Goal: Transaction & Acquisition: Purchase product/service

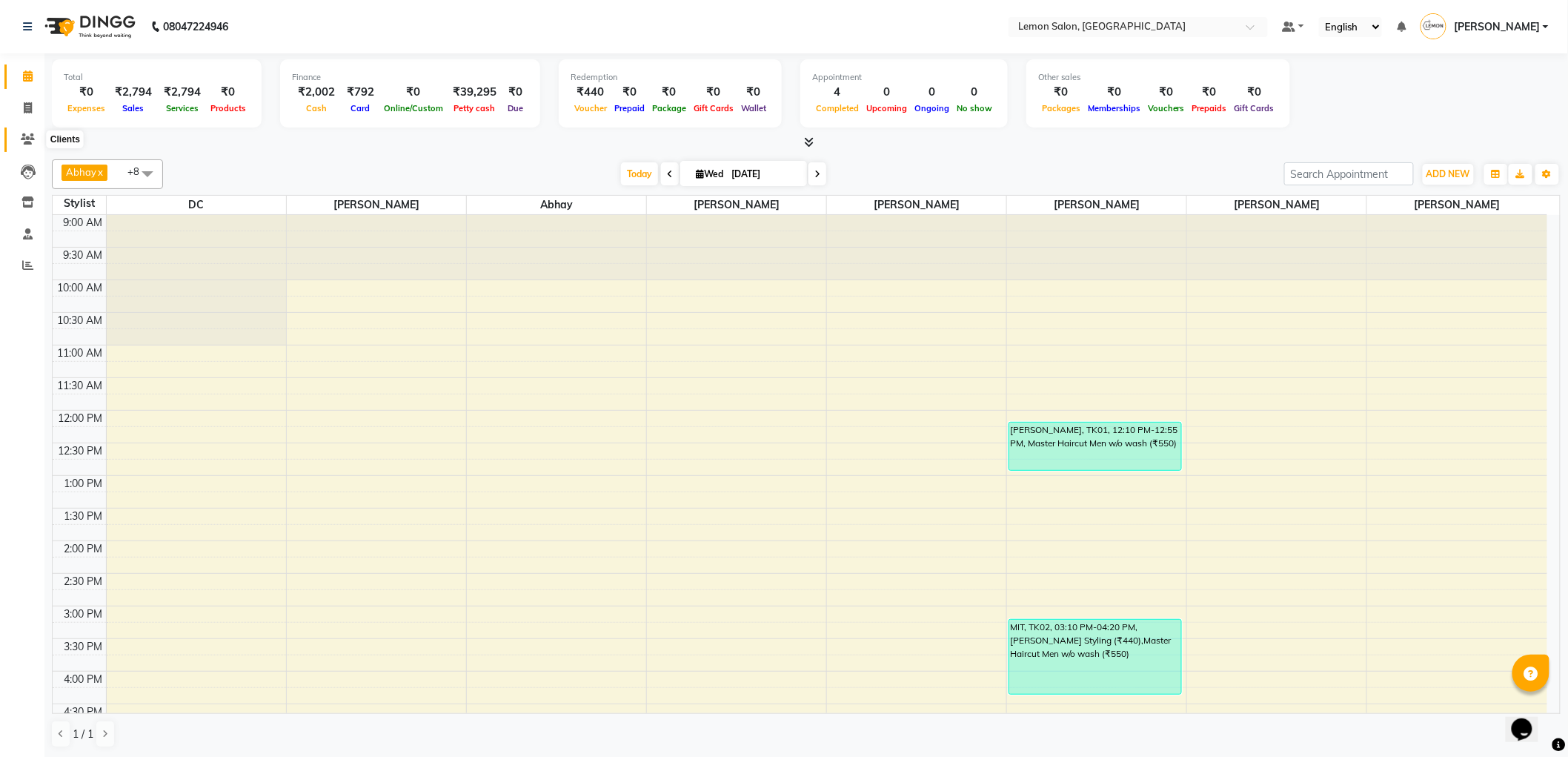
click at [22, 139] on icon at bounding box center [27, 139] width 14 height 11
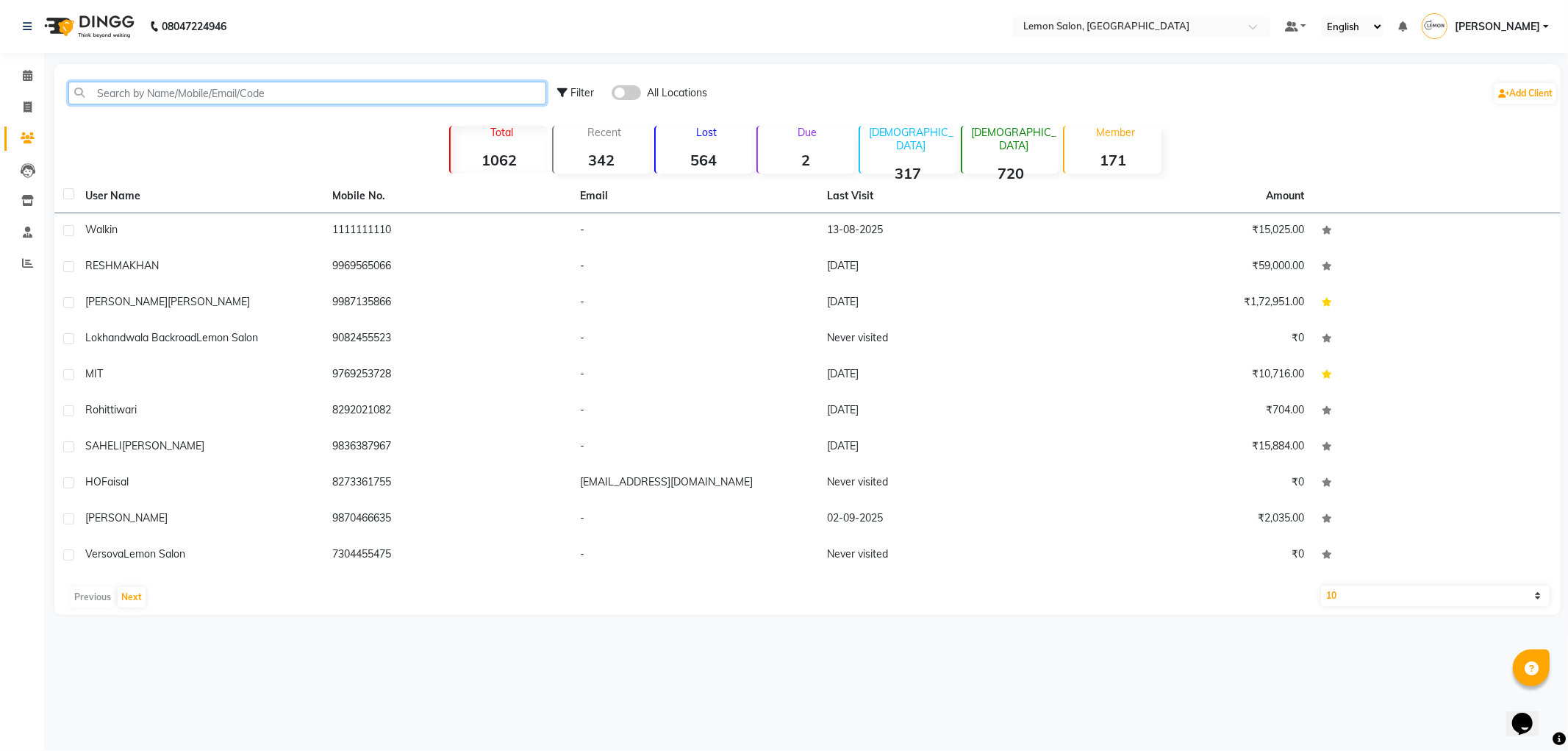
click at [172, 84] on input "text" at bounding box center [307, 93] width 478 height 23
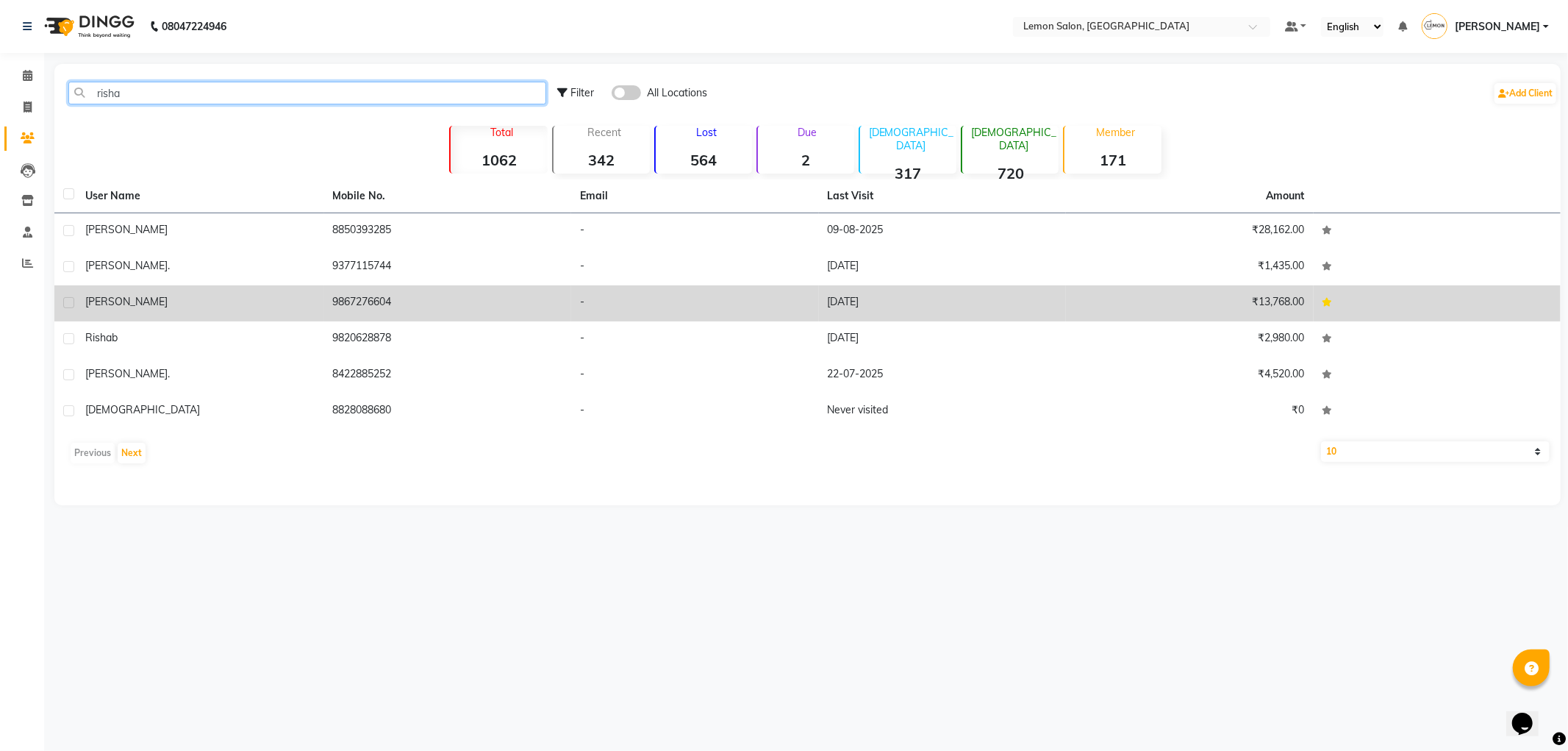
type input "risha"
click at [263, 306] on div "[PERSON_NAME]" at bounding box center [200, 301] width 230 height 16
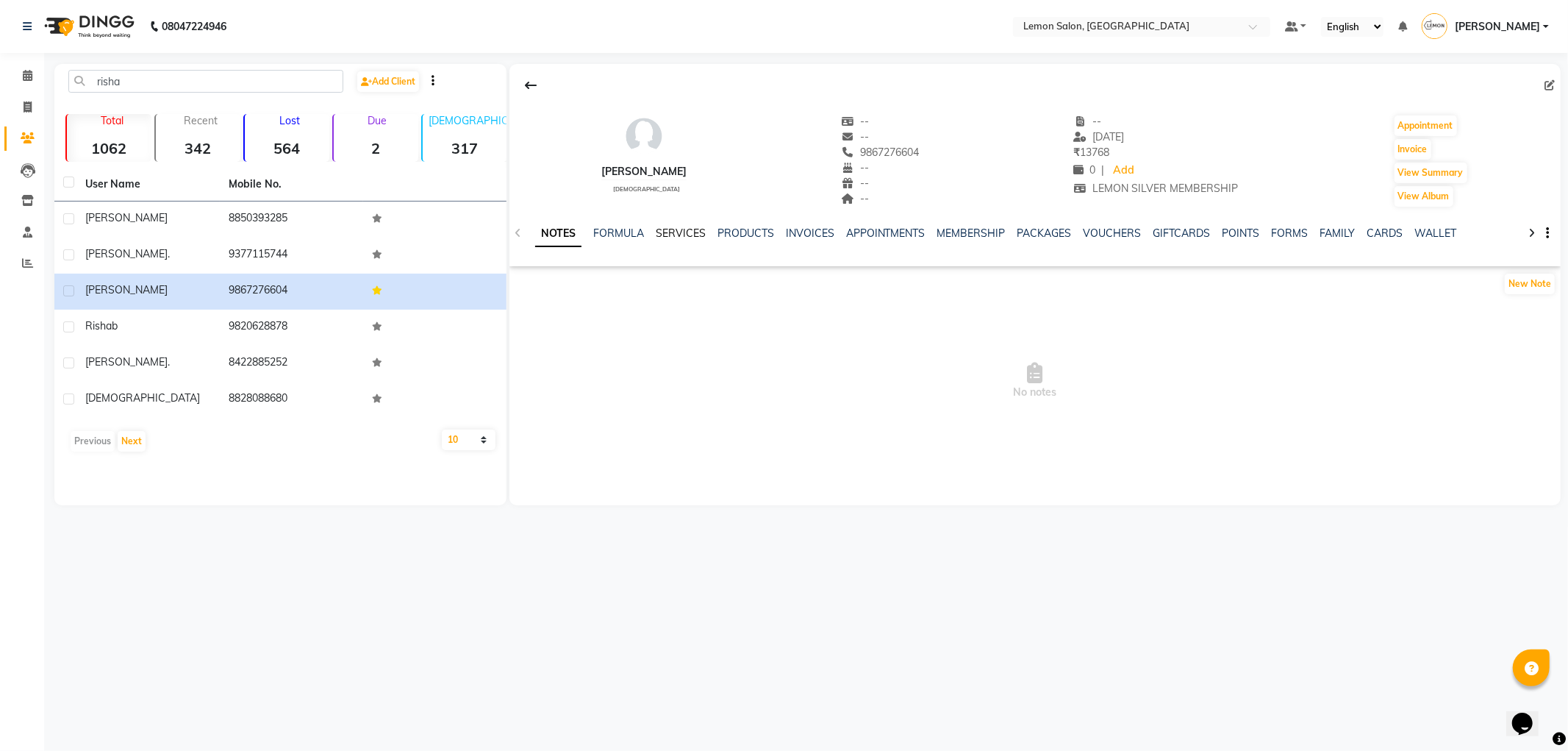
click at [673, 233] on link "SERVICES" at bounding box center [681, 233] width 50 height 13
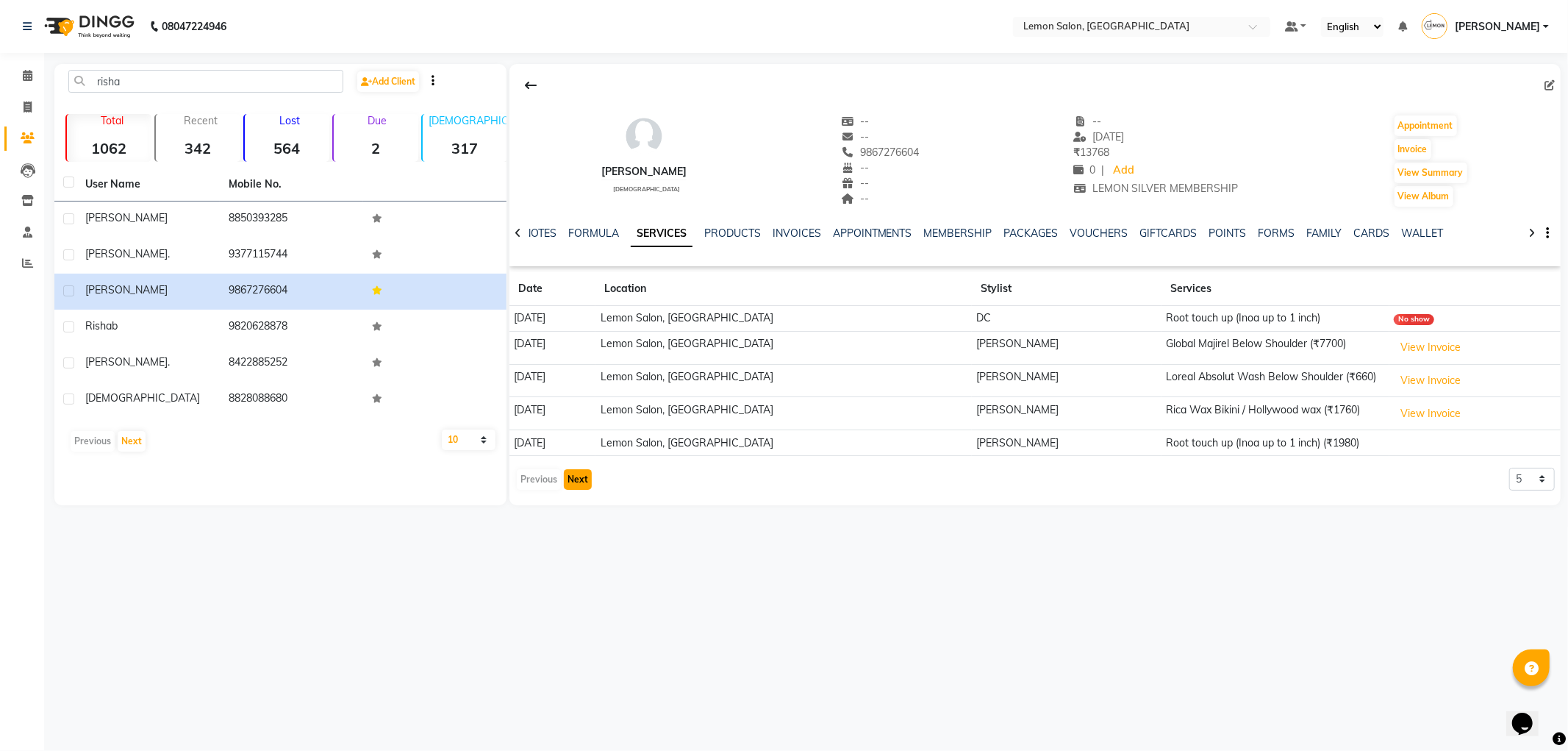
click at [583, 480] on button "Next" at bounding box center [577, 479] width 28 height 20
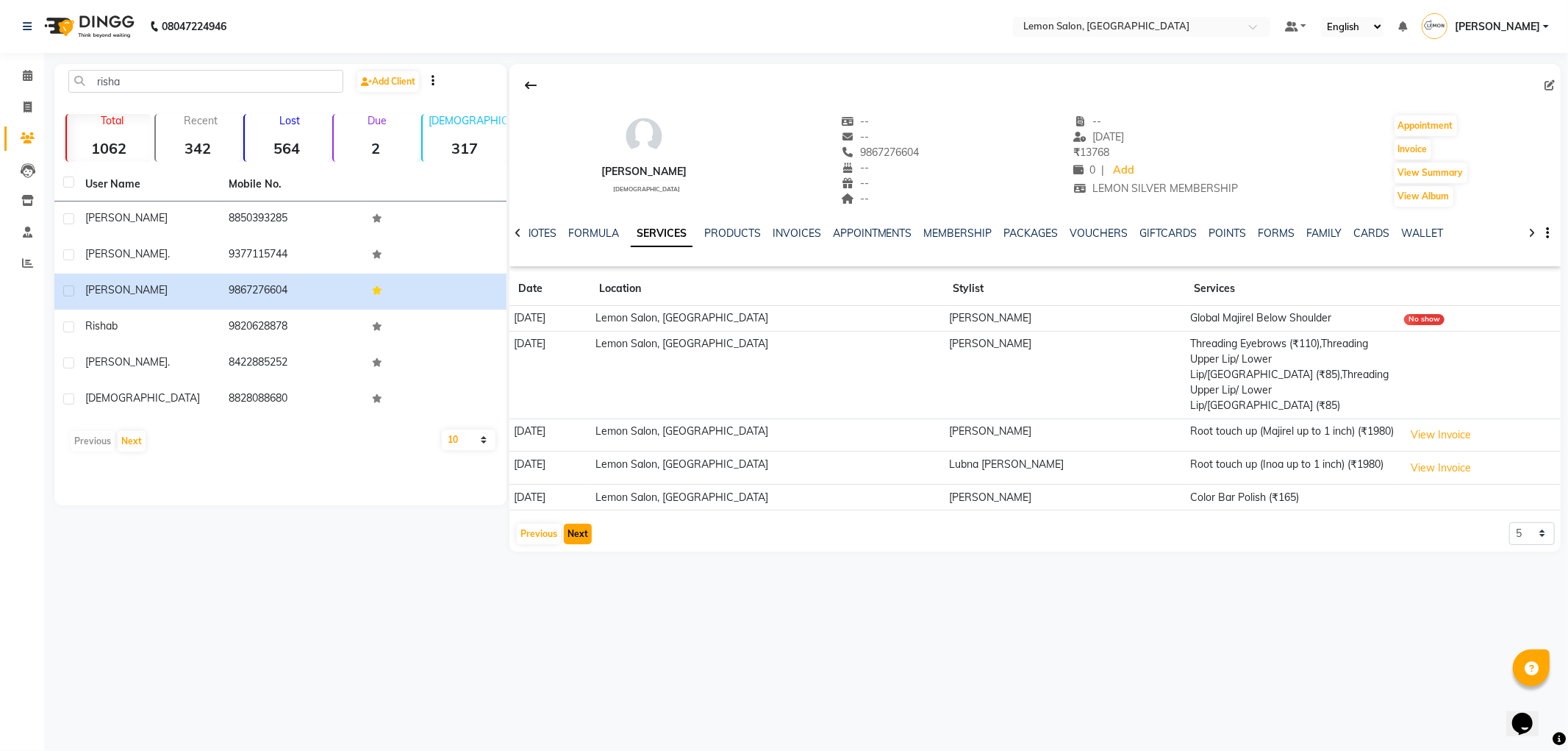
click at [571, 523] on button "Next" at bounding box center [577, 533] width 28 height 20
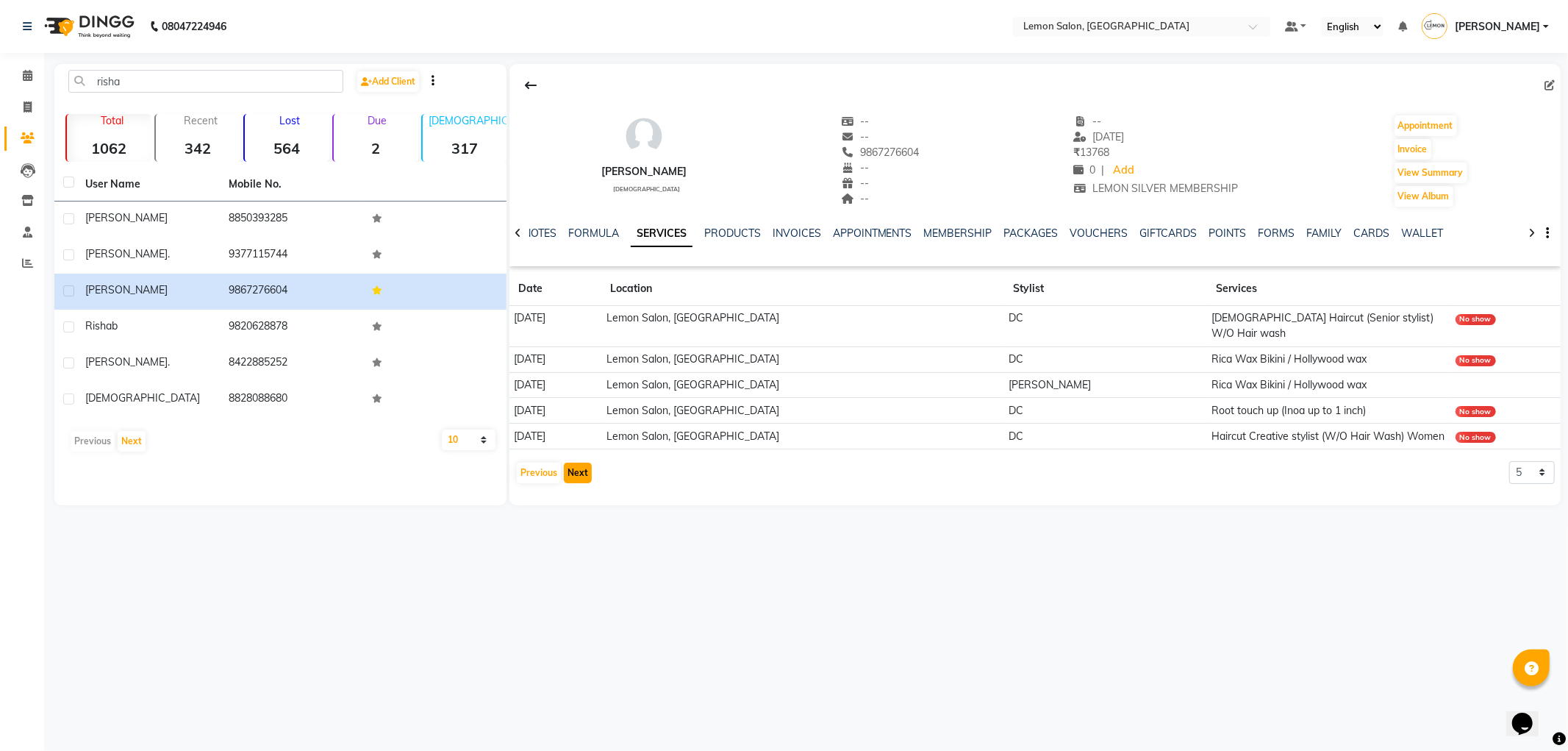
click at [578, 463] on button "Next" at bounding box center [577, 473] width 28 height 20
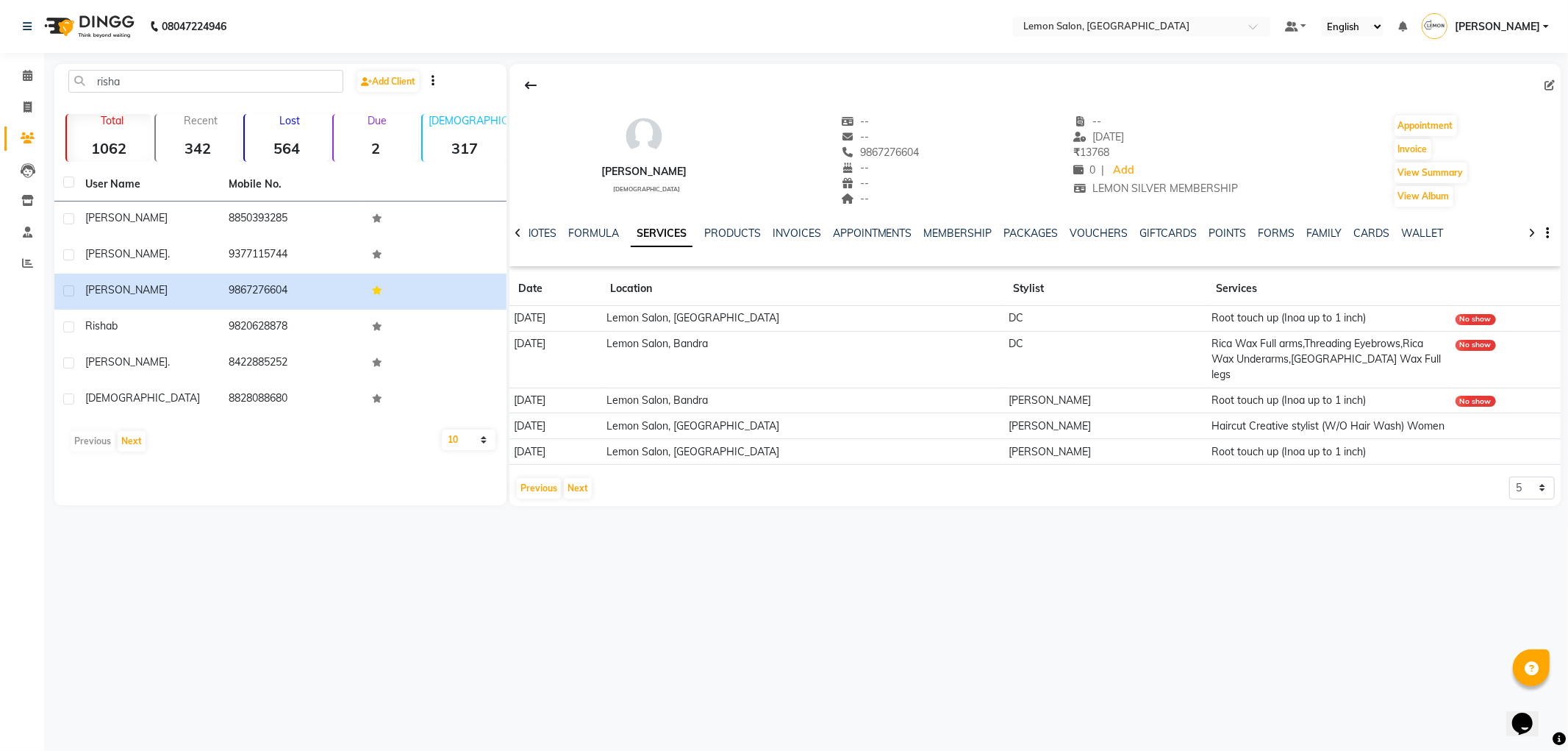
click at [575, 483] on div "Previous Next" at bounding box center [554, 488] width 78 height 24
click at [27, 73] on icon at bounding box center [28, 75] width 9 height 11
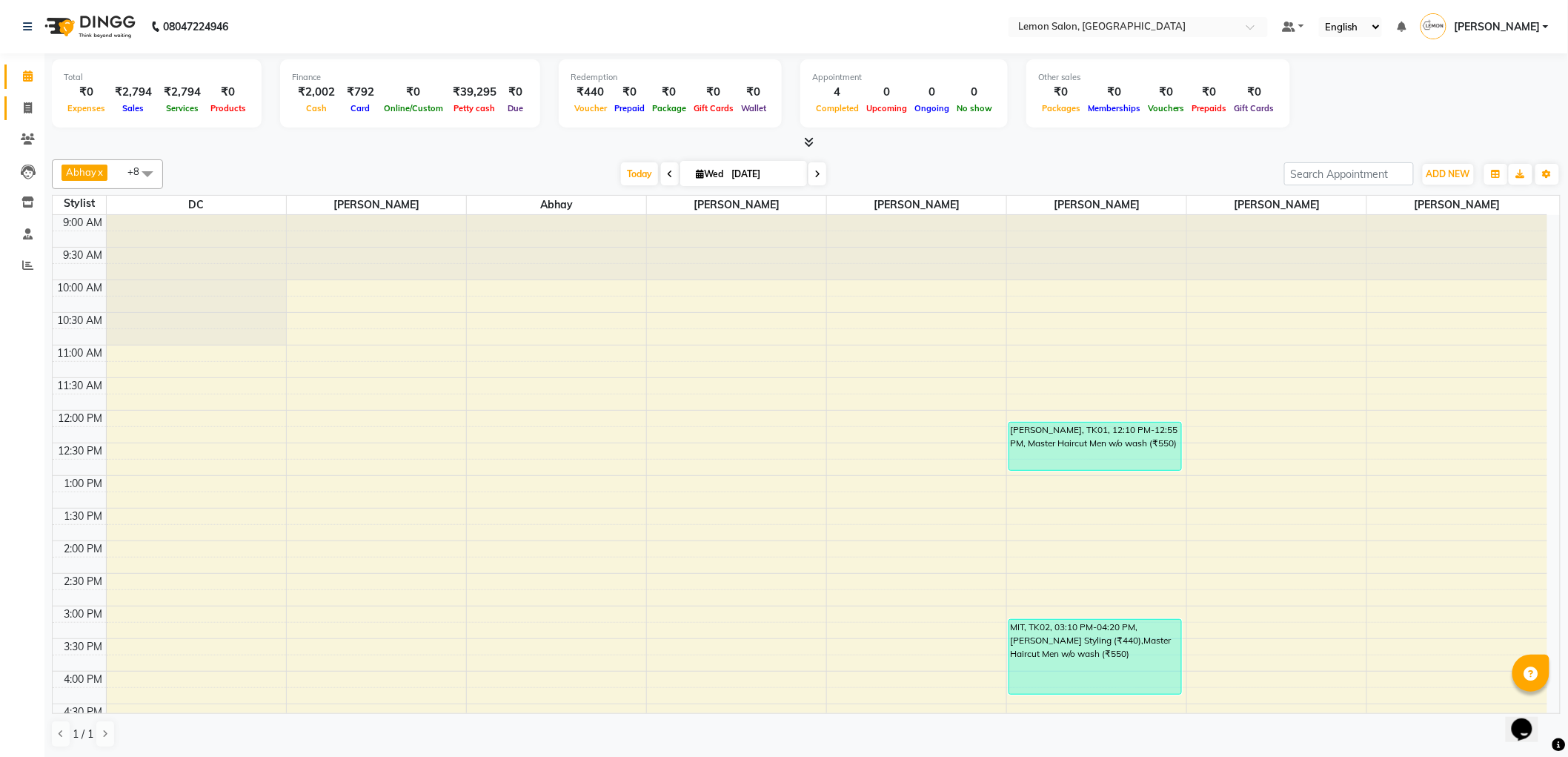
click at [13, 102] on link "Invoice" at bounding box center [22, 108] width 35 height 24
select select "561"
select select "service"
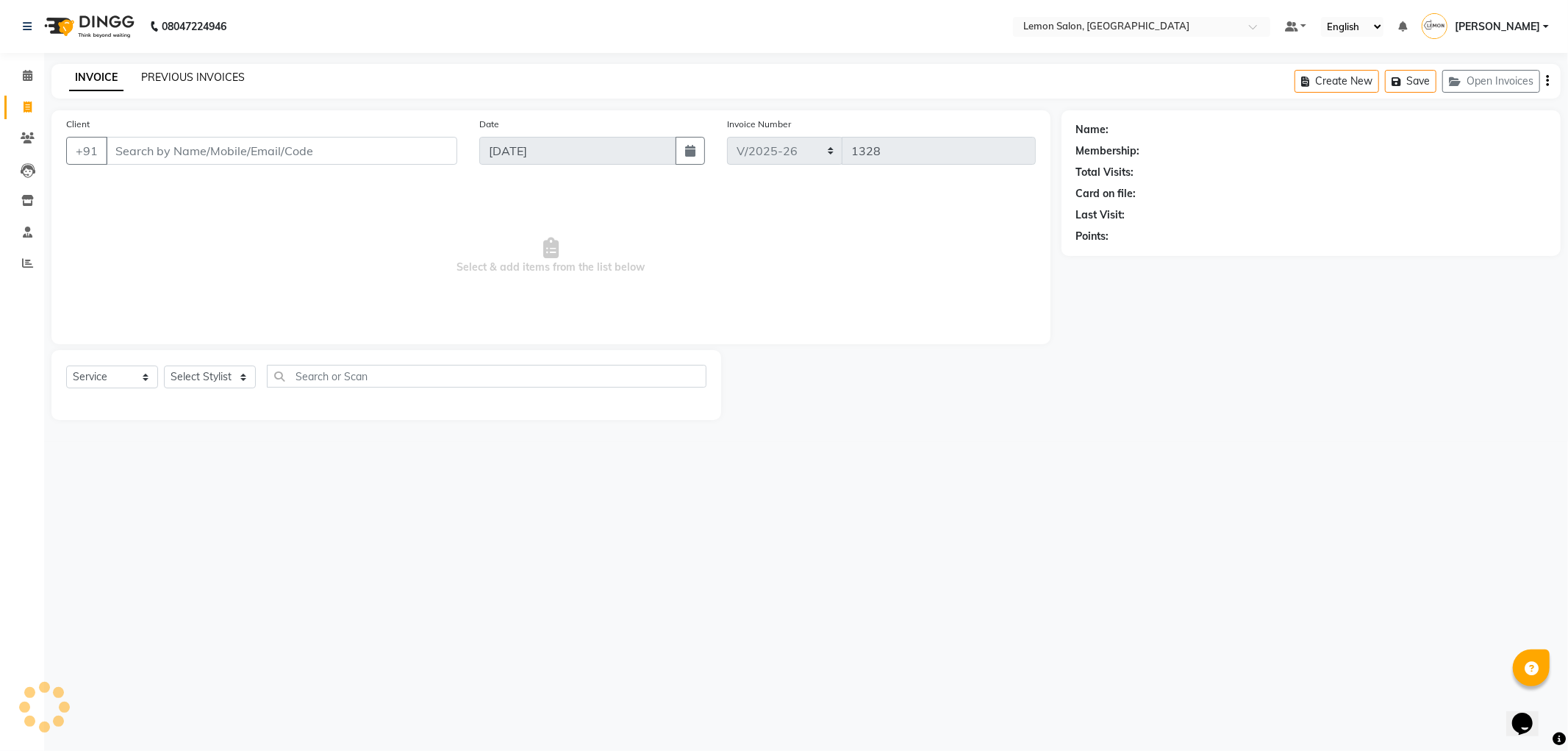
click at [211, 82] on link "PREVIOUS INVOICES" at bounding box center [193, 77] width 104 height 13
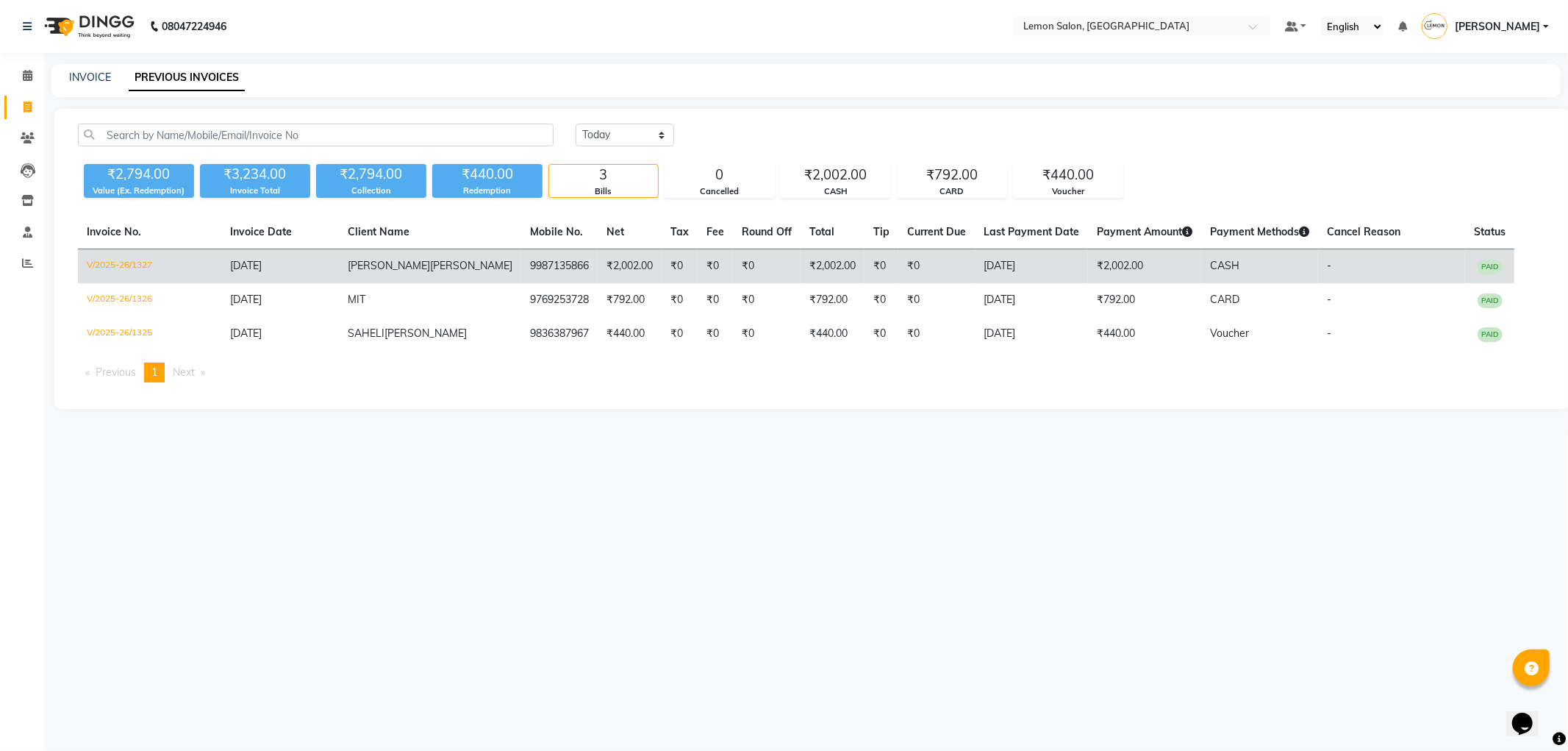
click at [128, 260] on td "V/2025-26/1327" at bounding box center [150, 267] width 143 height 35
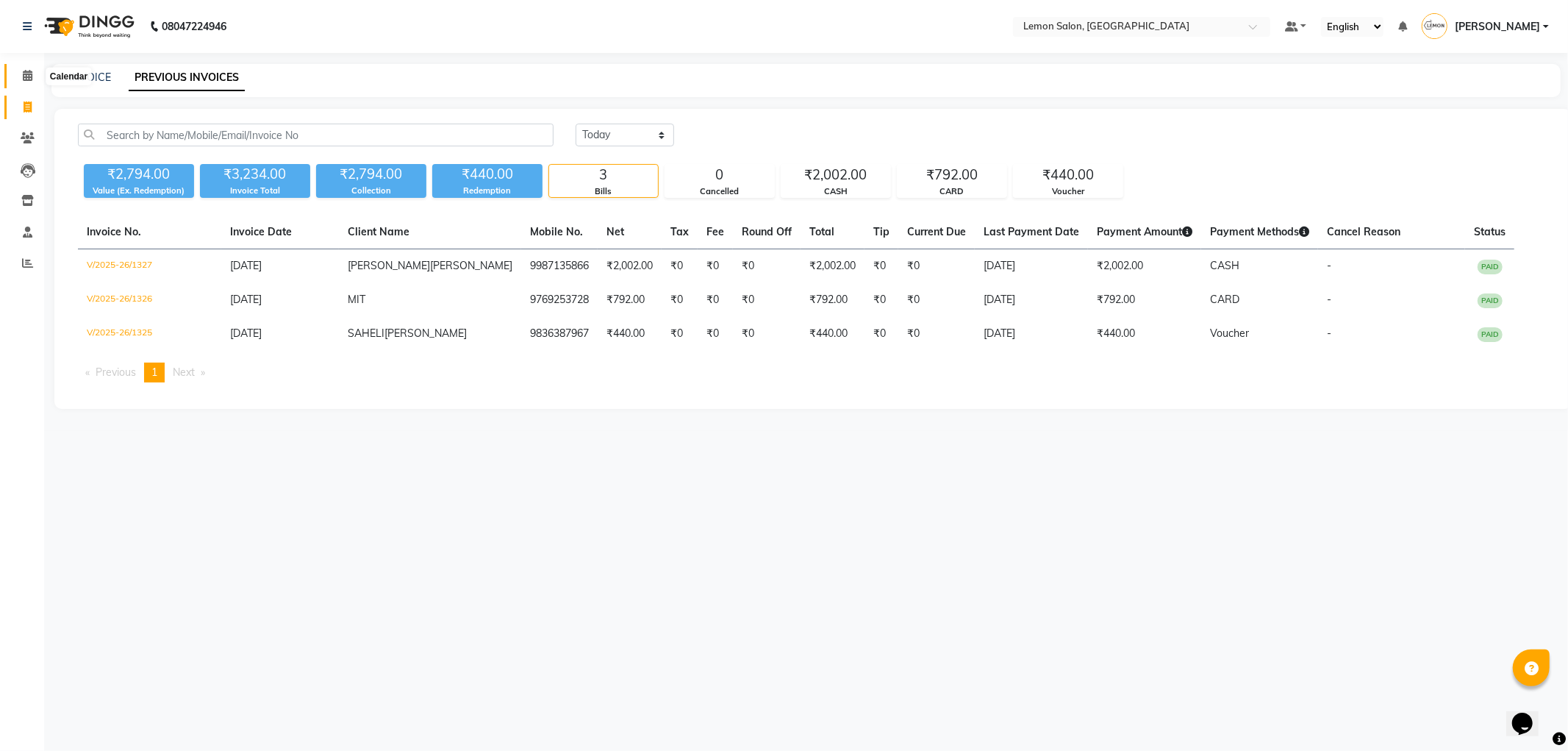
click at [29, 75] on icon at bounding box center [28, 75] width 9 height 11
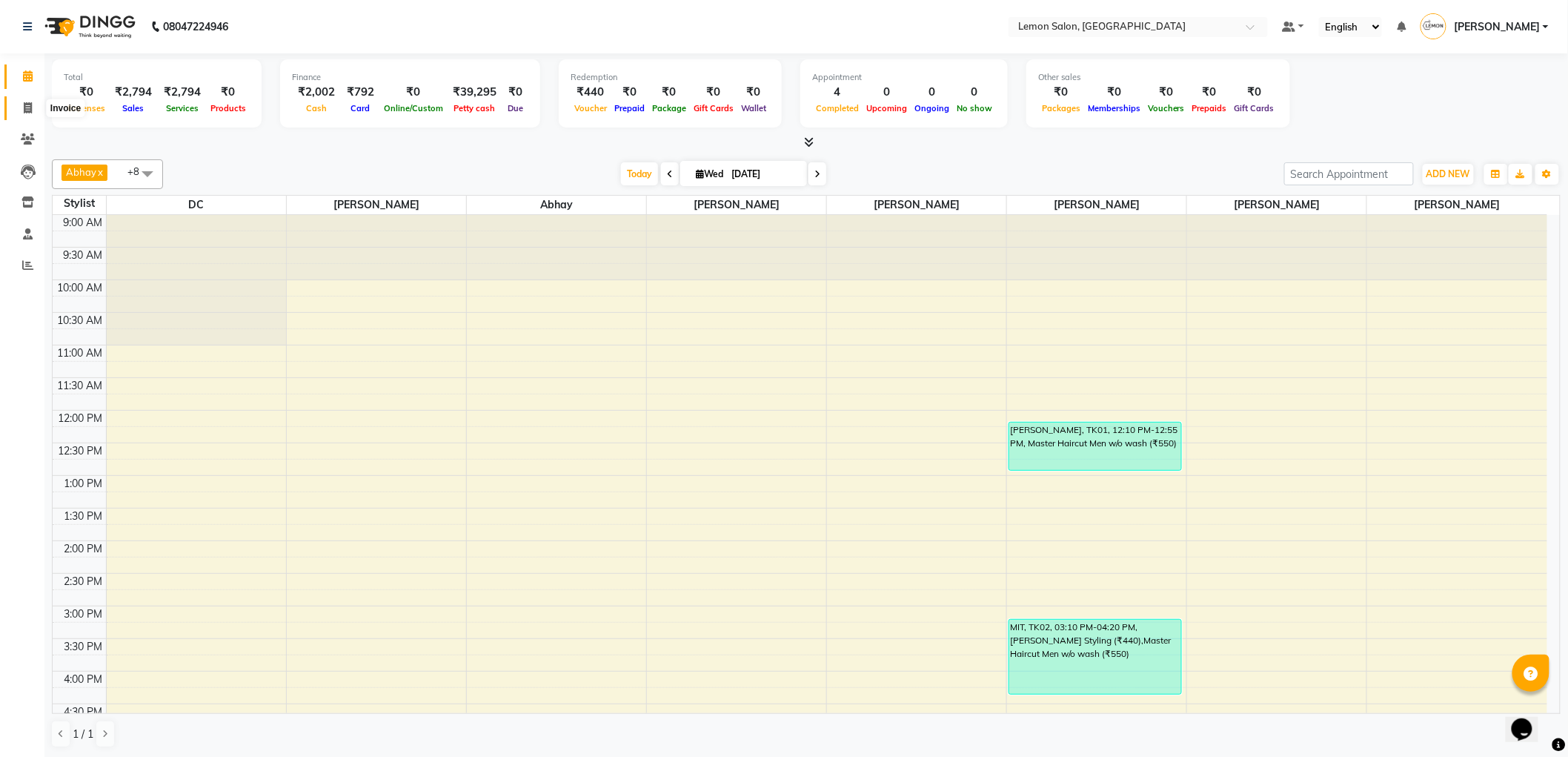
click at [24, 101] on span at bounding box center [28, 108] width 26 height 17
select select "service"
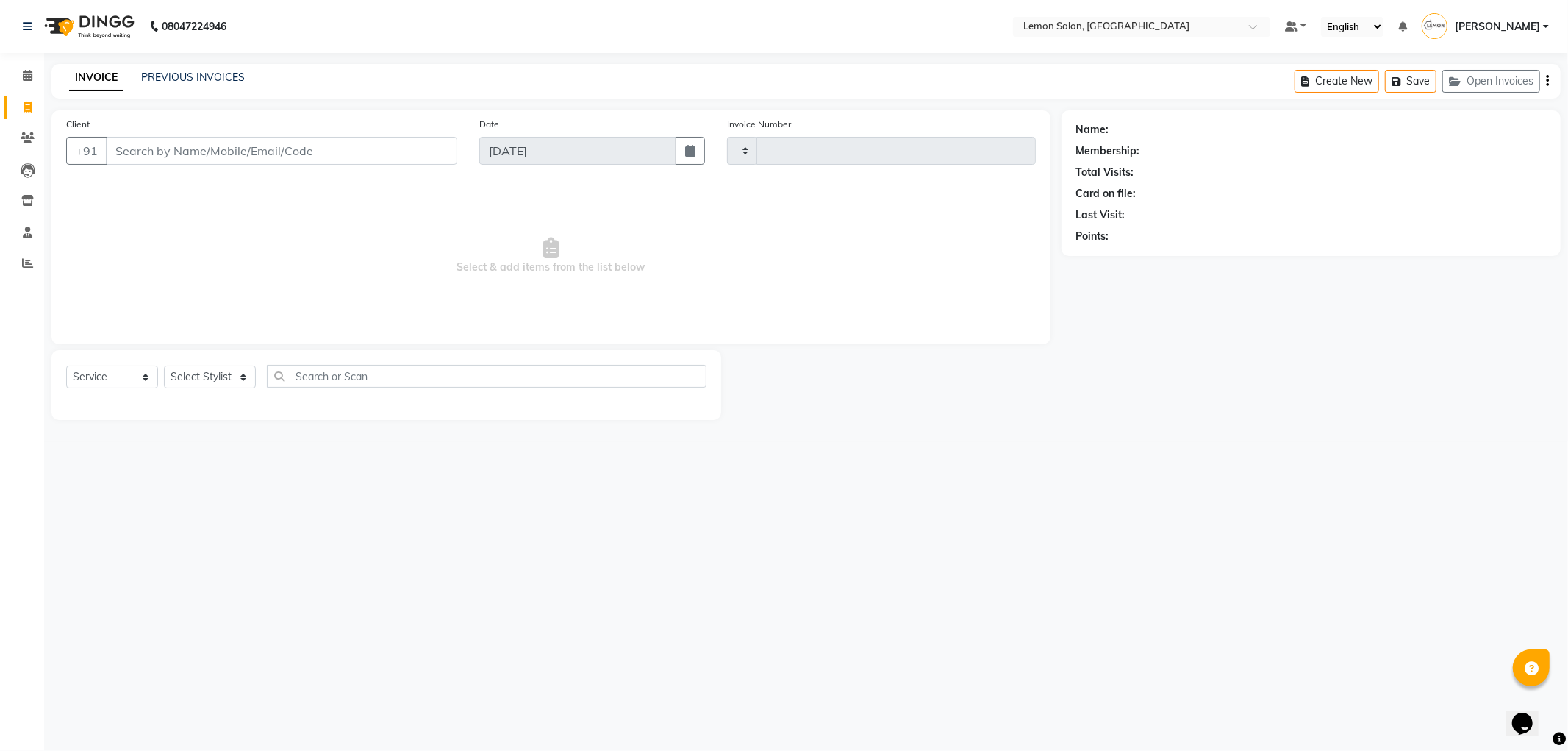
type input "1328"
select select "561"
click at [383, 370] on input "text" at bounding box center [486, 376] width 439 height 23
click at [232, 383] on select "Select Stylist" at bounding box center [210, 376] width 92 height 23
click at [130, 381] on select "Select Service Product Membership Package Voucher Prepaid Gift Card" at bounding box center [112, 376] width 92 height 23
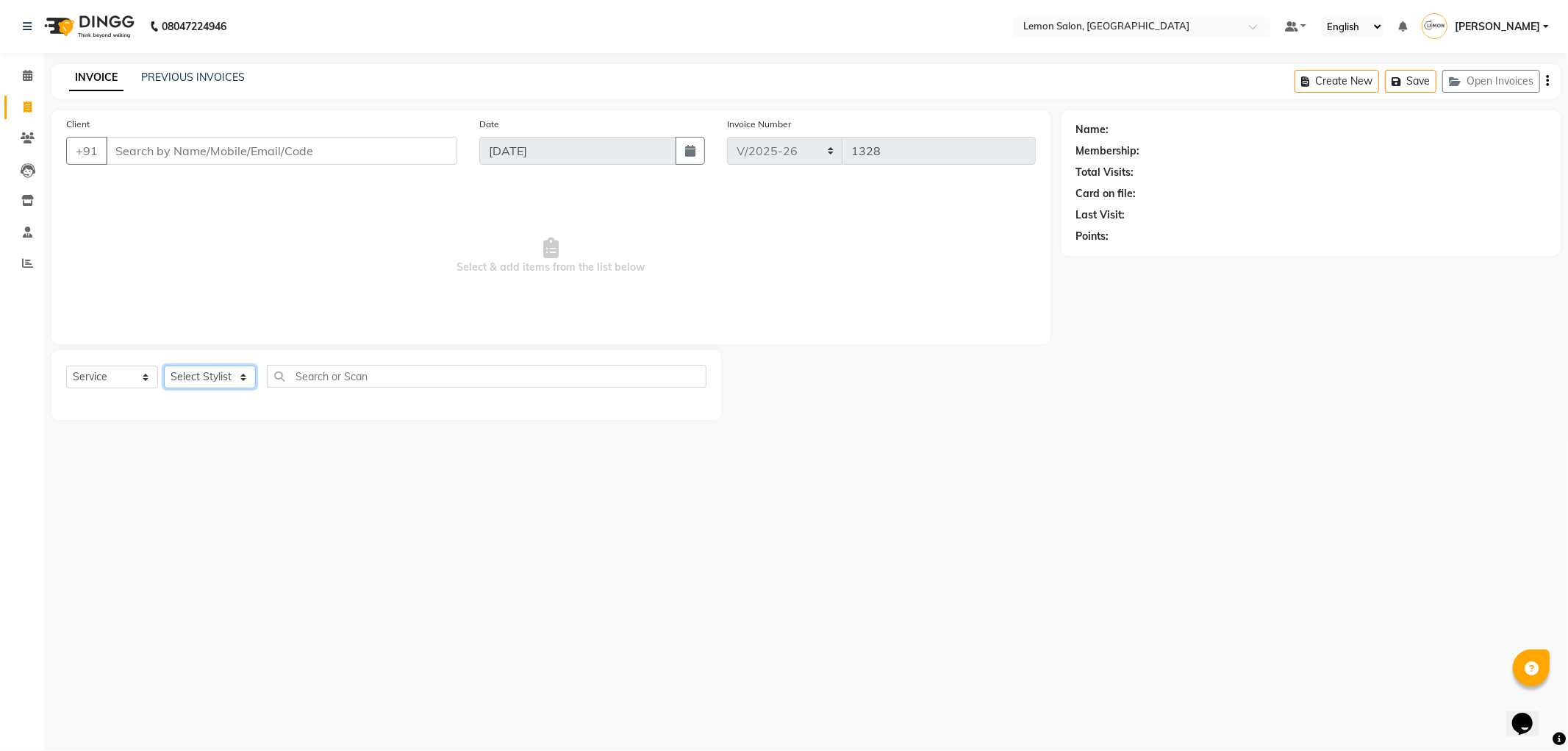
click at [195, 369] on select "Select Stylist" at bounding box center [210, 376] width 92 height 23
click at [311, 372] on input "text" at bounding box center [486, 376] width 439 height 23
click at [259, 379] on div "Select Service Product Membership Package Voucher Prepaid Gift Card Select Styl…" at bounding box center [386, 382] width 640 height 35
click at [210, 370] on select "Select Stylist [PERSON_NAME] [PERSON_NAME] [PERSON_NAME] DC [PERSON_NAME] [PERS…" at bounding box center [210, 376] width 92 height 23
select select "7890"
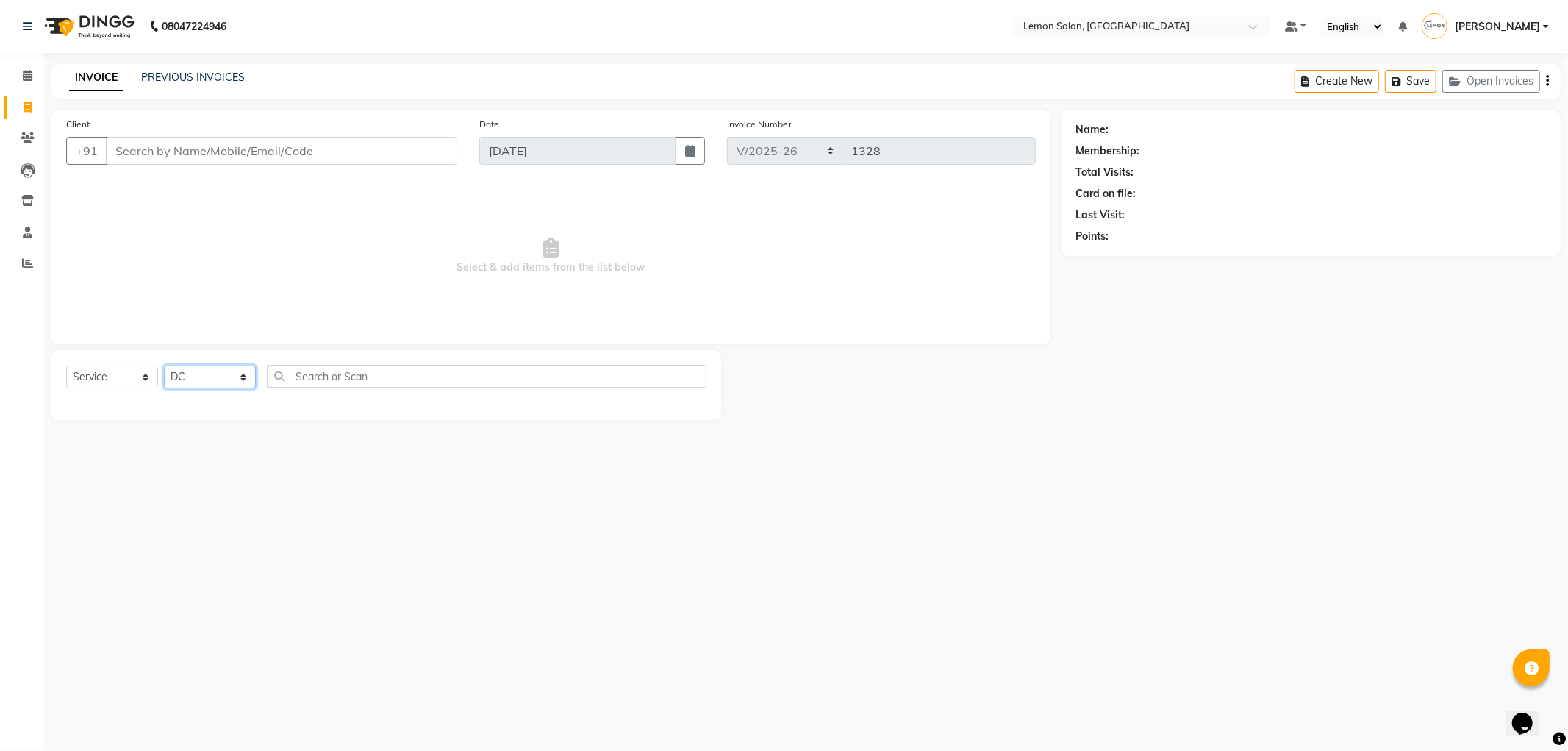
click at [164, 366] on select "Select Stylist [PERSON_NAME] [PERSON_NAME] [PERSON_NAME] DC [PERSON_NAME] [PERS…" at bounding box center [210, 376] width 92 height 23
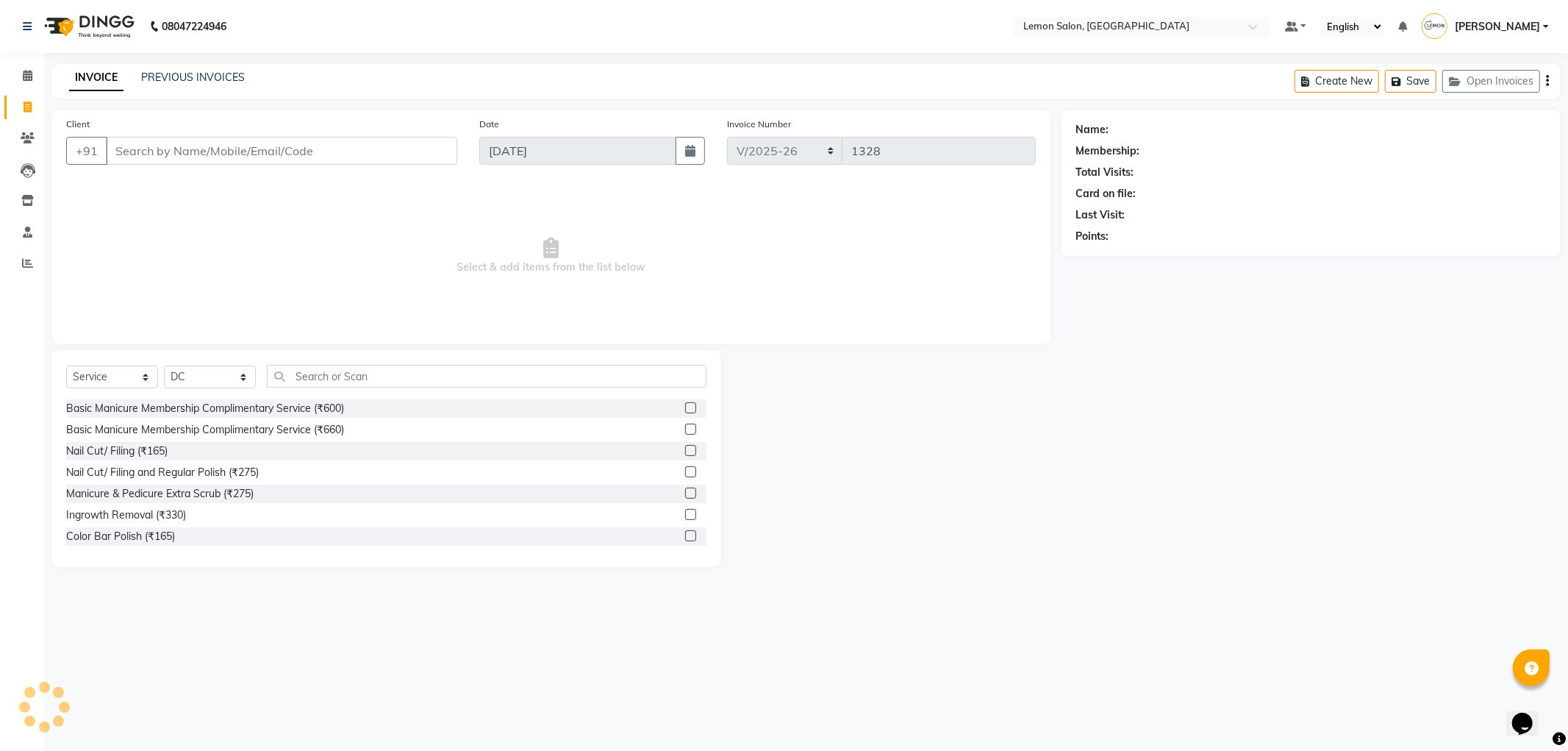
click at [361, 358] on div "Select Service Product Membership Package Voucher Prepaid Gift Card Select Styl…" at bounding box center [386, 458] width 670 height 217
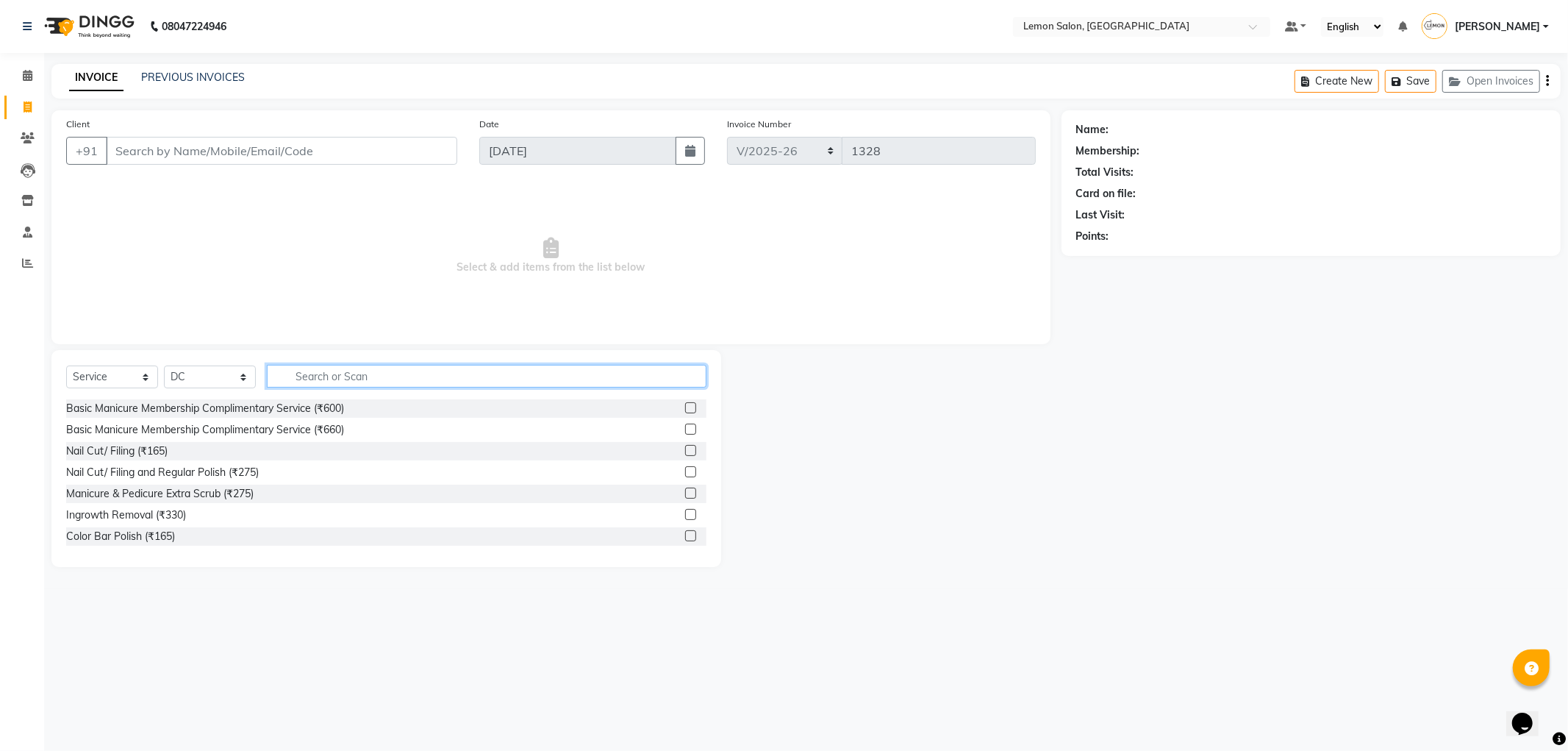
click at [363, 374] on input "text" at bounding box center [486, 376] width 439 height 23
type input "touch"
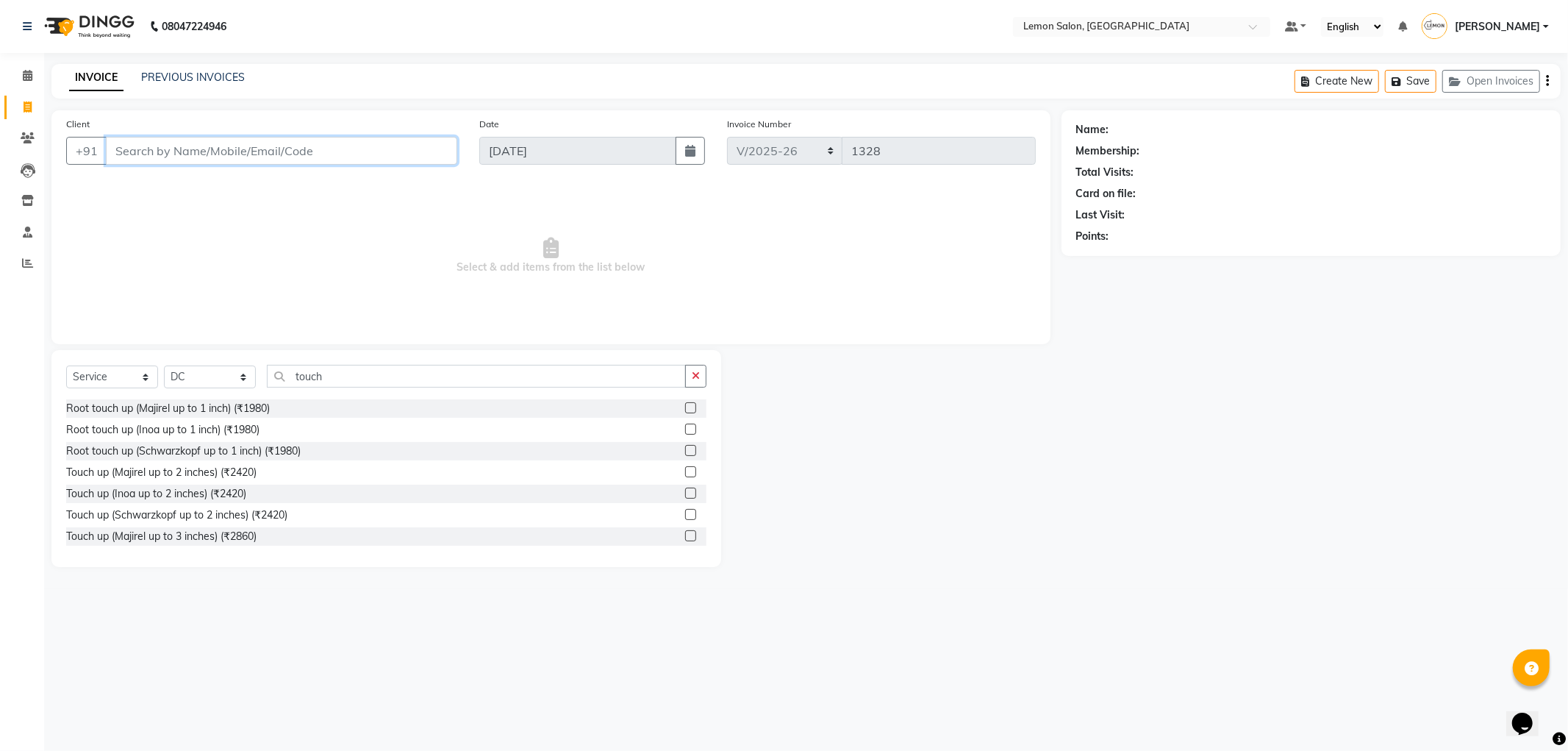
click at [304, 159] on input "Client" at bounding box center [281, 151] width 351 height 28
click at [29, 73] on icon at bounding box center [28, 75] width 9 height 11
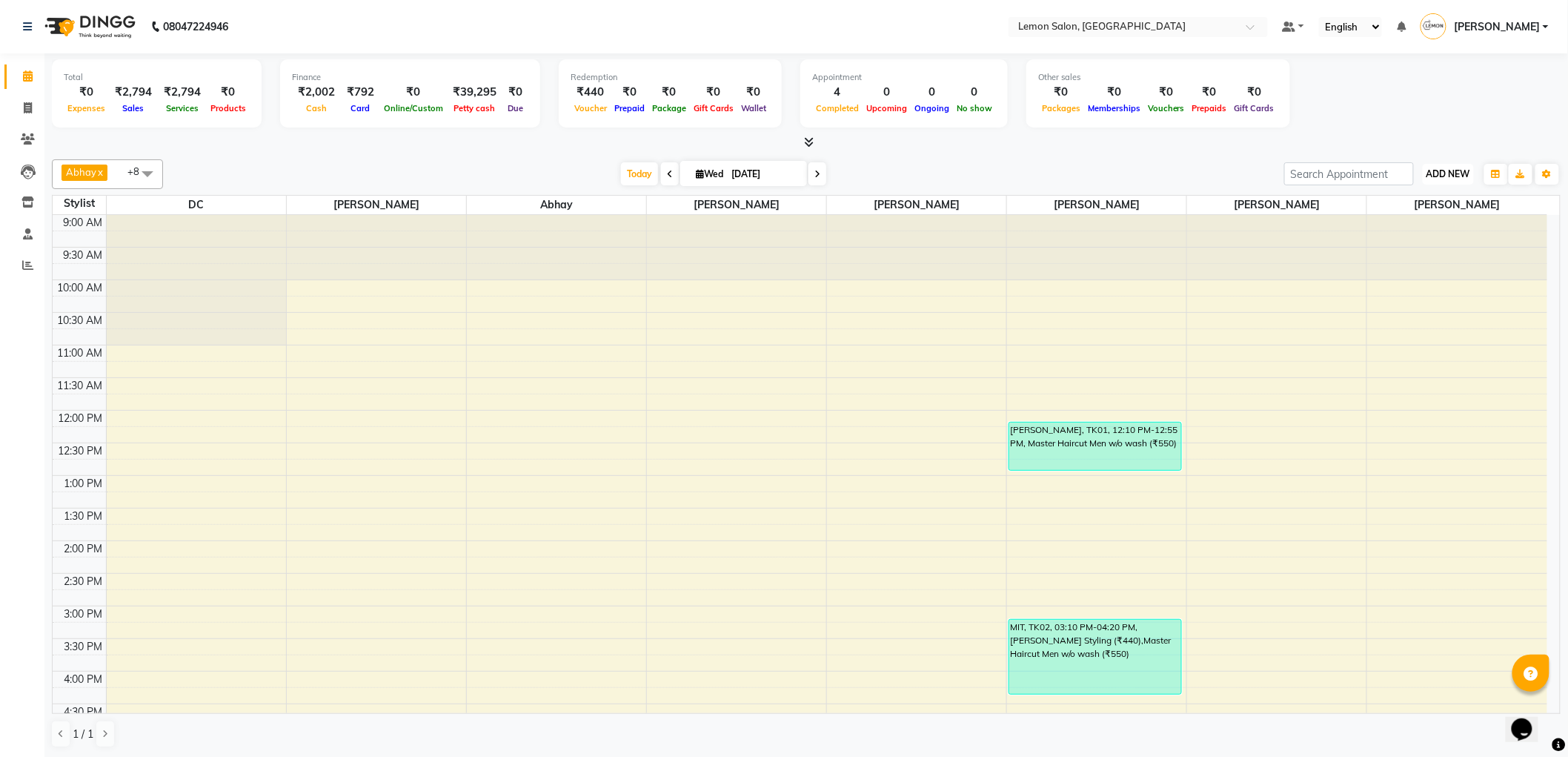
click at [1451, 173] on span "ADD NEW" at bounding box center [1448, 174] width 43 height 11
click at [1399, 246] on link "Add Expense" at bounding box center [1415, 240] width 117 height 19
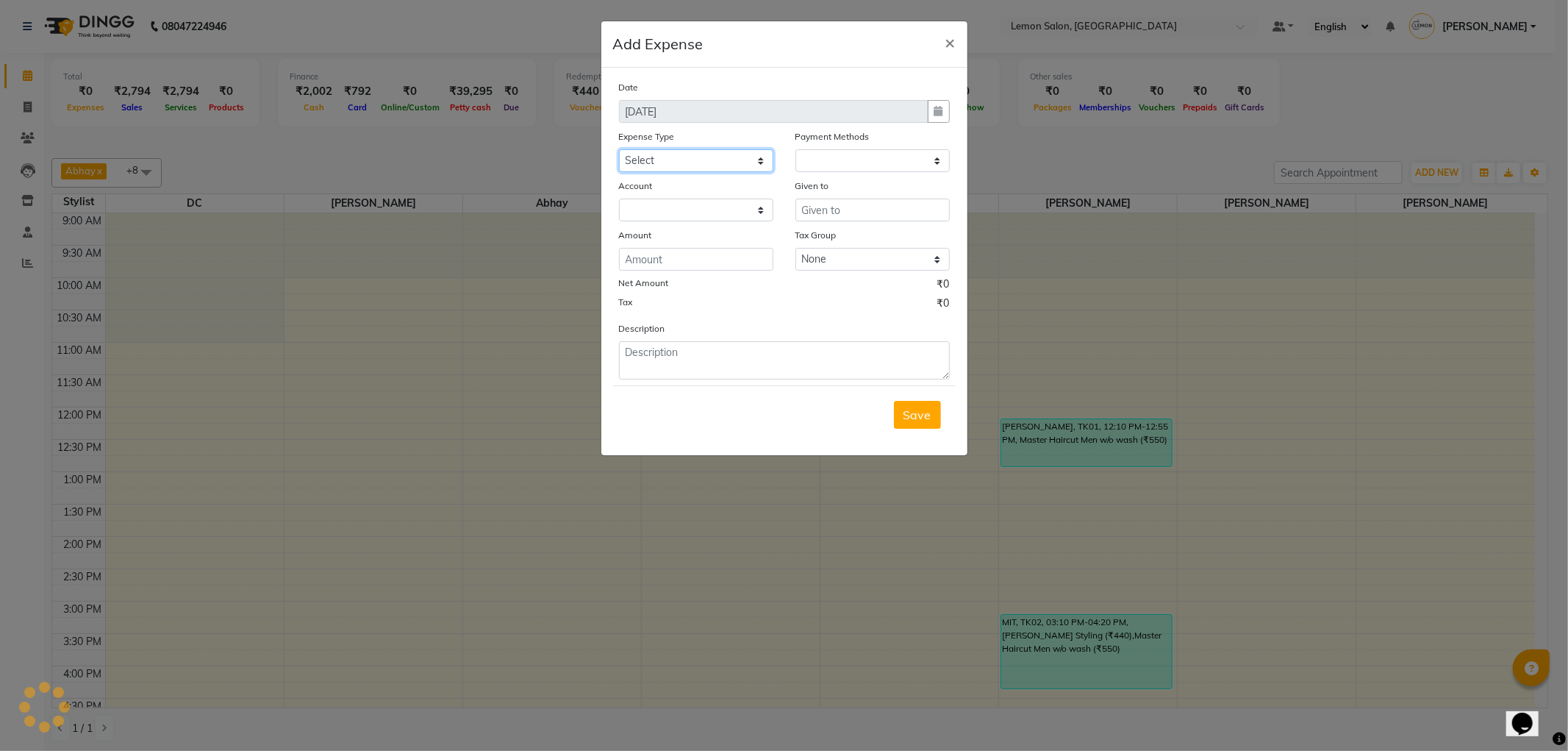
click at [709, 154] on select "Select Advance Cash transfer to hub Laundry Loan Membership Milk Miscellaneous …" at bounding box center [696, 161] width 154 height 23
select select "1"
select select "1919"
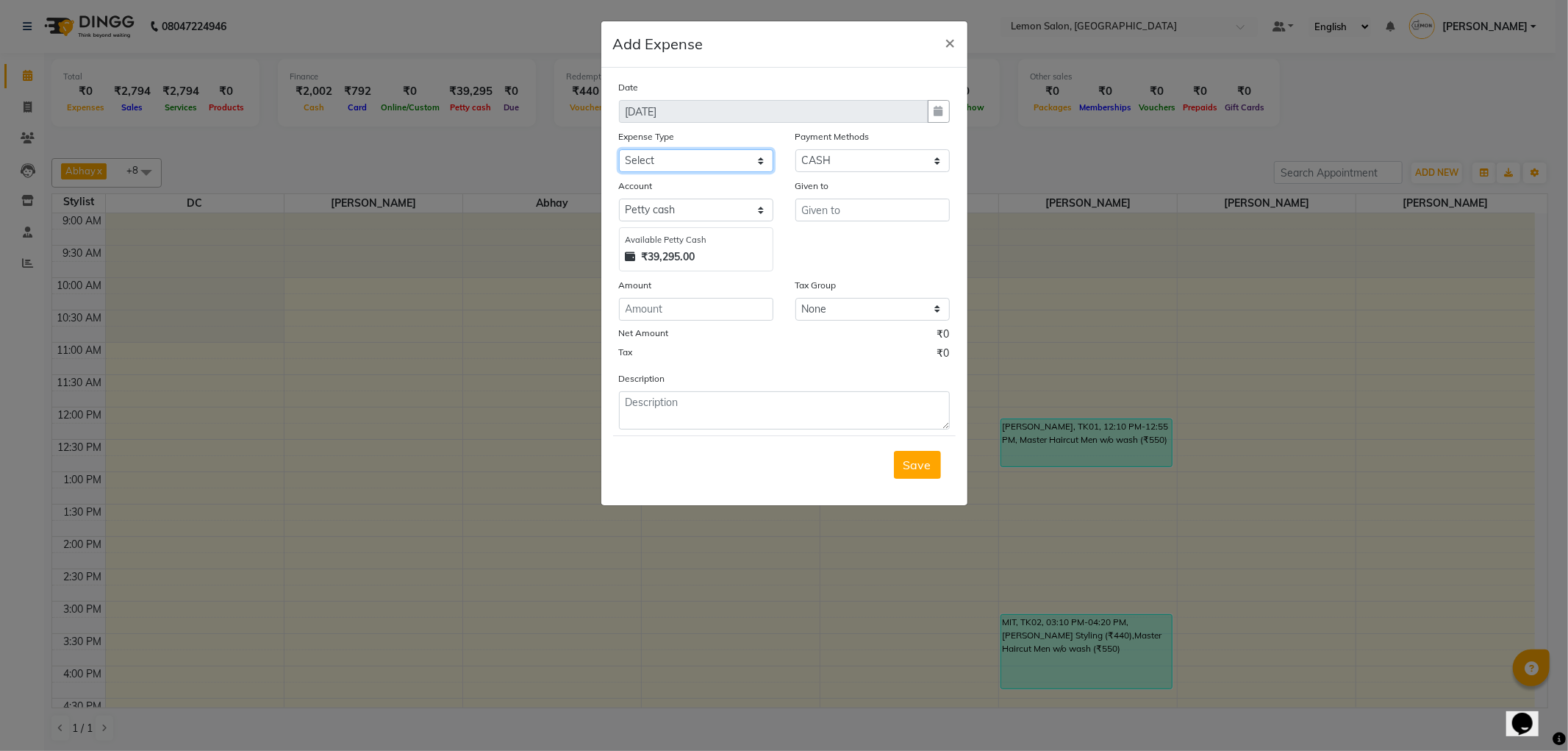
select select "5359"
click at [619, 150] on select "Select Advance Cash transfer to hub Laundry Loan Membership Milk Miscellaneous …" at bounding box center [696, 161] width 154 height 23
click at [837, 210] on input "text" at bounding box center [873, 209] width 154 height 23
click at [842, 244] on button "DC" at bounding box center [853, 241] width 117 height 24
type input "DC"
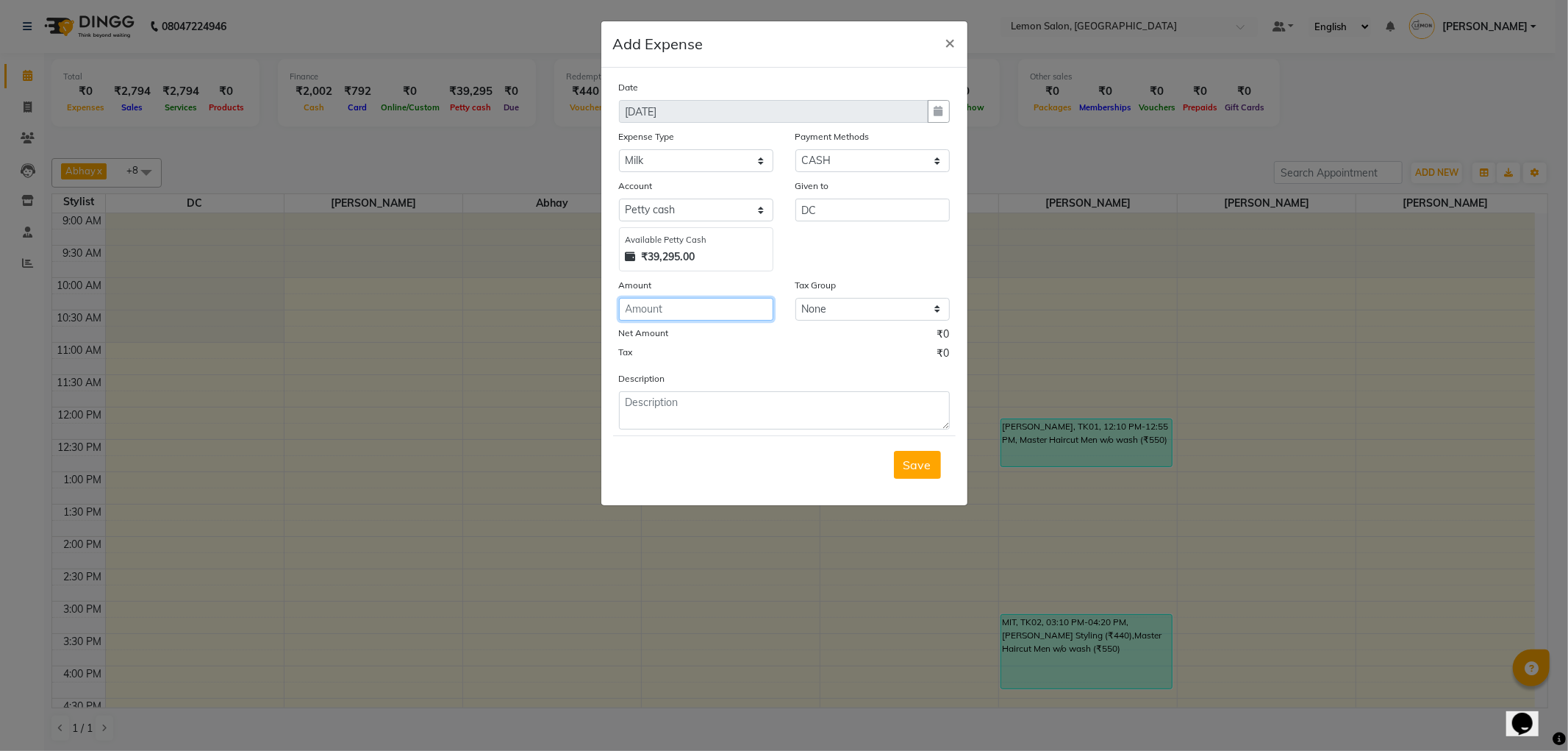
click at [706, 307] on input "number" at bounding box center [696, 308] width 154 height 23
type input "116"
click at [691, 401] on textarea at bounding box center [784, 410] width 330 height 39
click at [674, 403] on textarea "paid for 2l milk on [DATE]" at bounding box center [784, 410] width 330 height 39
click at [814, 398] on textarea "paid for 2l milk on [DATE]" at bounding box center [784, 410] width 330 height 39
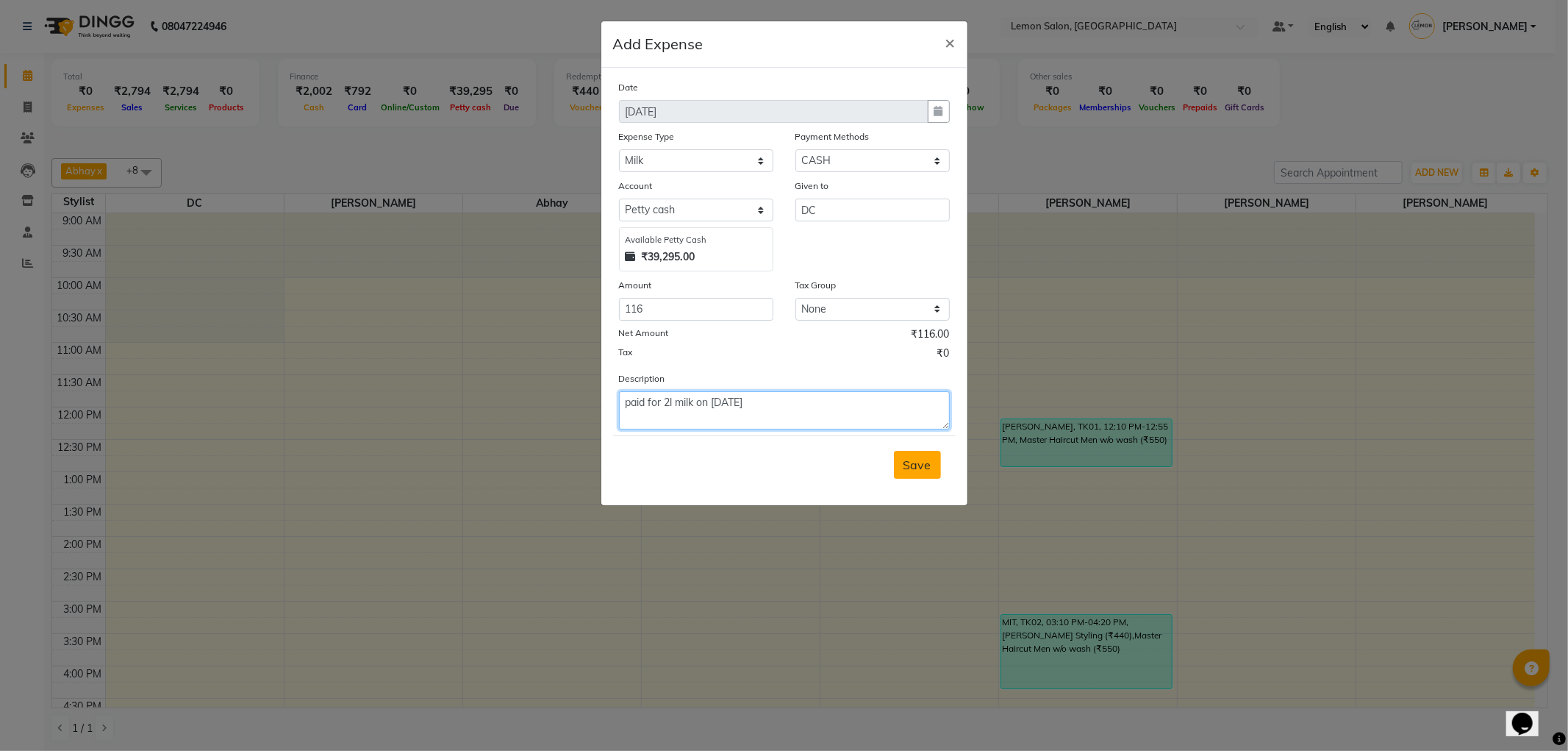
type textarea "paid for 2l milk on [DATE]"
click at [931, 457] on button "Save" at bounding box center [917, 465] width 47 height 28
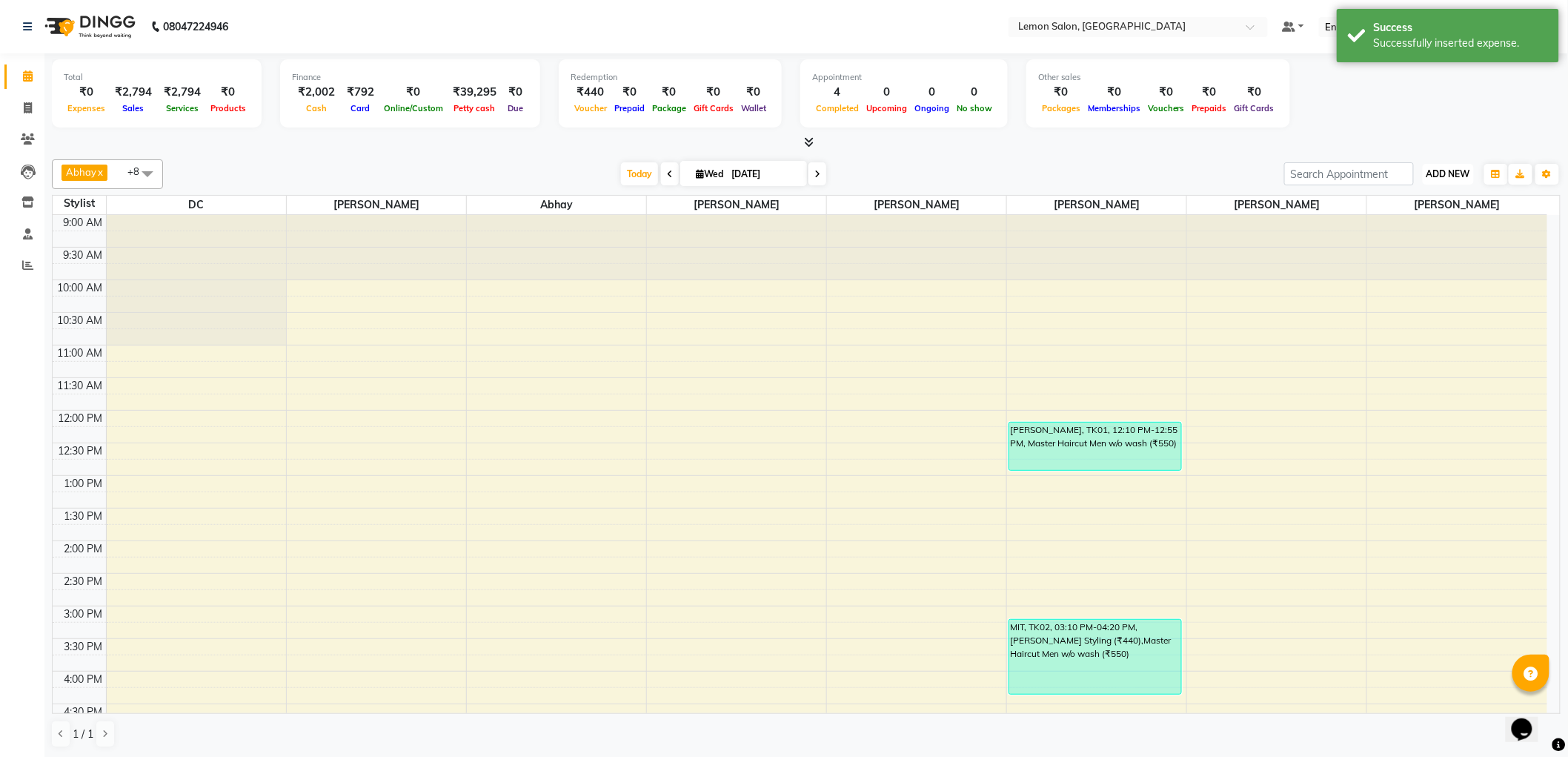
click at [1463, 166] on button "ADD NEW Toggle Dropdown" at bounding box center [1448, 174] width 51 height 20
click at [1375, 241] on link "Add Expense" at bounding box center [1415, 240] width 117 height 19
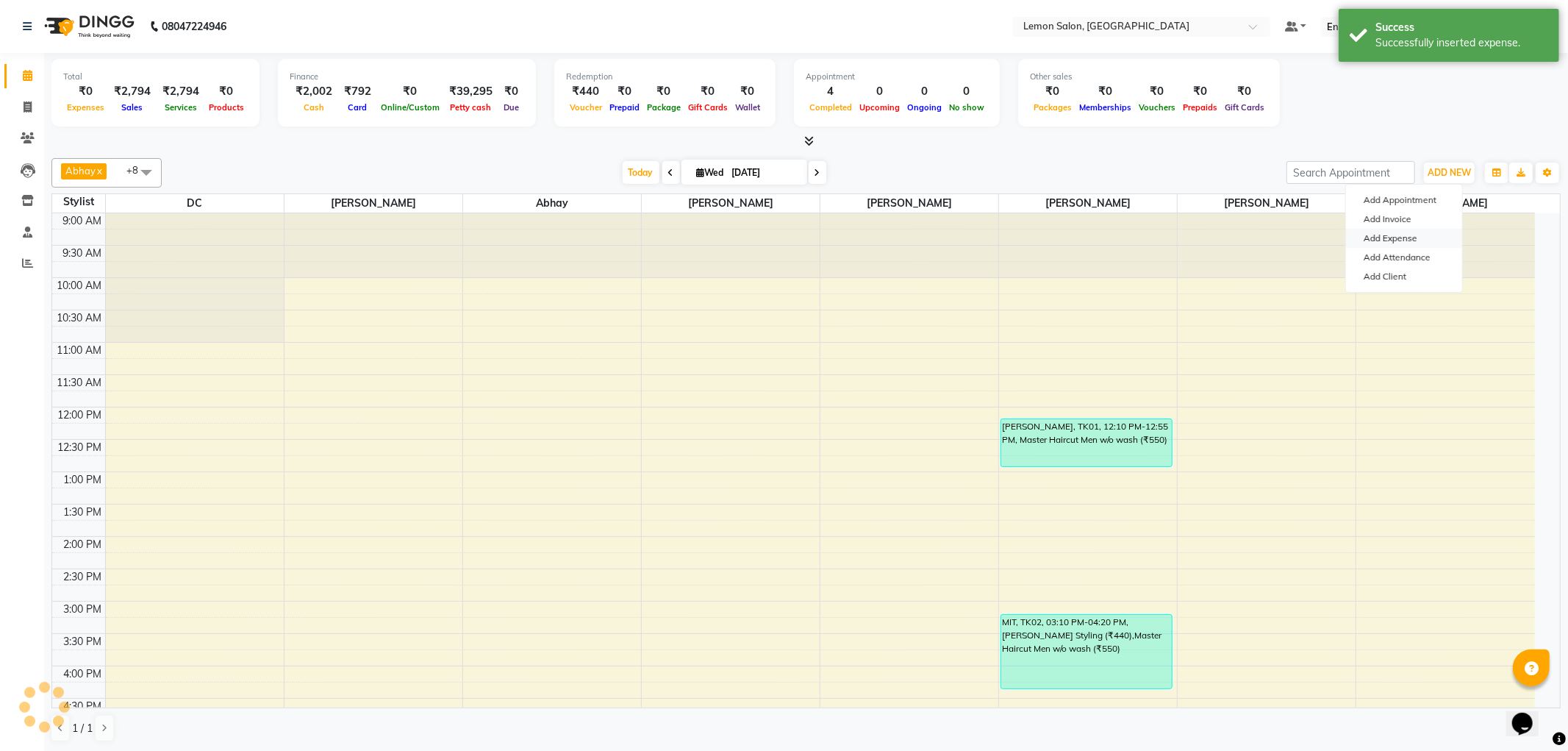
select select "1"
select select "1919"
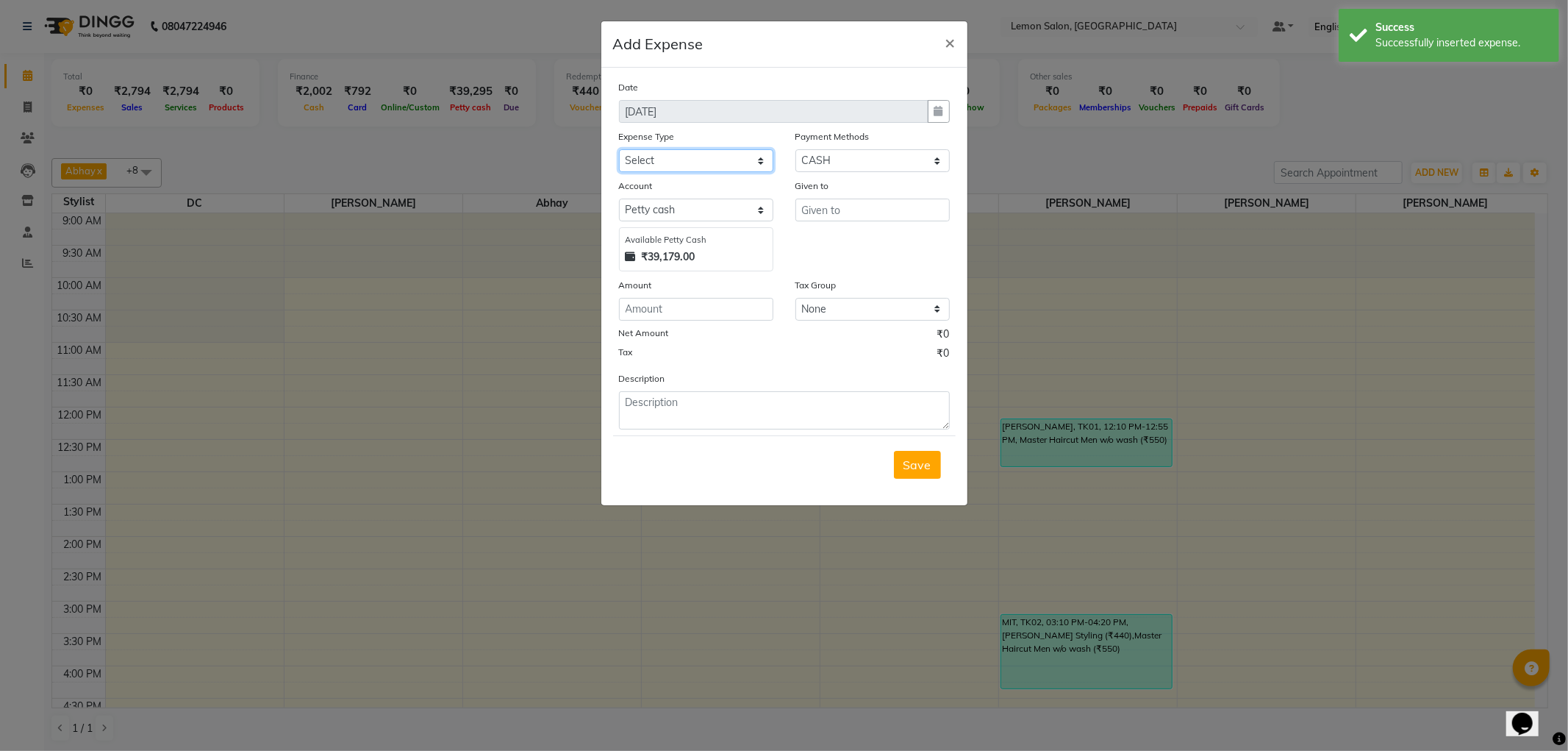
drag, startPoint x: 759, startPoint y: 160, endPoint x: 750, endPoint y: 166, distance: 10.8
click at [759, 160] on select "Select Advance Cash transfer to hub Laundry Loan Membership Milk Miscellaneous …" at bounding box center [696, 161] width 154 height 23
select select "5359"
click at [619, 150] on select "Select Advance Cash transfer to hub Laundry Loan Membership Milk Miscellaneous …" at bounding box center [696, 161] width 154 height 23
click at [825, 216] on input "text" at bounding box center [873, 209] width 154 height 23
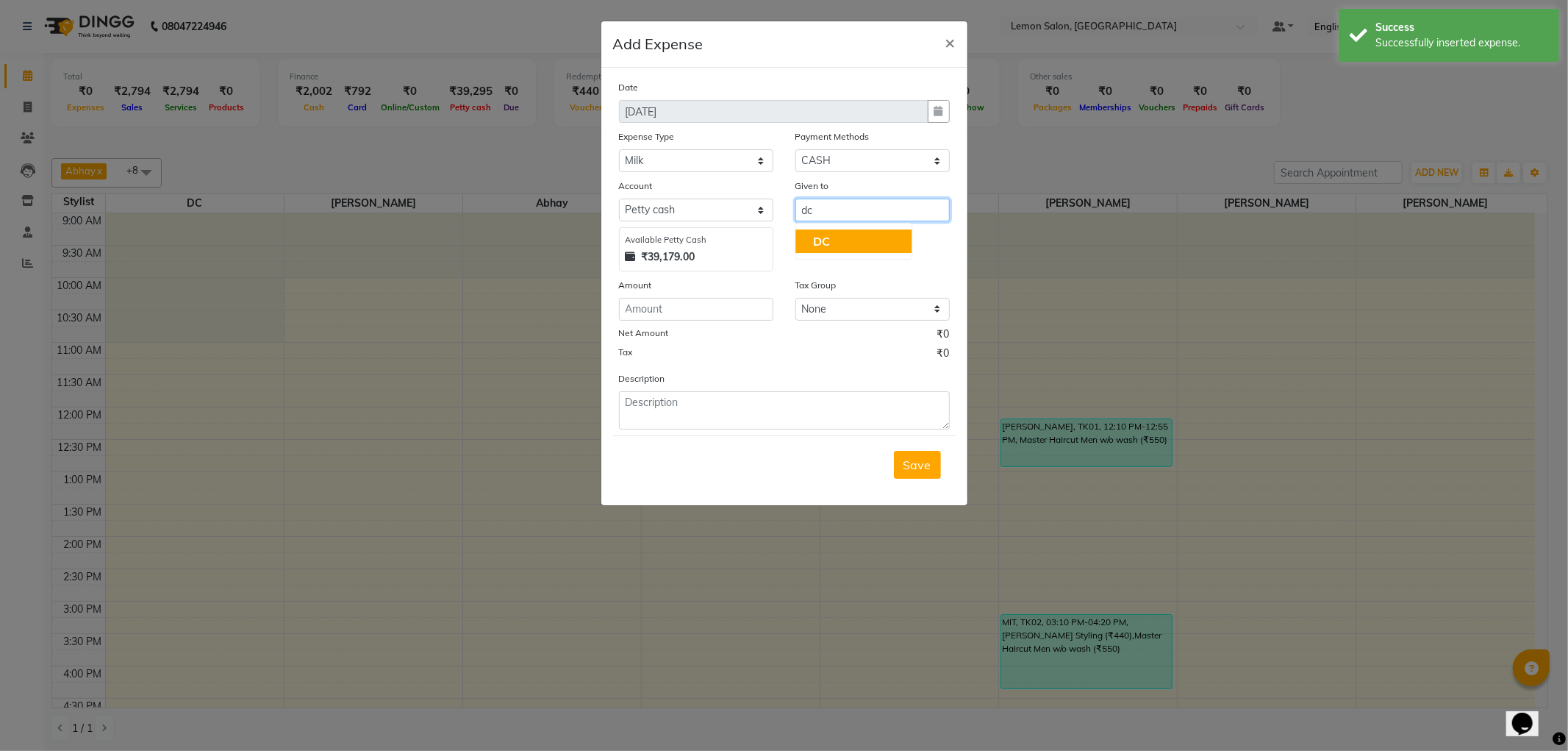
click at [824, 247] on span "DC" at bounding box center [821, 241] width 17 height 15
type input "DC"
click at [722, 312] on input "number" at bounding box center [696, 308] width 154 height 23
type input "116"
click at [730, 402] on textarea at bounding box center [784, 410] width 330 height 39
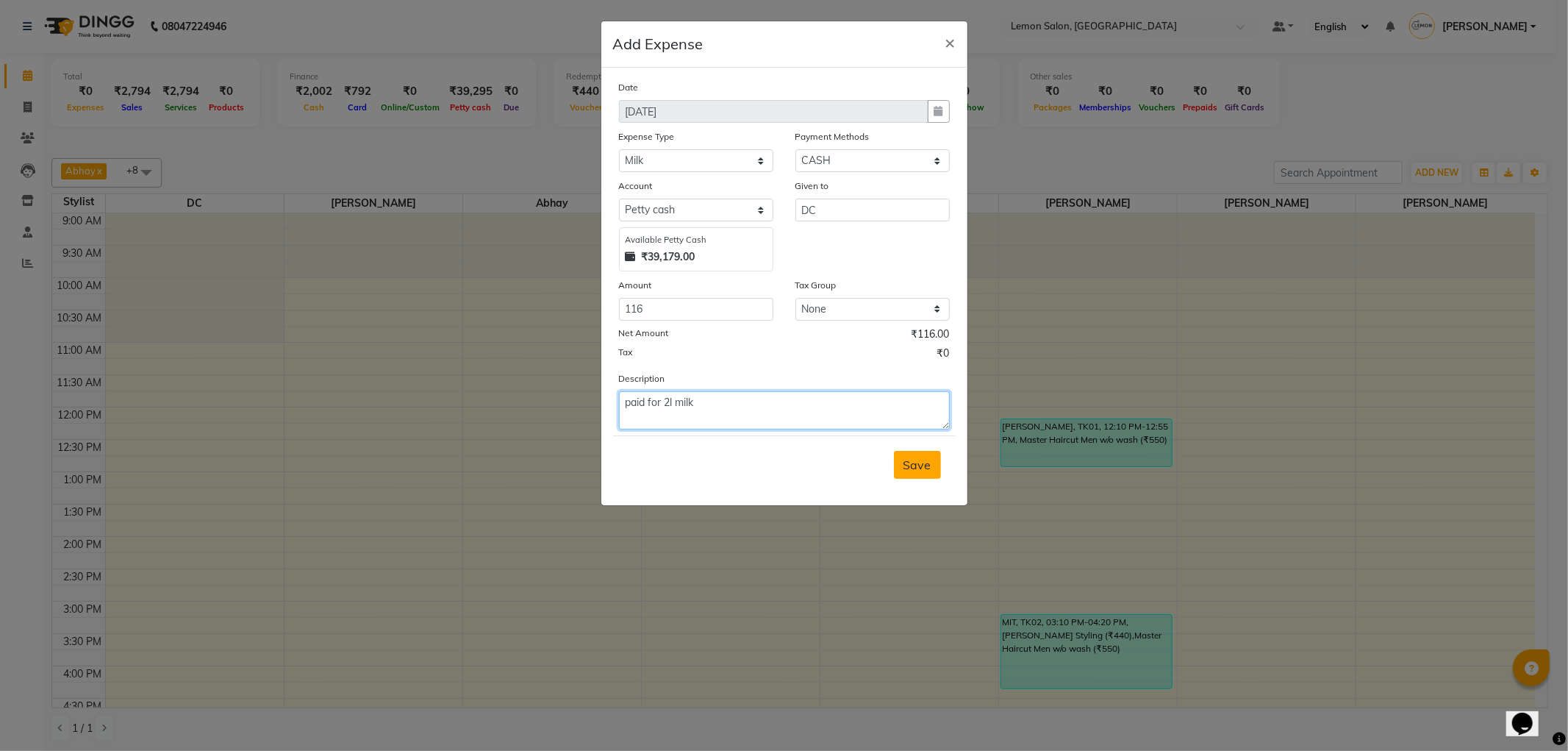
type textarea "paid for 2l milk"
click at [912, 473] on button "Save" at bounding box center [917, 465] width 47 height 28
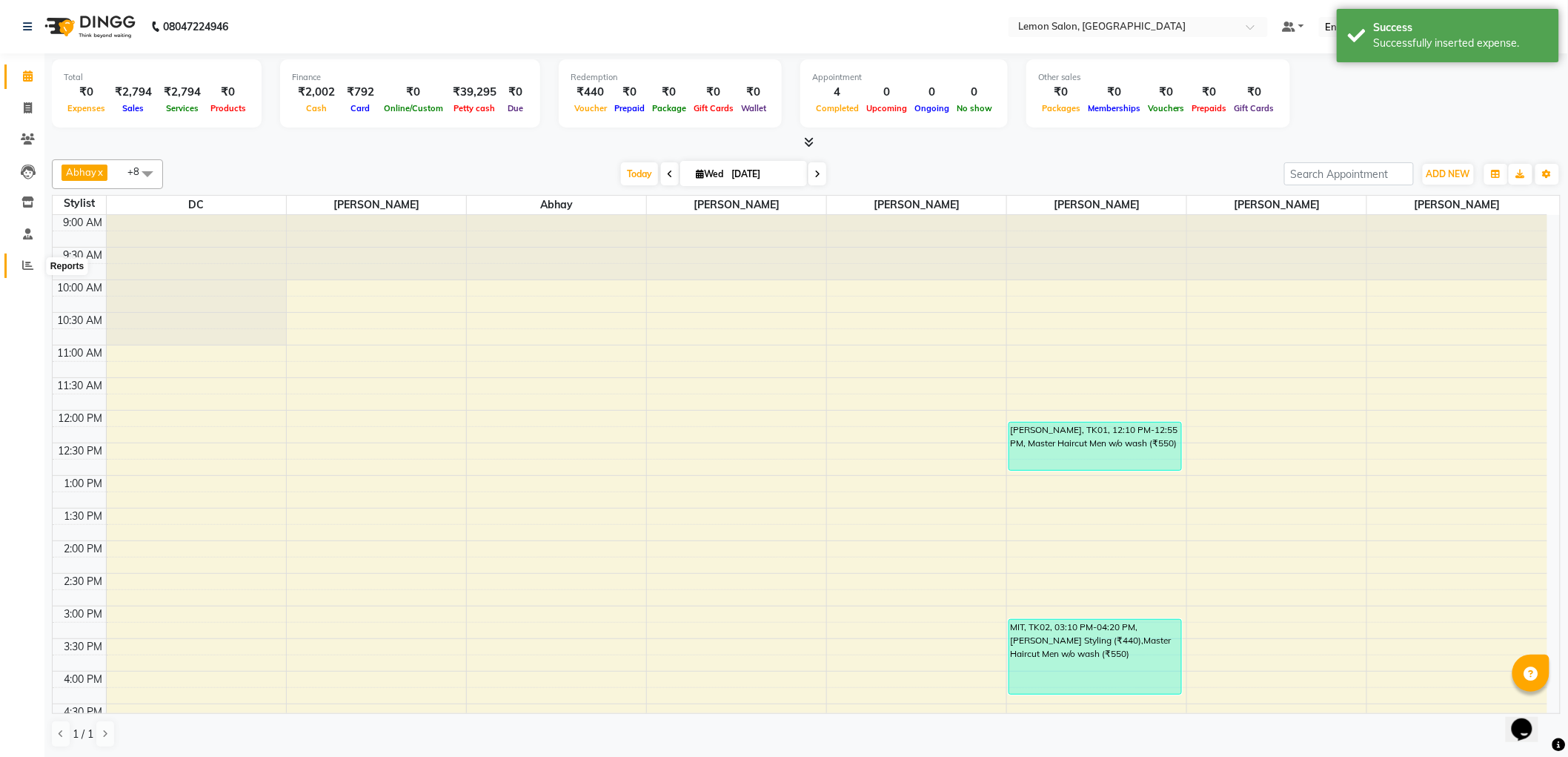
click at [26, 267] on icon at bounding box center [28, 265] width 11 height 11
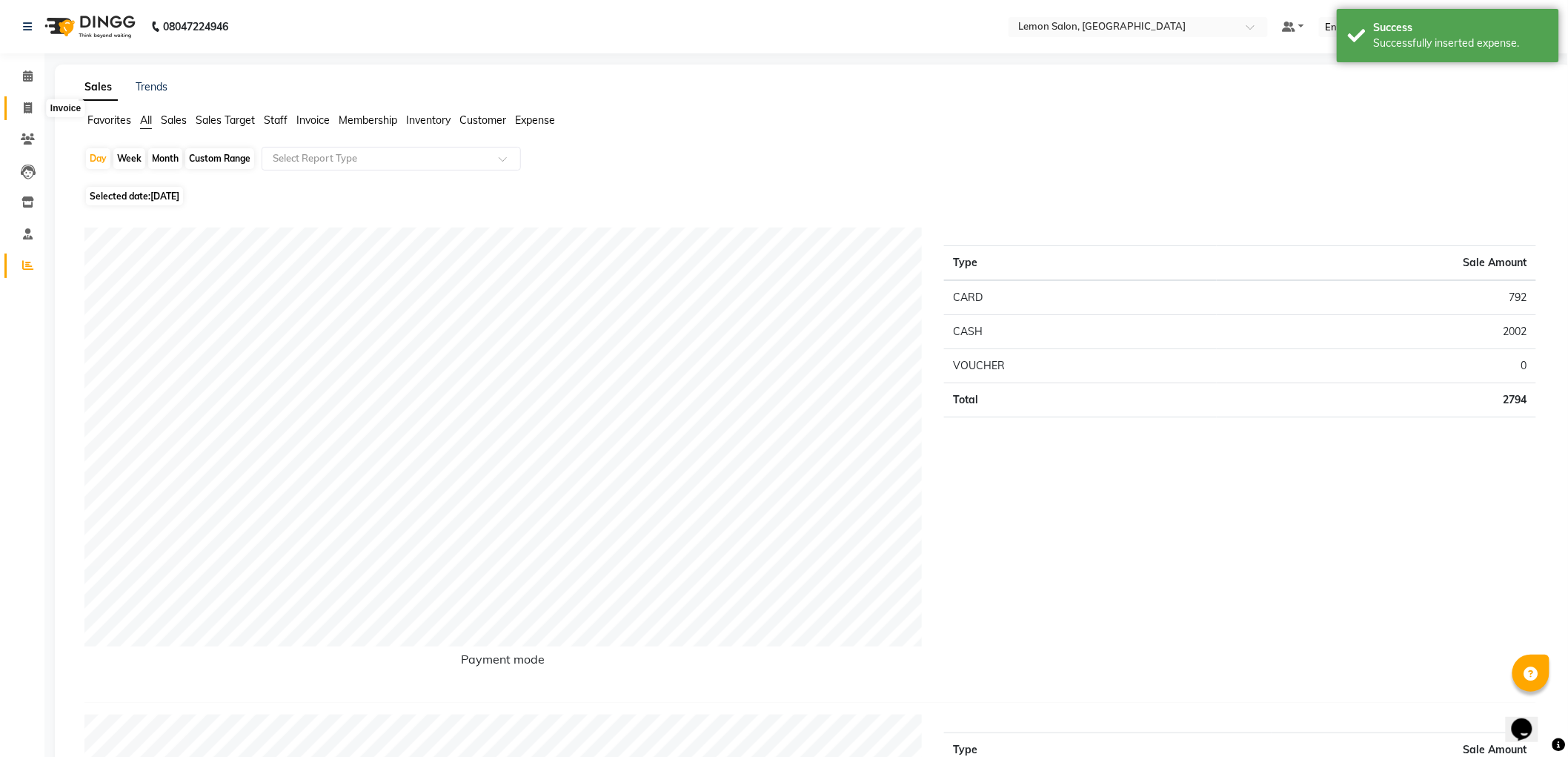
click at [31, 106] on icon at bounding box center [28, 108] width 8 height 11
select select "561"
select select "service"
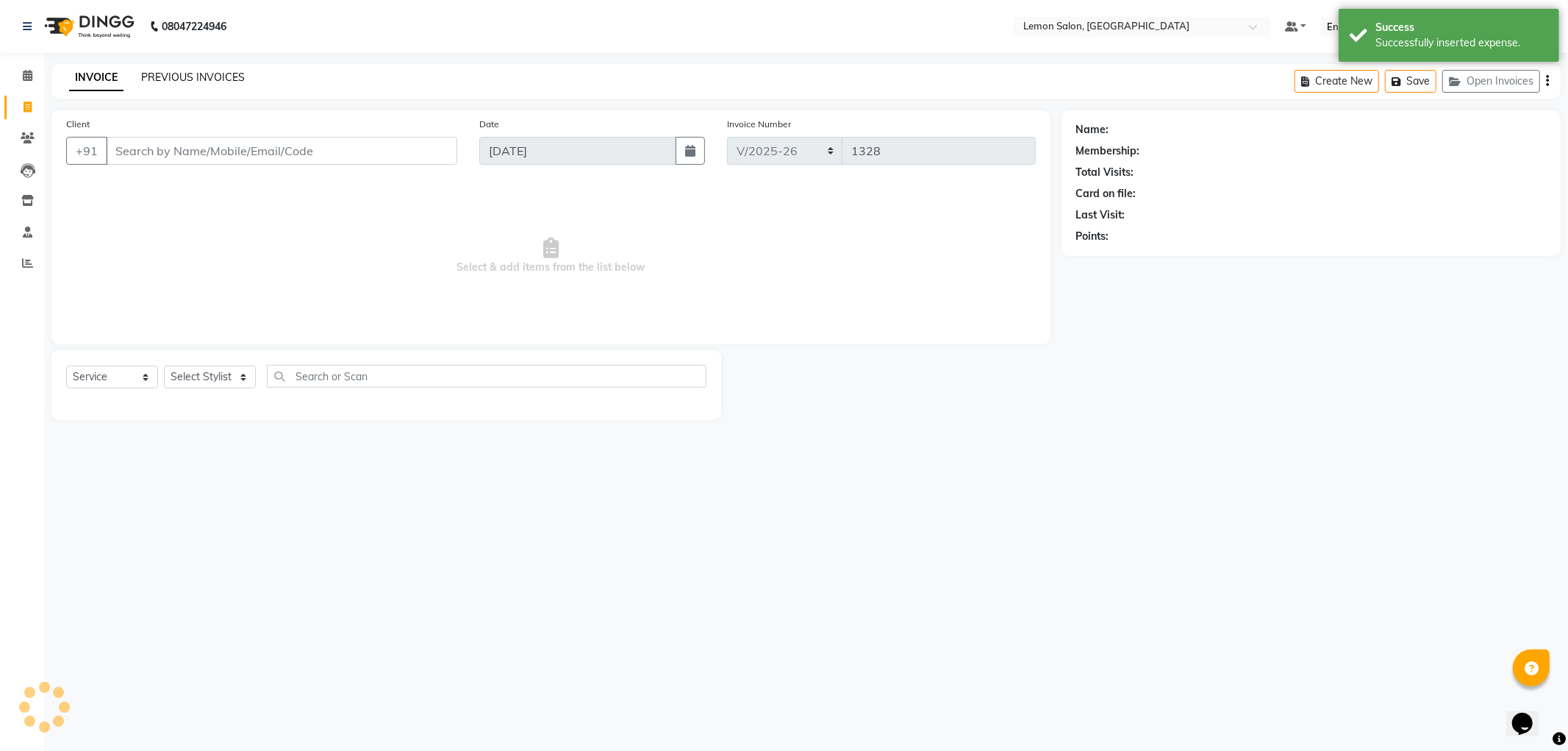
click at [172, 77] on link "PREVIOUS INVOICES" at bounding box center [193, 77] width 104 height 13
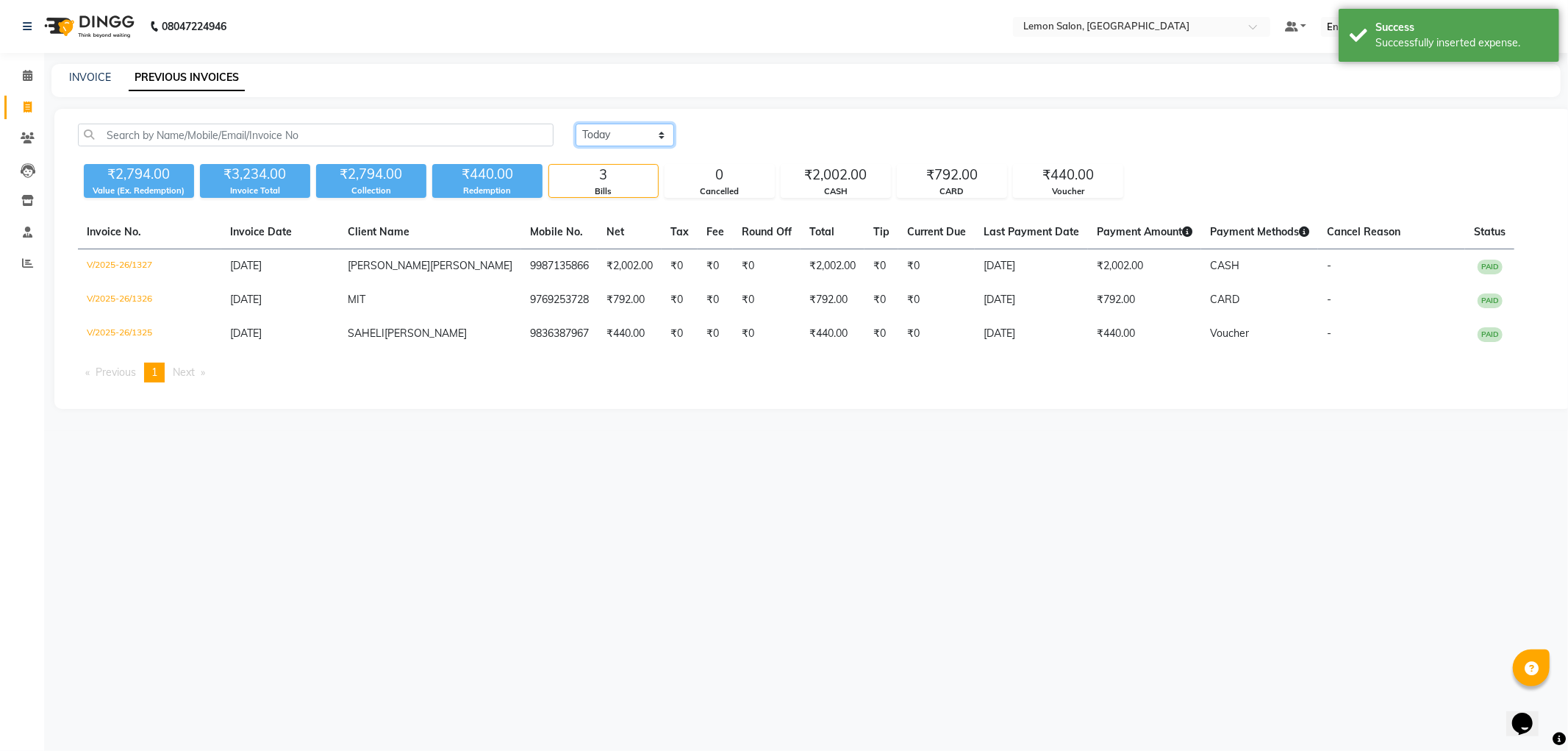
drag, startPoint x: 644, startPoint y: 128, endPoint x: 648, endPoint y: 145, distance: 17.5
click at [644, 128] on select "[DATE] [DATE] Custom Range" at bounding box center [624, 135] width 98 height 23
select select "[DATE]"
click at [575, 124] on select "[DATE] [DATE] Custom Range" at bounding box center [624, 135] width 98 height 23
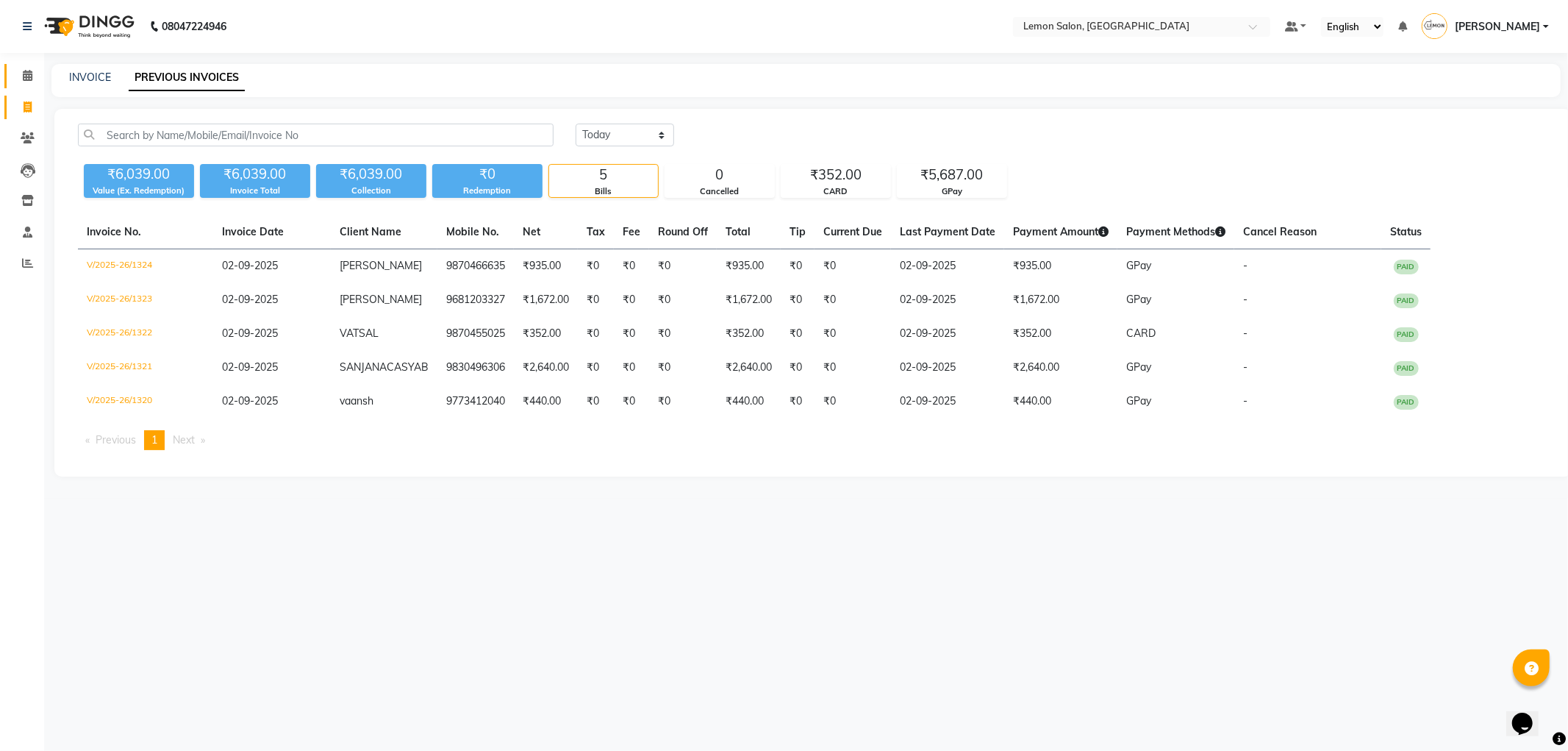
click at [20, 85] on link "Calendar" at bounding box center [22, 76] width 35 height 24
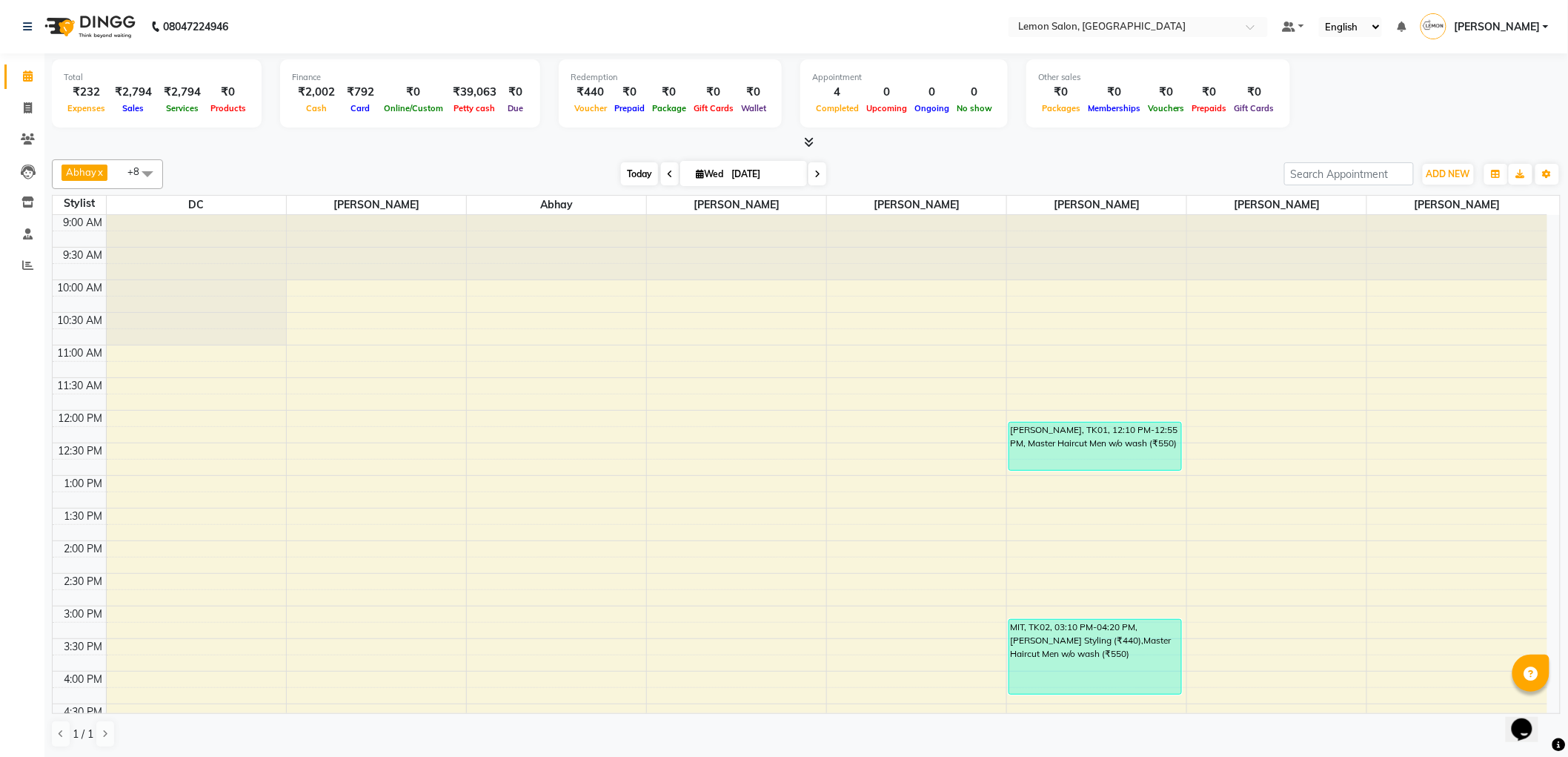
click at [621, 177] on span "Today" at bounding box center [639, 173] width 37 height 23
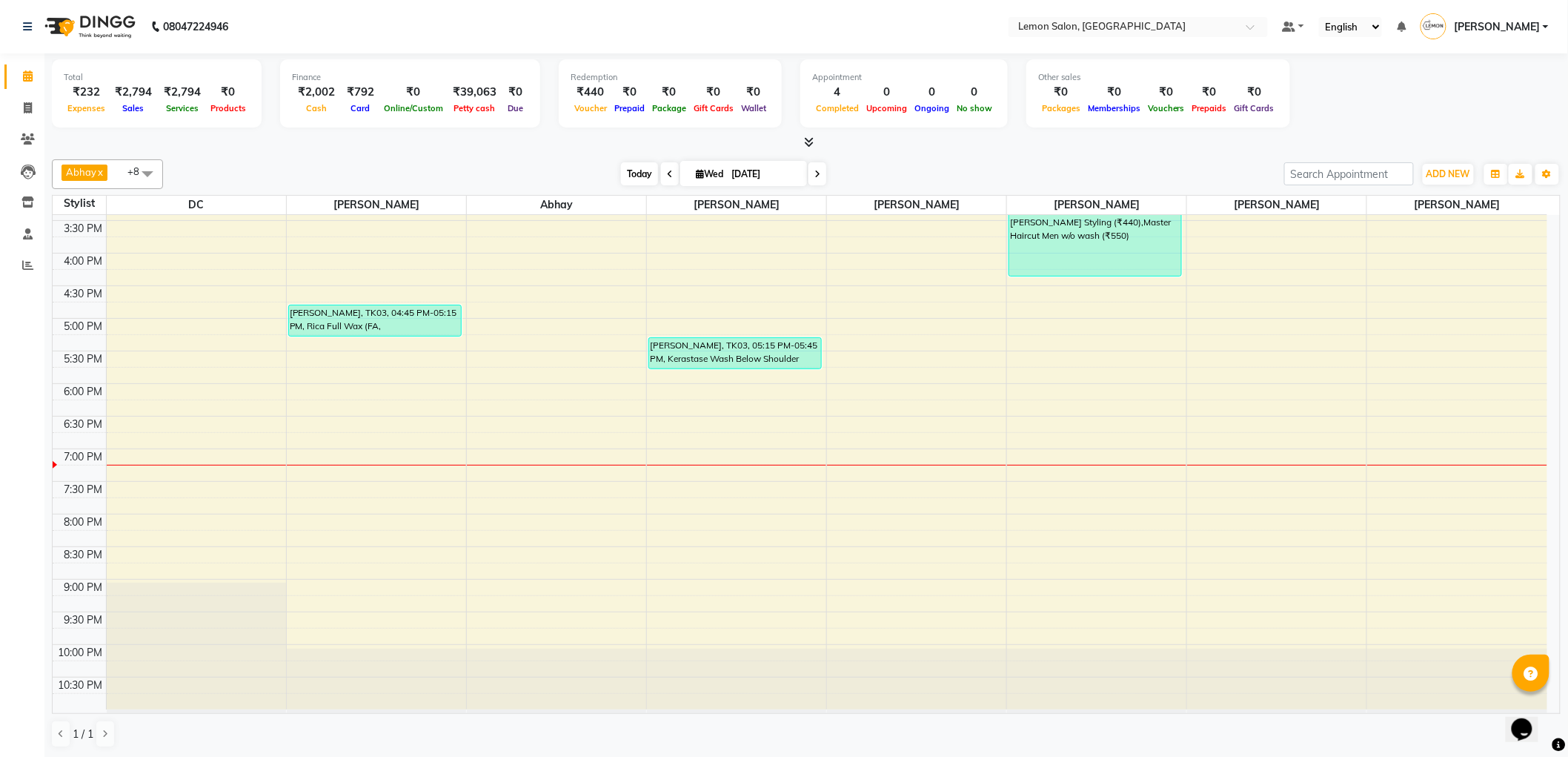
click at [634, 181] on span "Today" at bounding box center [639, 173] width 37 height 23
click at [21, 204] on icon at bounding box center [28, 202] width 13 height 11
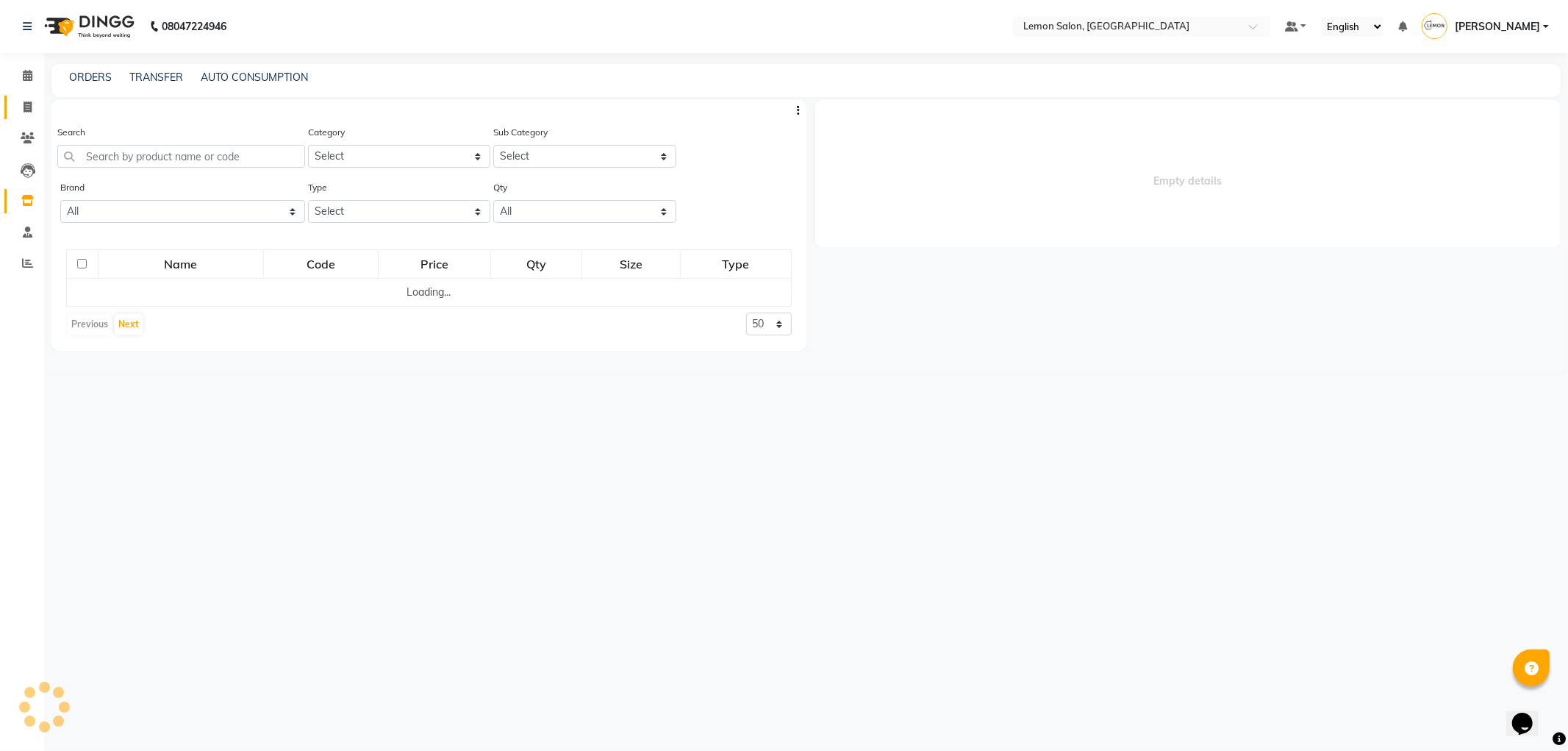
select select
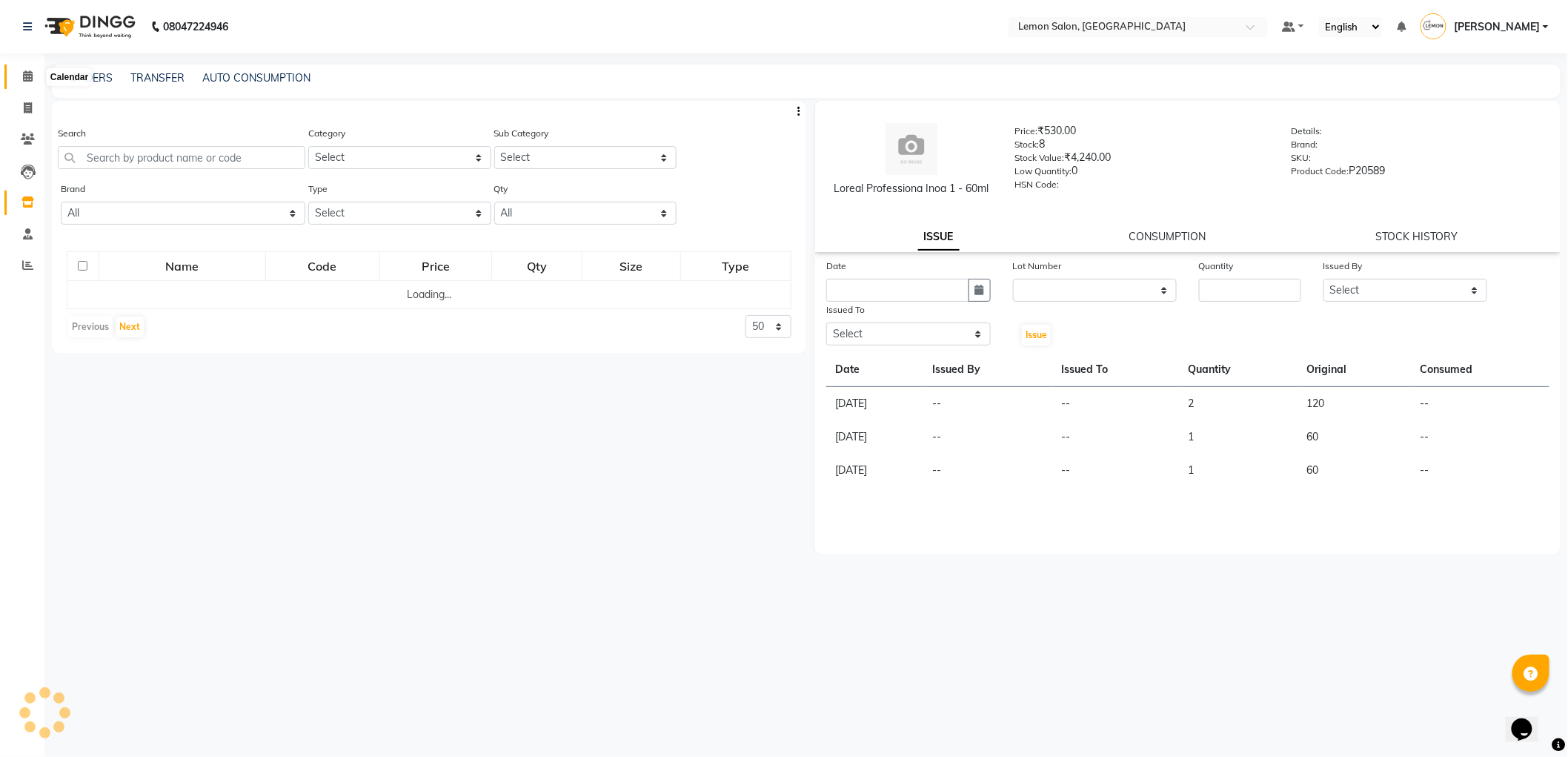
click at [18, 77] on span at bounding box center [28, 77] width 26 height 17
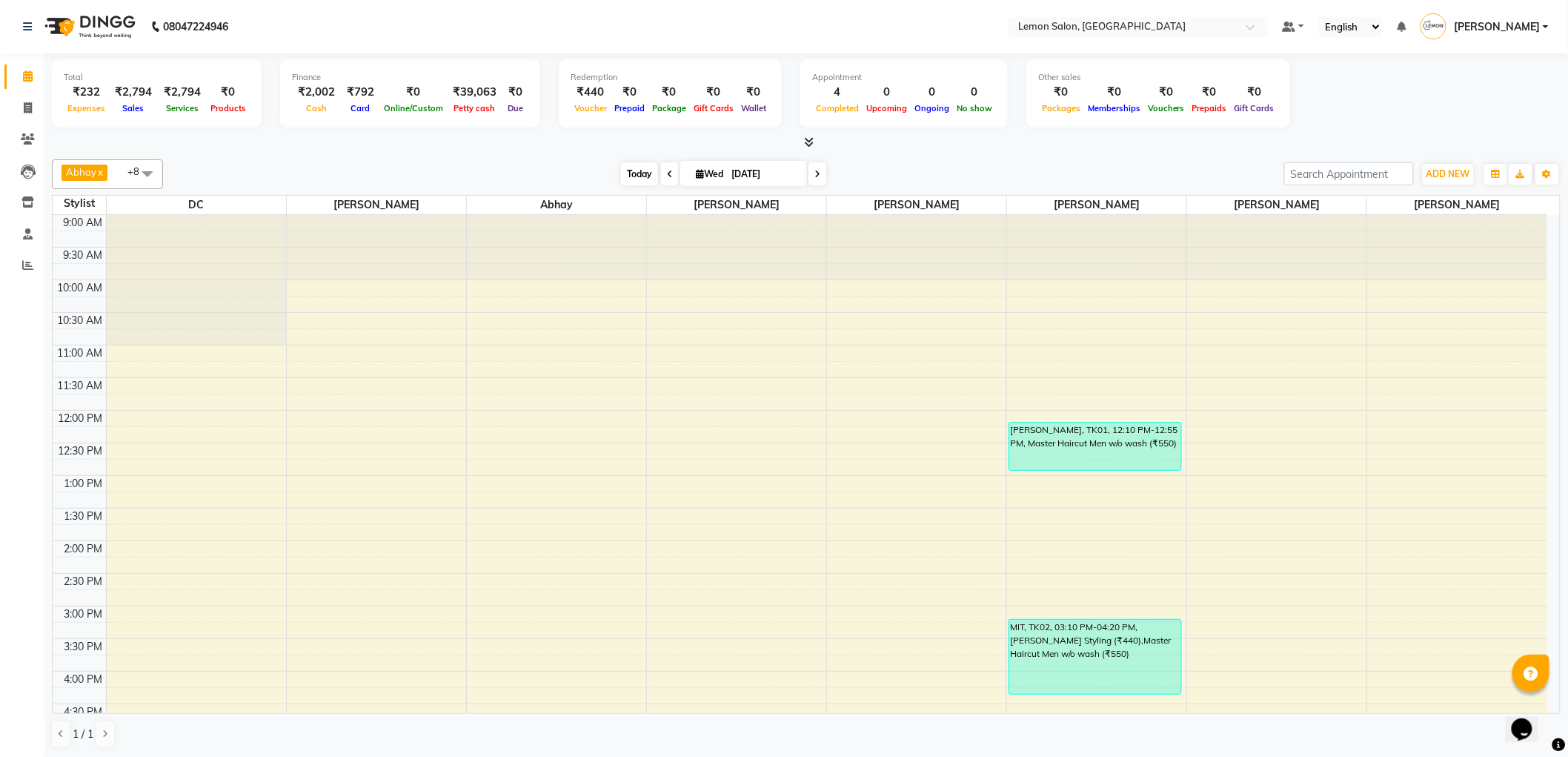
click at [643, 171] on span "Today" at bounding box center [639, 173] width 37 height 23
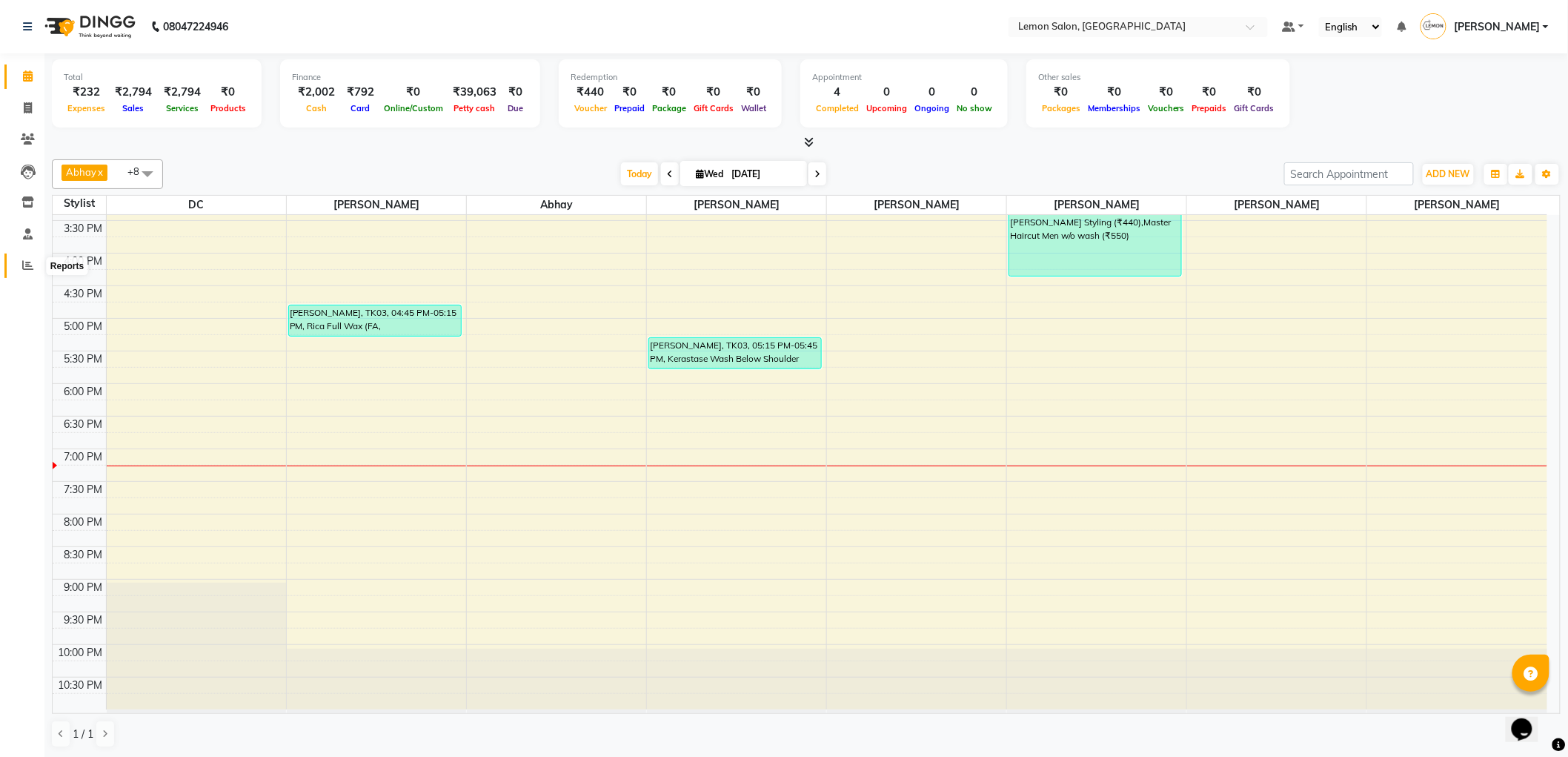
click at [35, 269] on span at bounding box center [28, 266] width 26 height 17
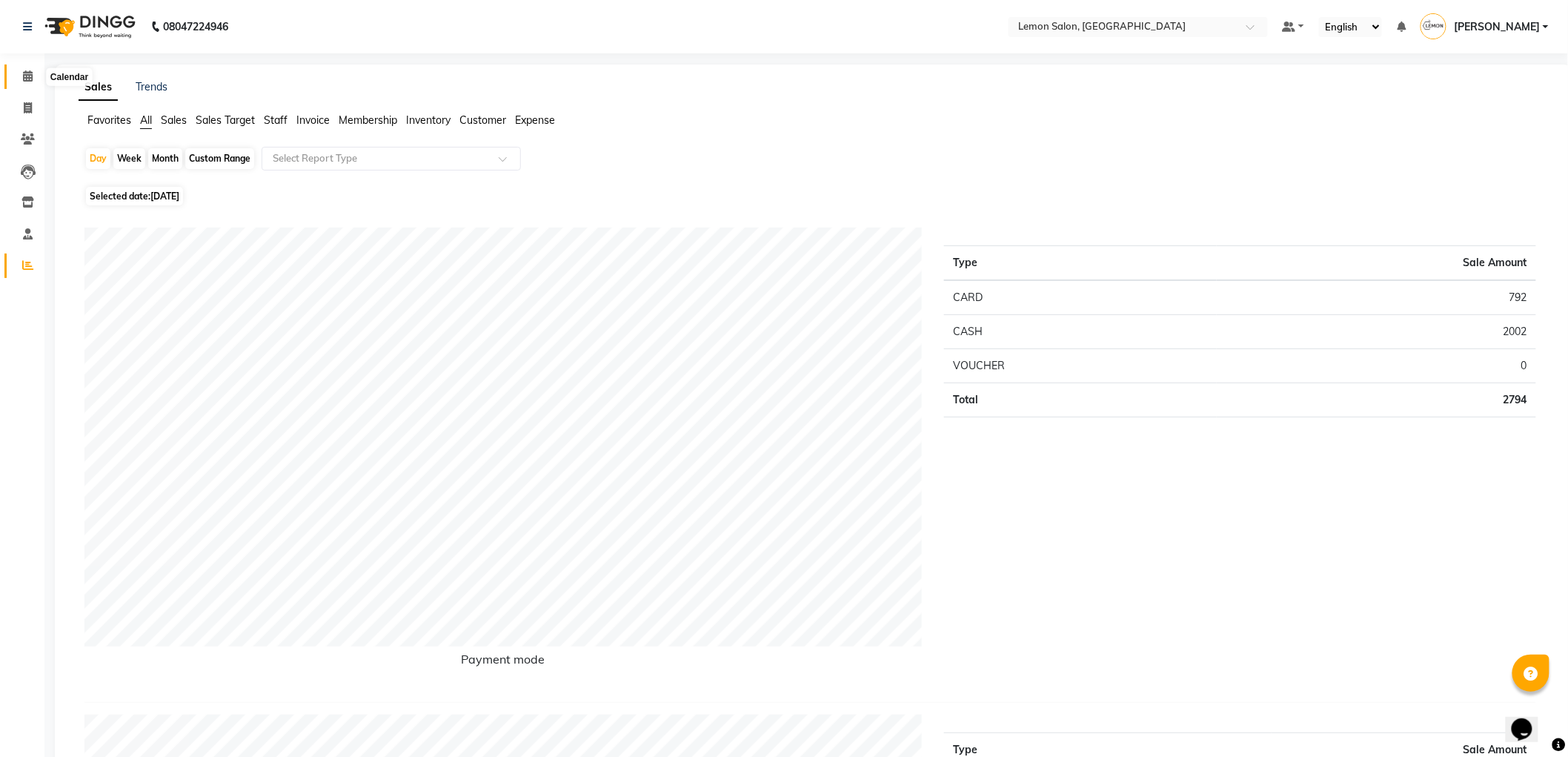
click at [28, 74] on icon at bounding box center [28, 76] width 9 height 11
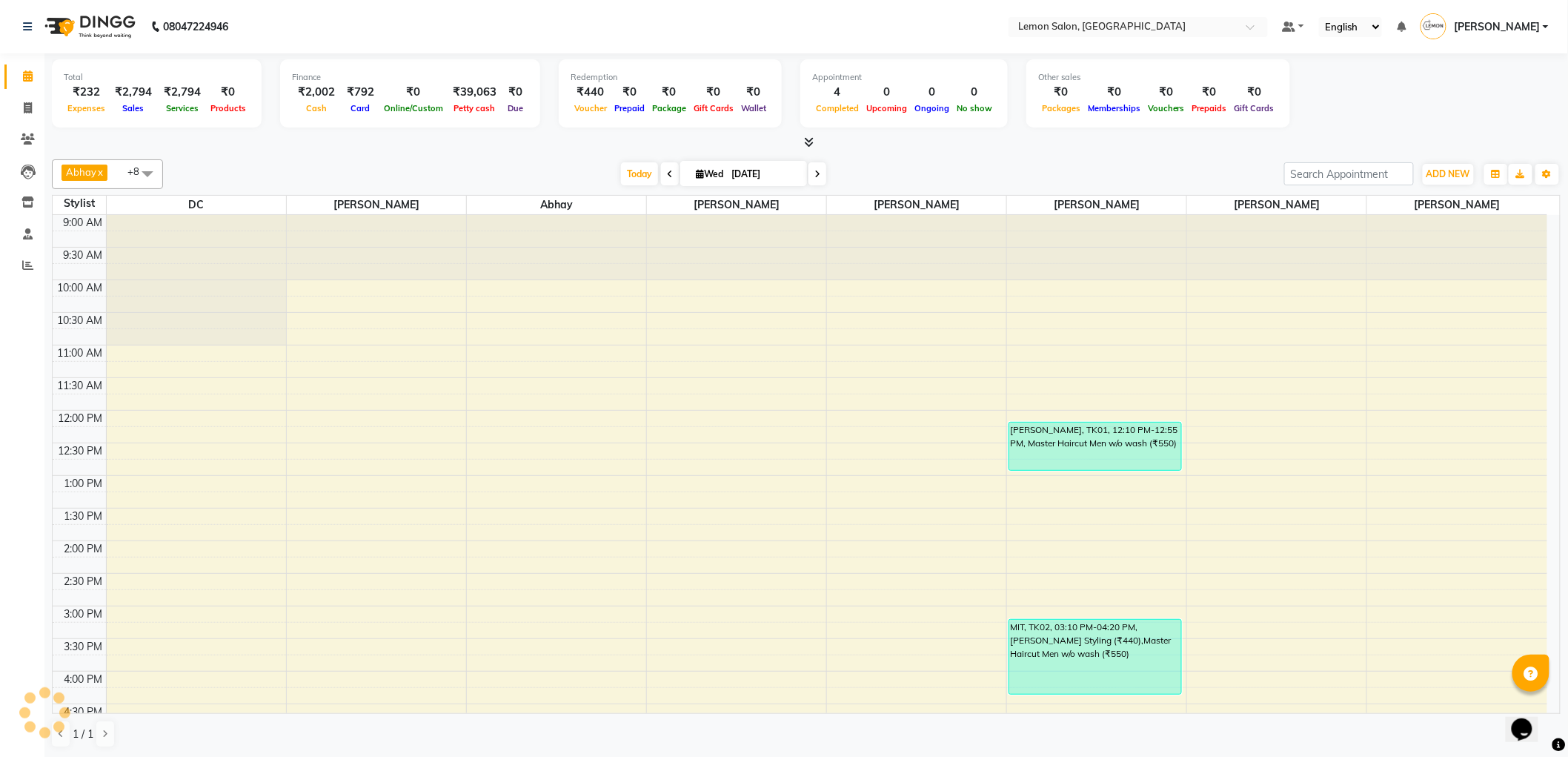
scroll to position [390, 0]
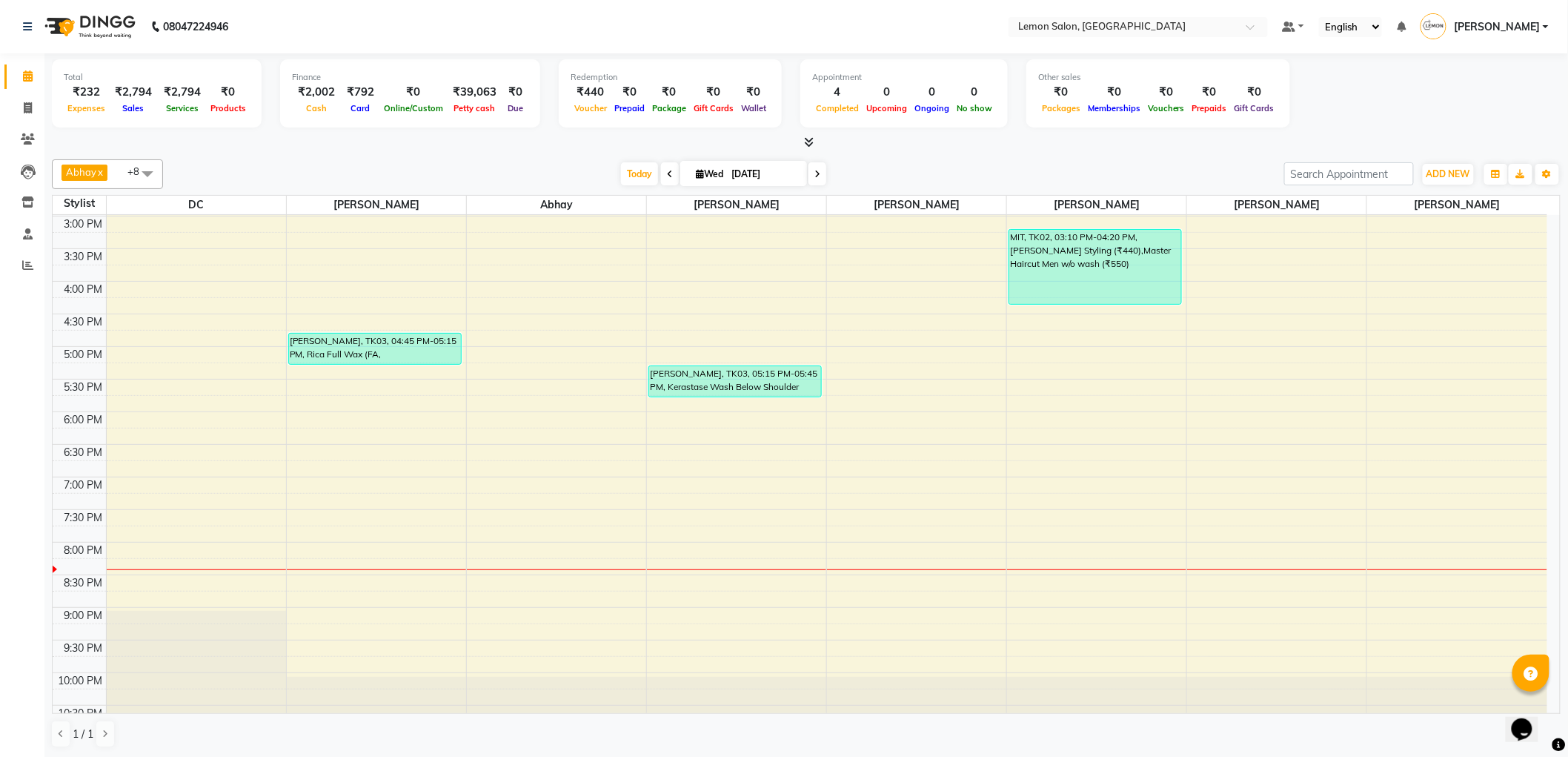
click at [608, 171] on div "[DATE] [DATE]" at bounding box center [723, 174] width 1106 height 22
click at [621, 171] on span "Today" at bounding box center [639, 173] width 37 height 23
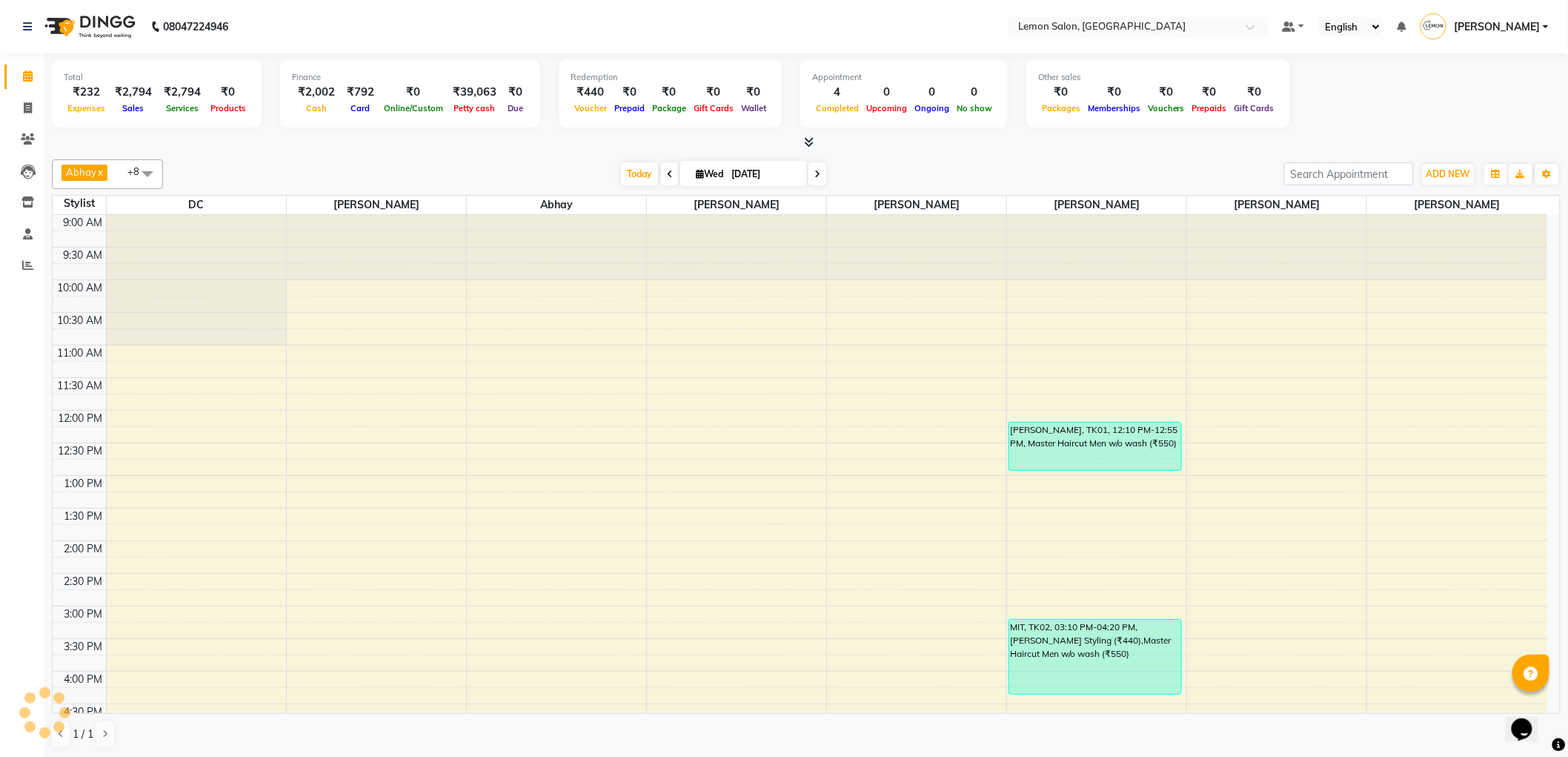
scroll to position [418, 0]
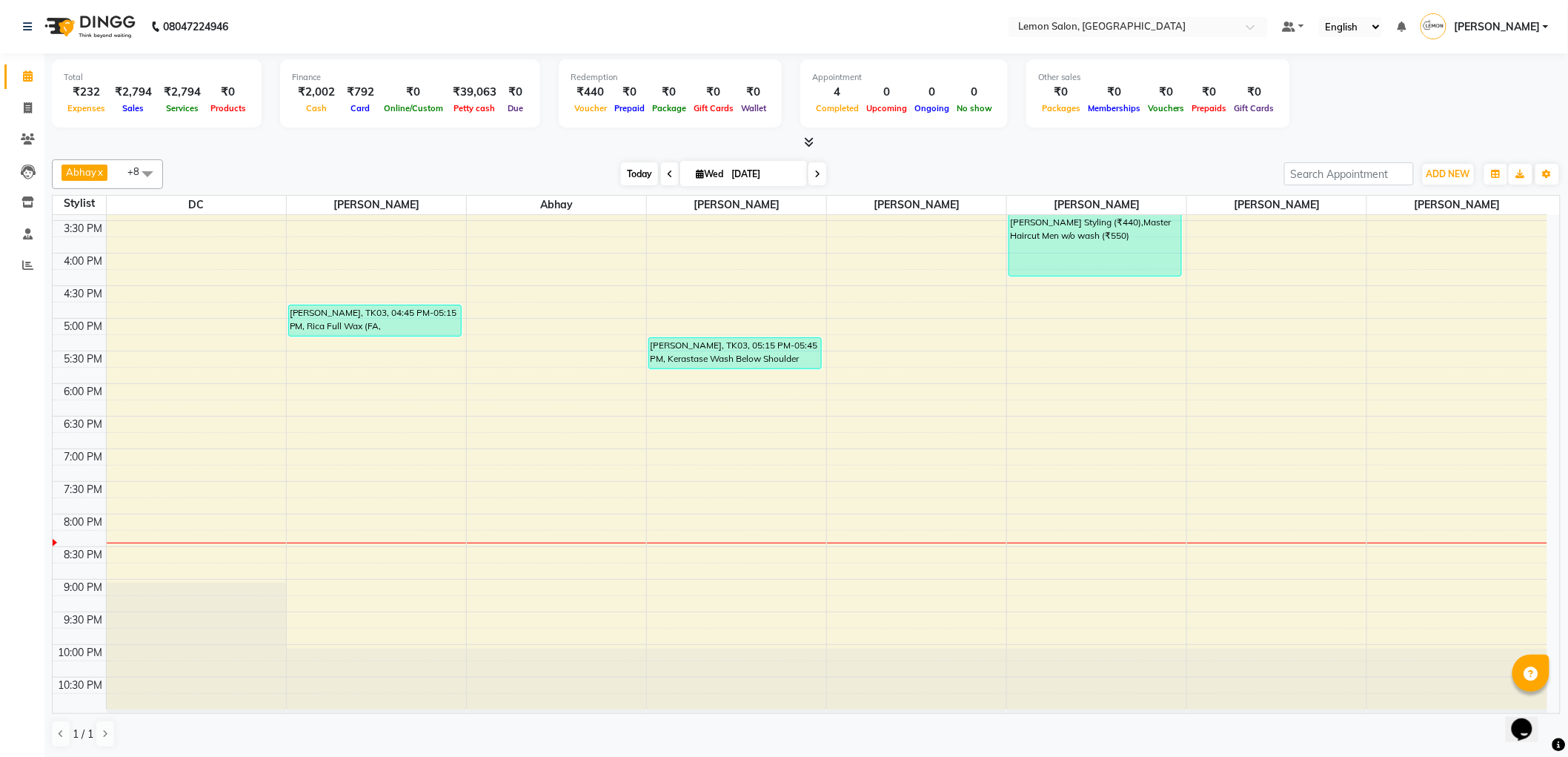
click at [631, 166] on span "Today" at bounding box center [639, 173] width 37 height 23
click at [28, 133] on icon at bounding box center [27, 139] width 14 height 11
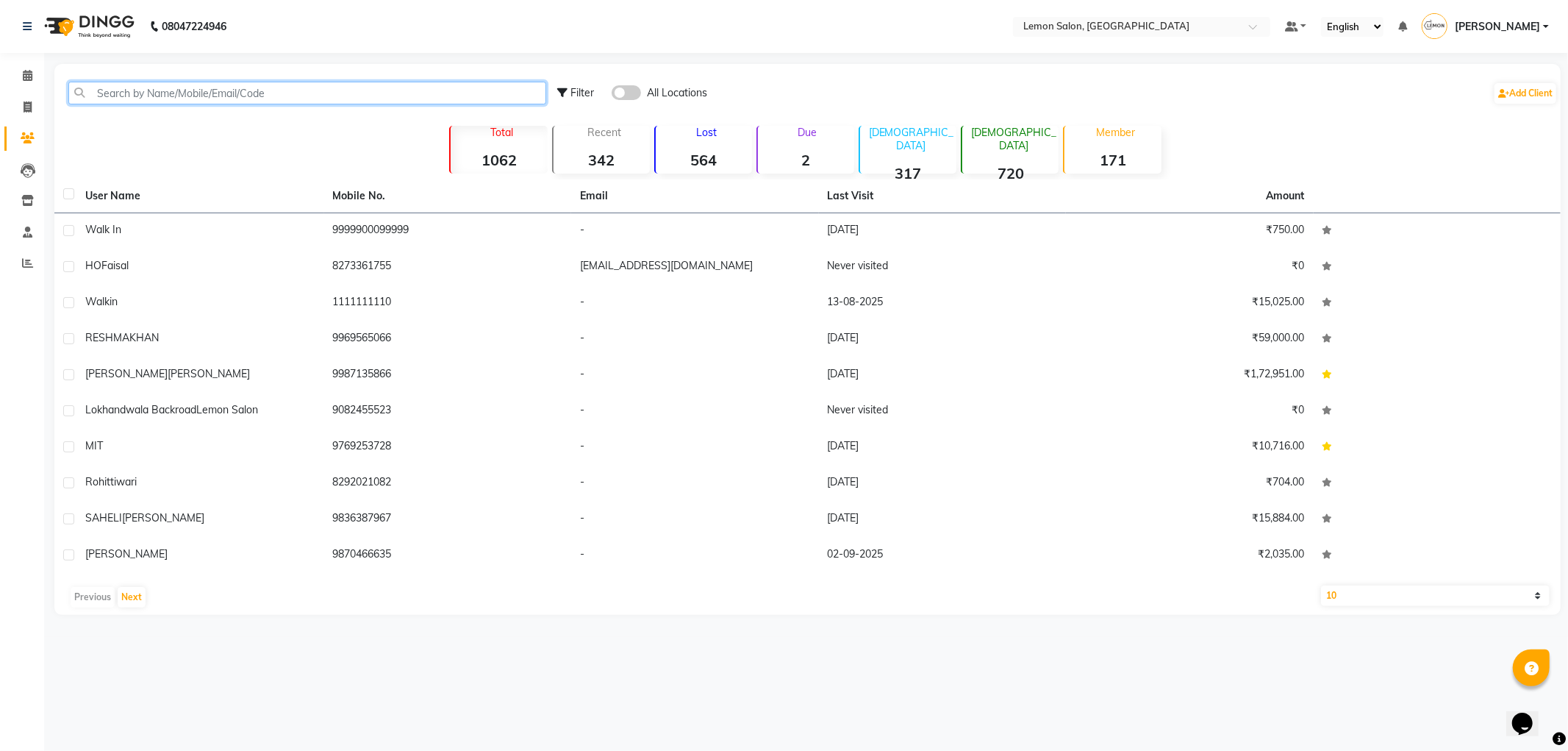
click at [166, 100] on input "text" at bounding box center [307, 93] width 478 height 23
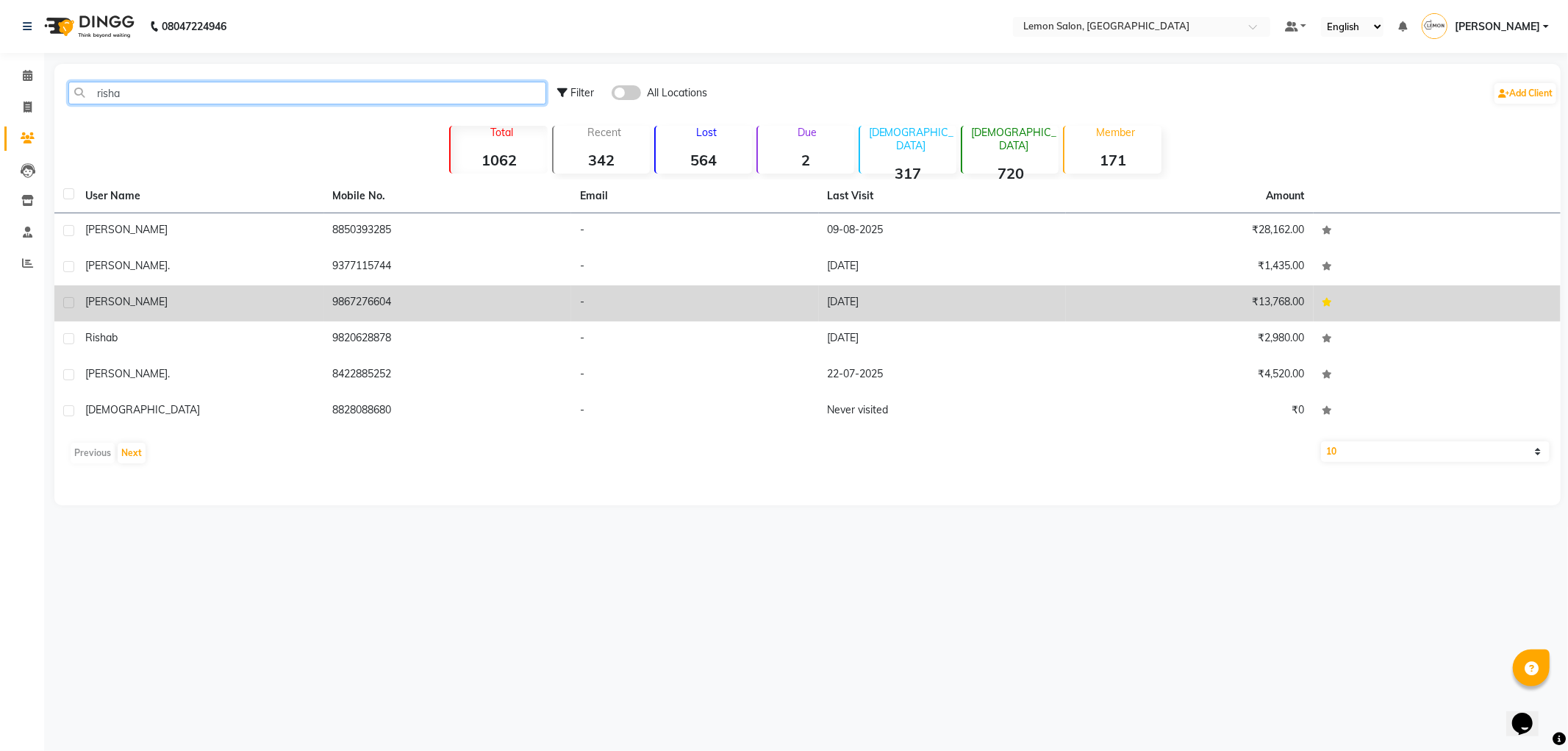
type input "risha"
click at [135, 304] on div "[PERSON_NAME]" at bounding box center [200, 301] width 230 height 16
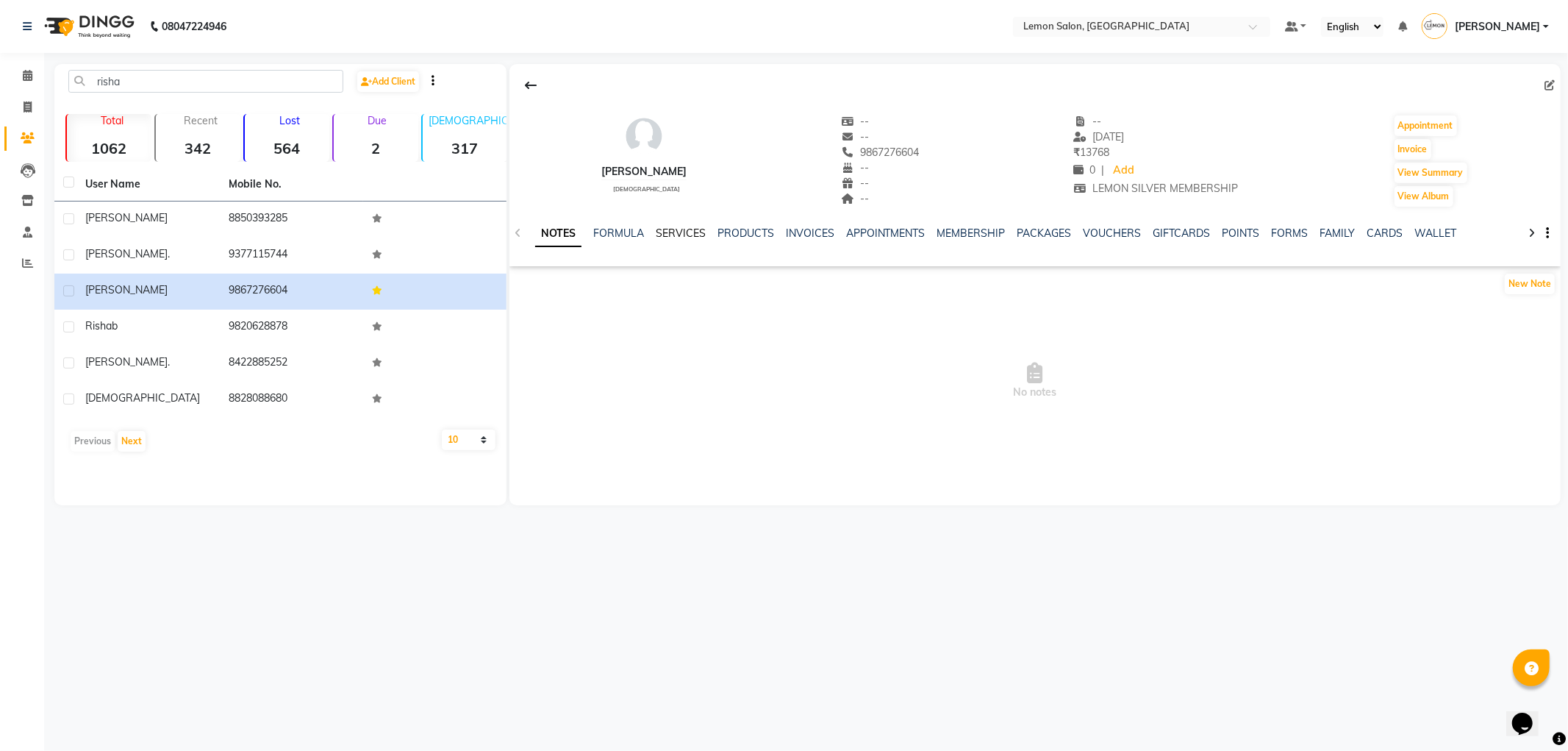
click at [695, 227] on link "SERVICES" at bounding box center [681, 233] width 50 height 13
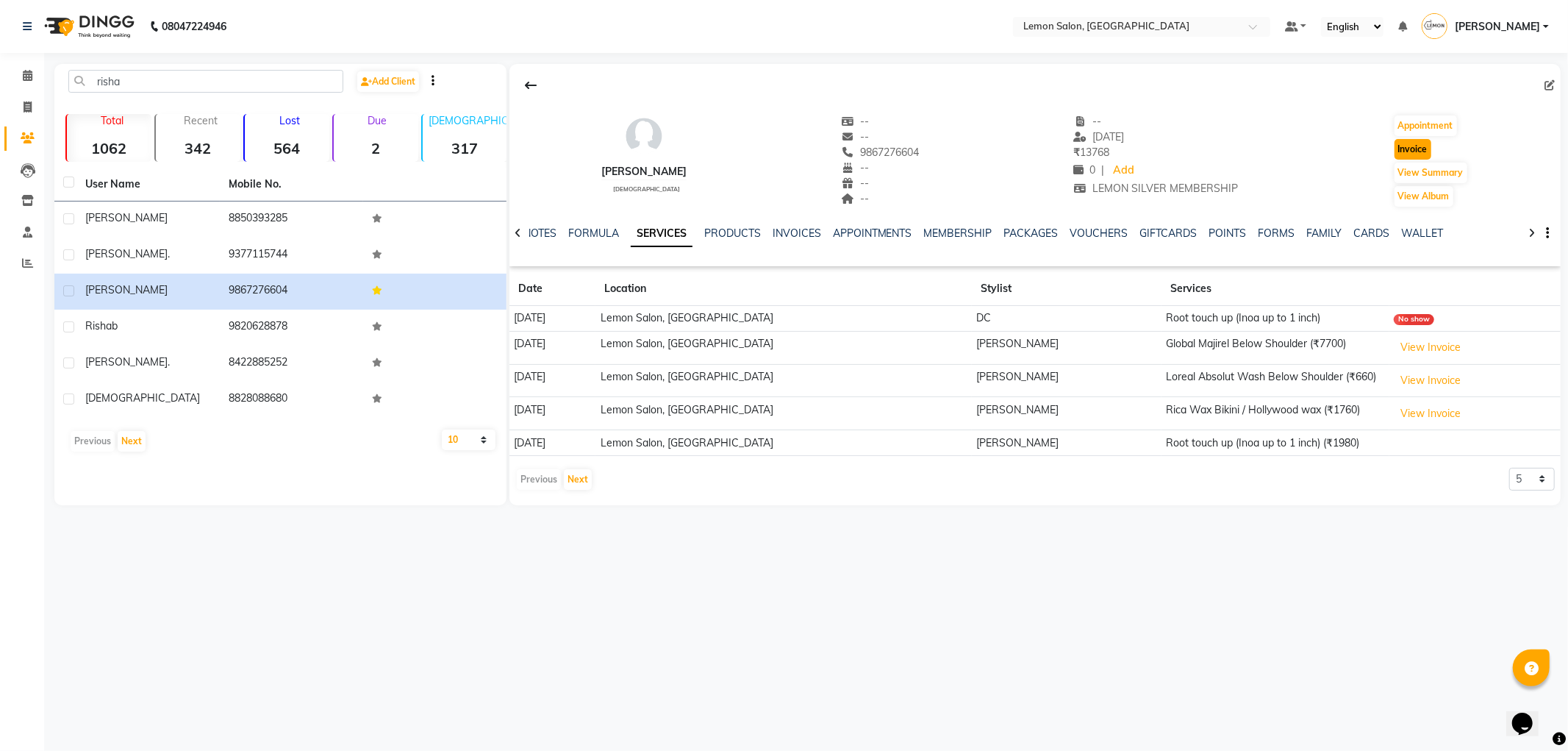
click at [1413, 148] on button "Invoice" at bounding box center [1413, 149] width 37 height 20
select select "561"
select select "service"
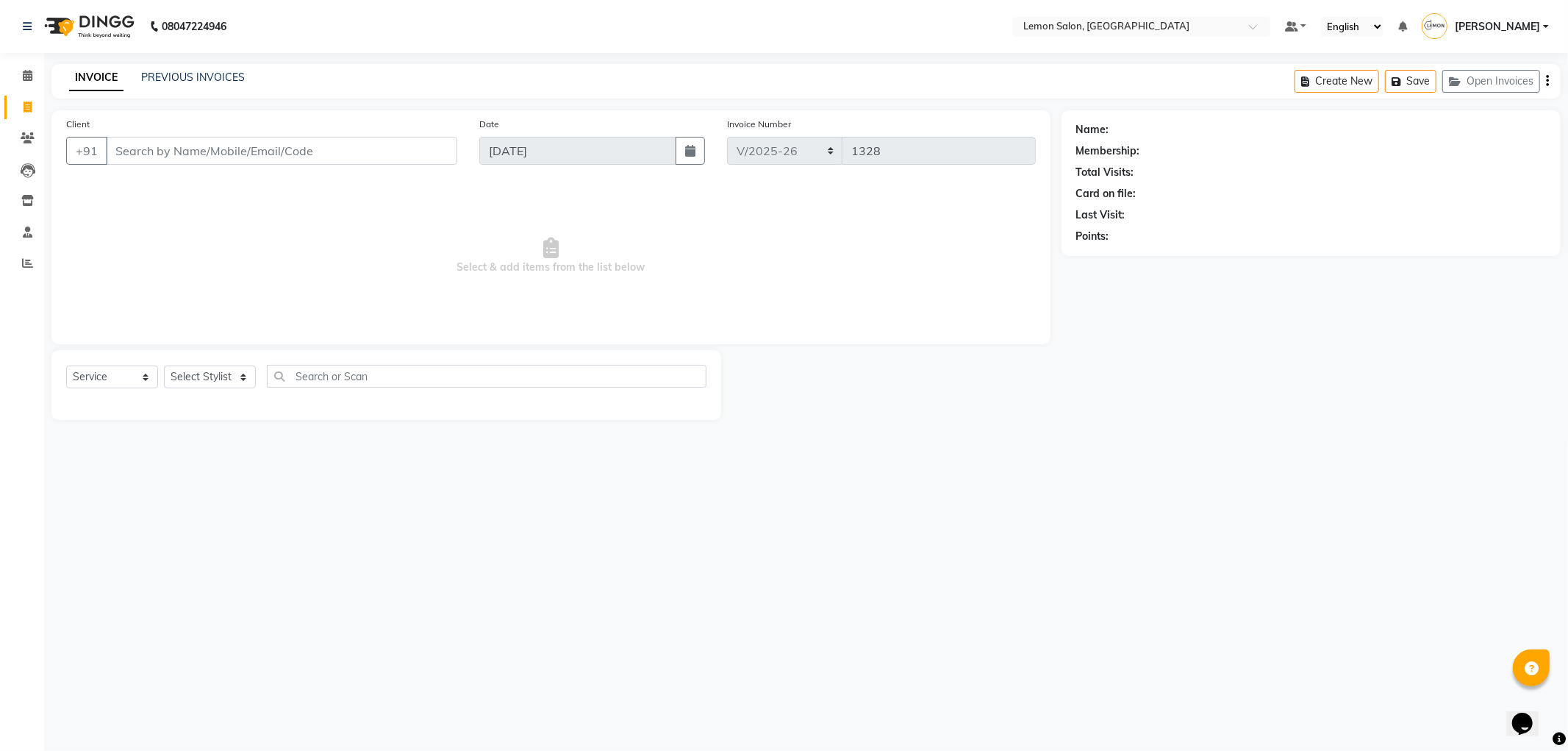
type input "9867276604"
click at [209, 376] on select "Select Stylist [PERSON_NAME] [PERSON_NAME] [PERSON_NAME] DC [PERSON_NAME] [PERS…" at bounding box center [210, 376] width 92 height 23
select select "1: Object"
select select "89656"
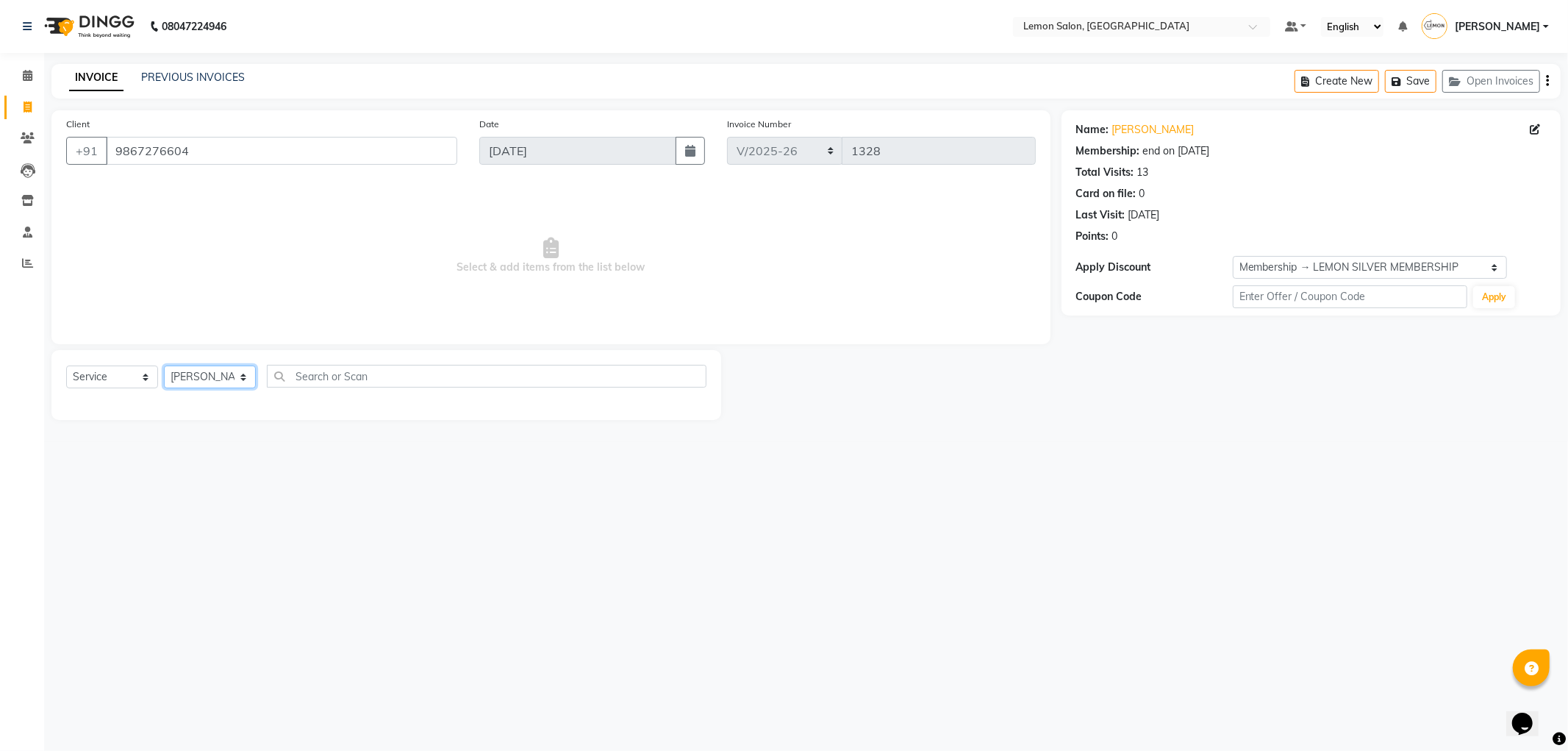
click at [164, 366] on select "Select Stylist [PERSON_NAME] [PERSON_NAME] [PERSON_NAME] DC [PERSON_NAME] [PERS…" at bounding box center [210, 376] width 92 height 23
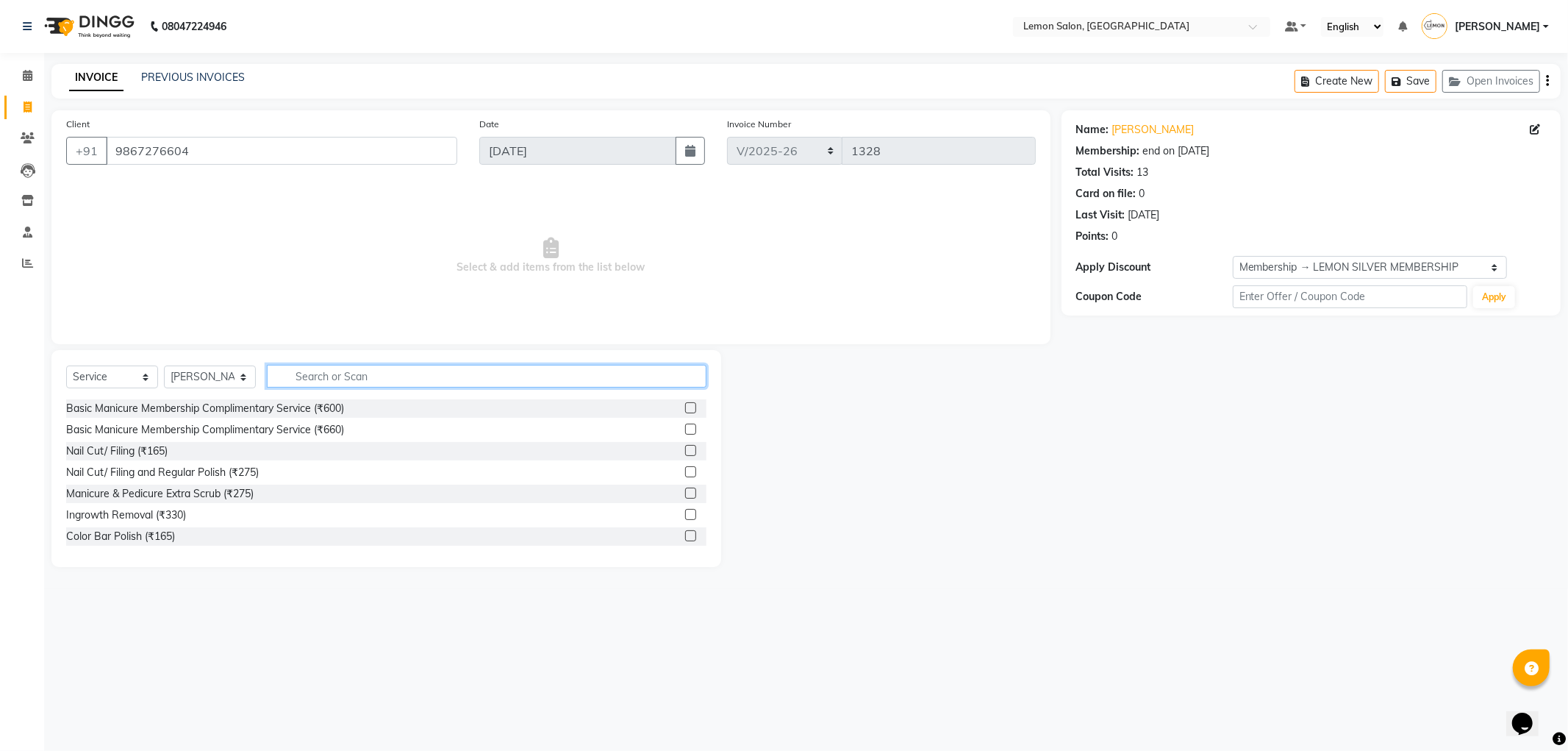
click at [372, 374] on input "text" at bounding box center [486, 376] width 439 height 23
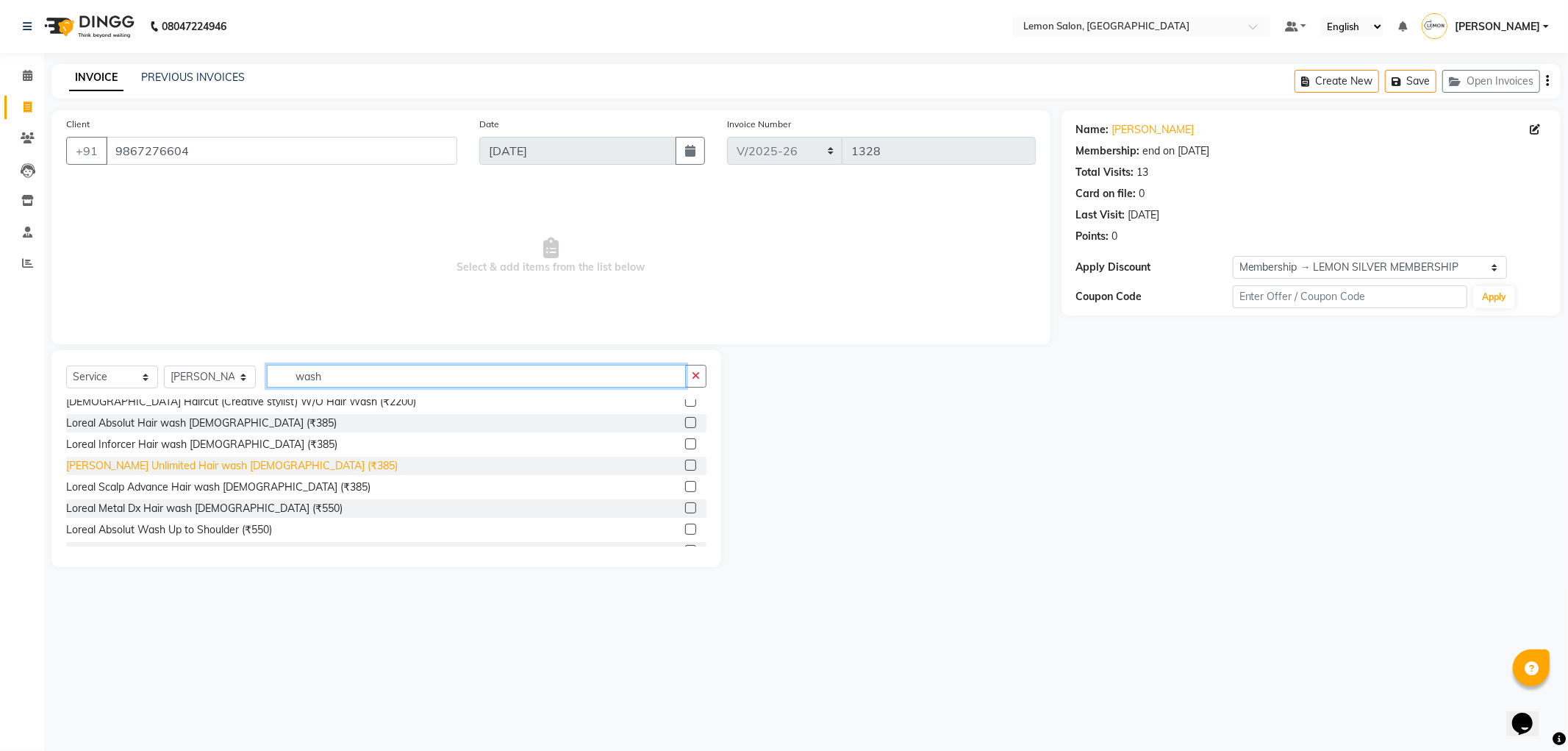
scroll to position [409, 0]
type input "wash"
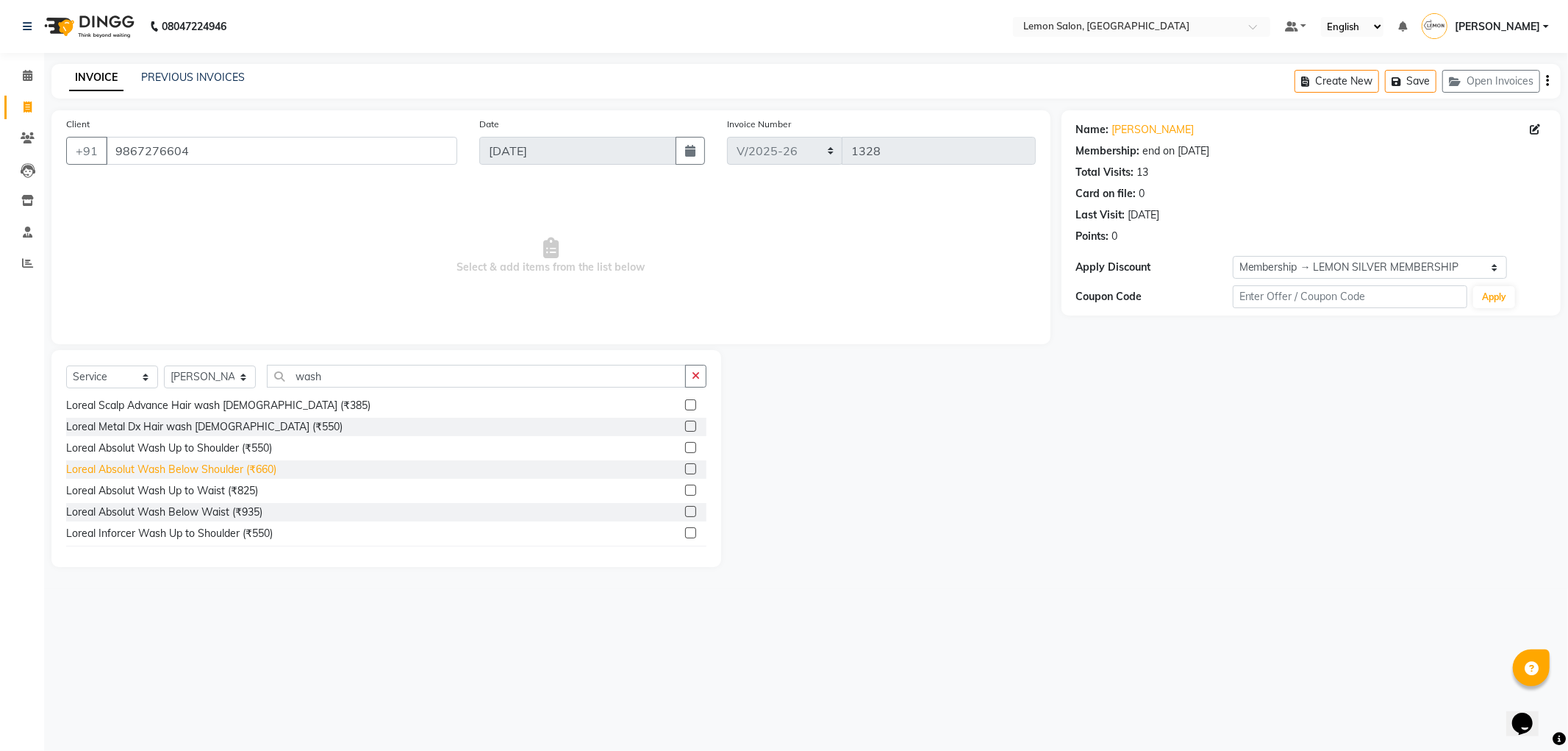
click at [232, 462] on div "Loreal Absolut Wash Below Shoulder (₹660)" at bounding box center [171, 469] width 210 height 16
checkbox input "false"
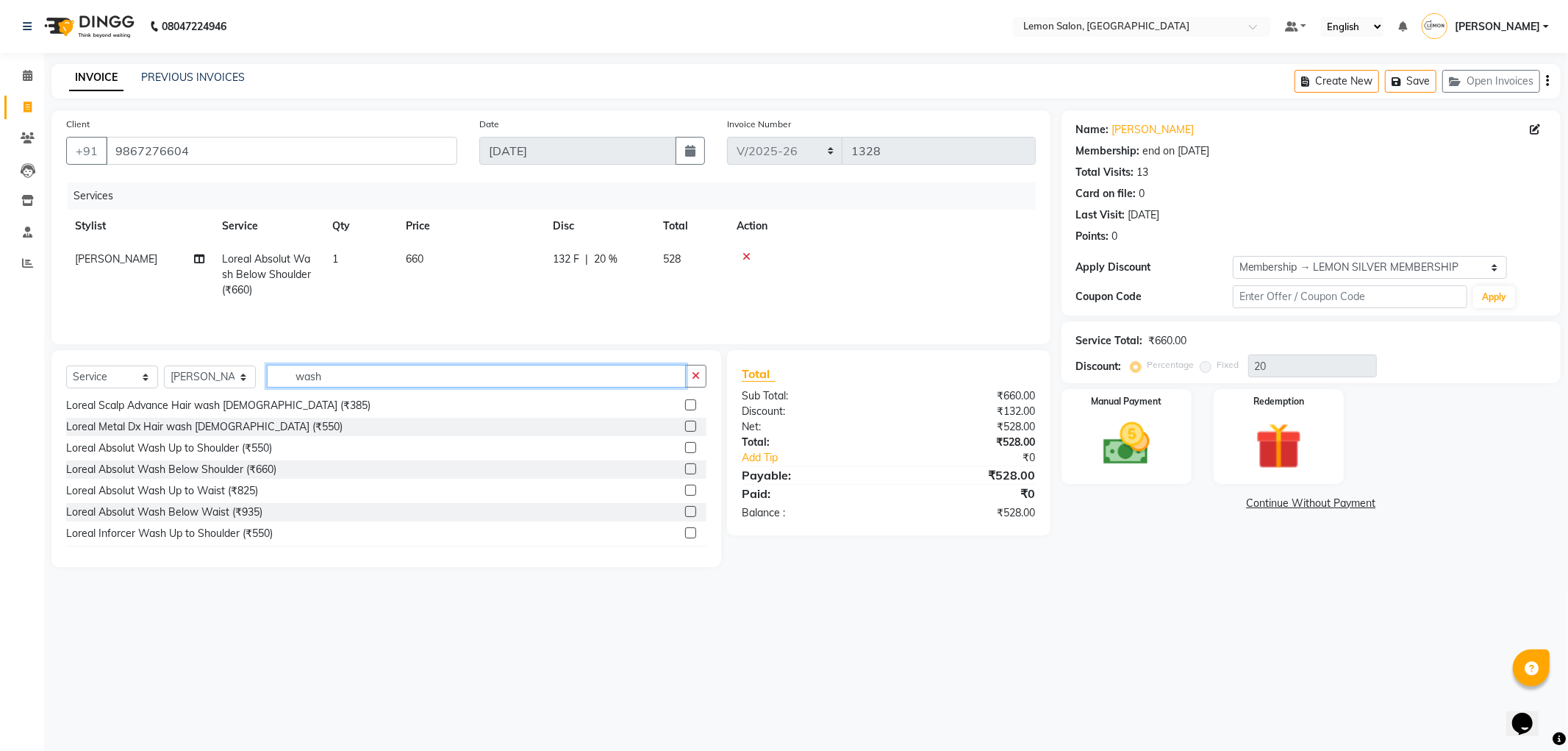
click at [343, 381] on input "wash" at bounding box center [476, 376] width 419 height 23
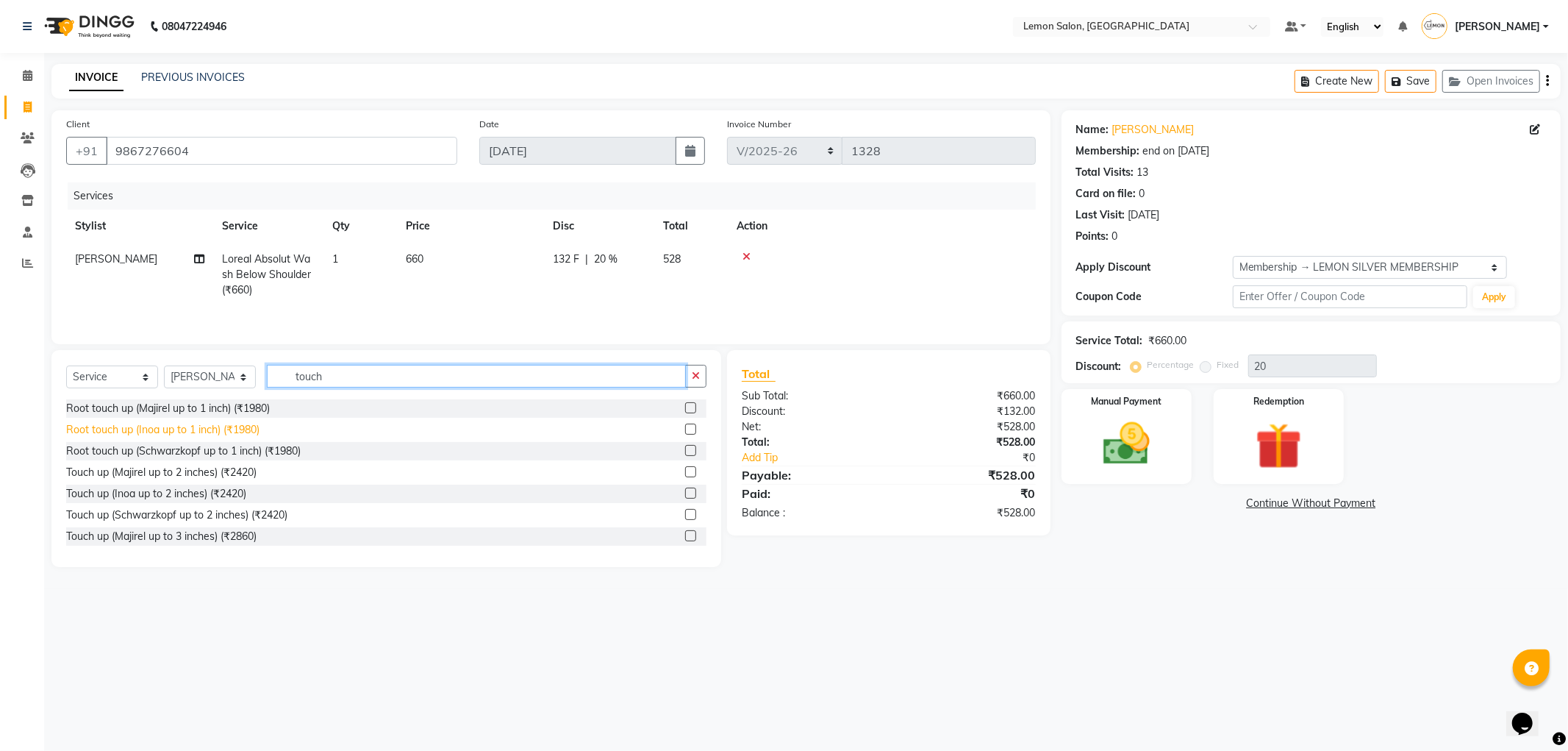
type input "touch"
click at [256, 429] on div "Root touch up (Inoa up to 1 inch) (₹1980)" at bounding box center [162, 430] width 194 height 16
checkbox input "false"
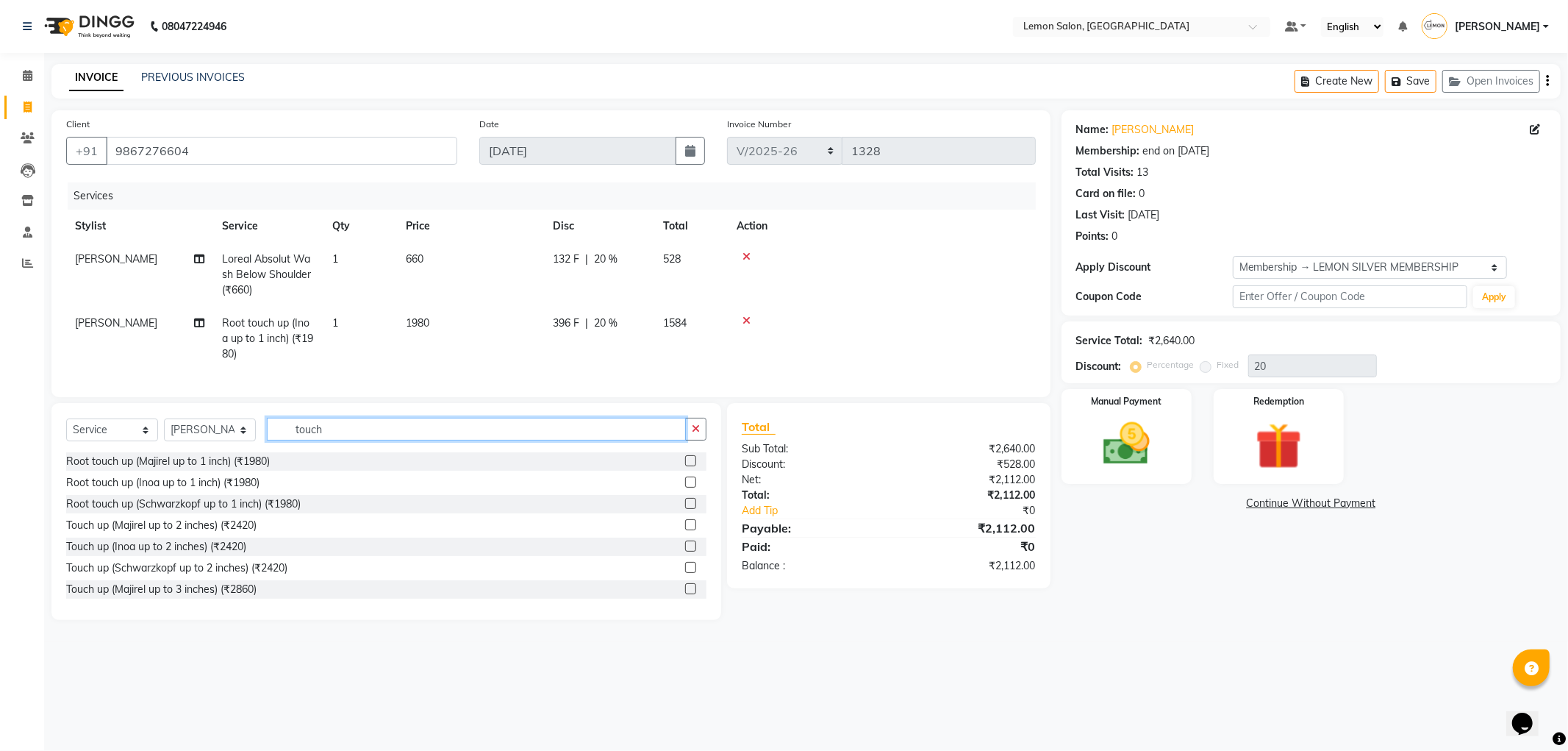
click at [333, 436] on input "touch" at bounding box center [476, 429] width 419 height 23
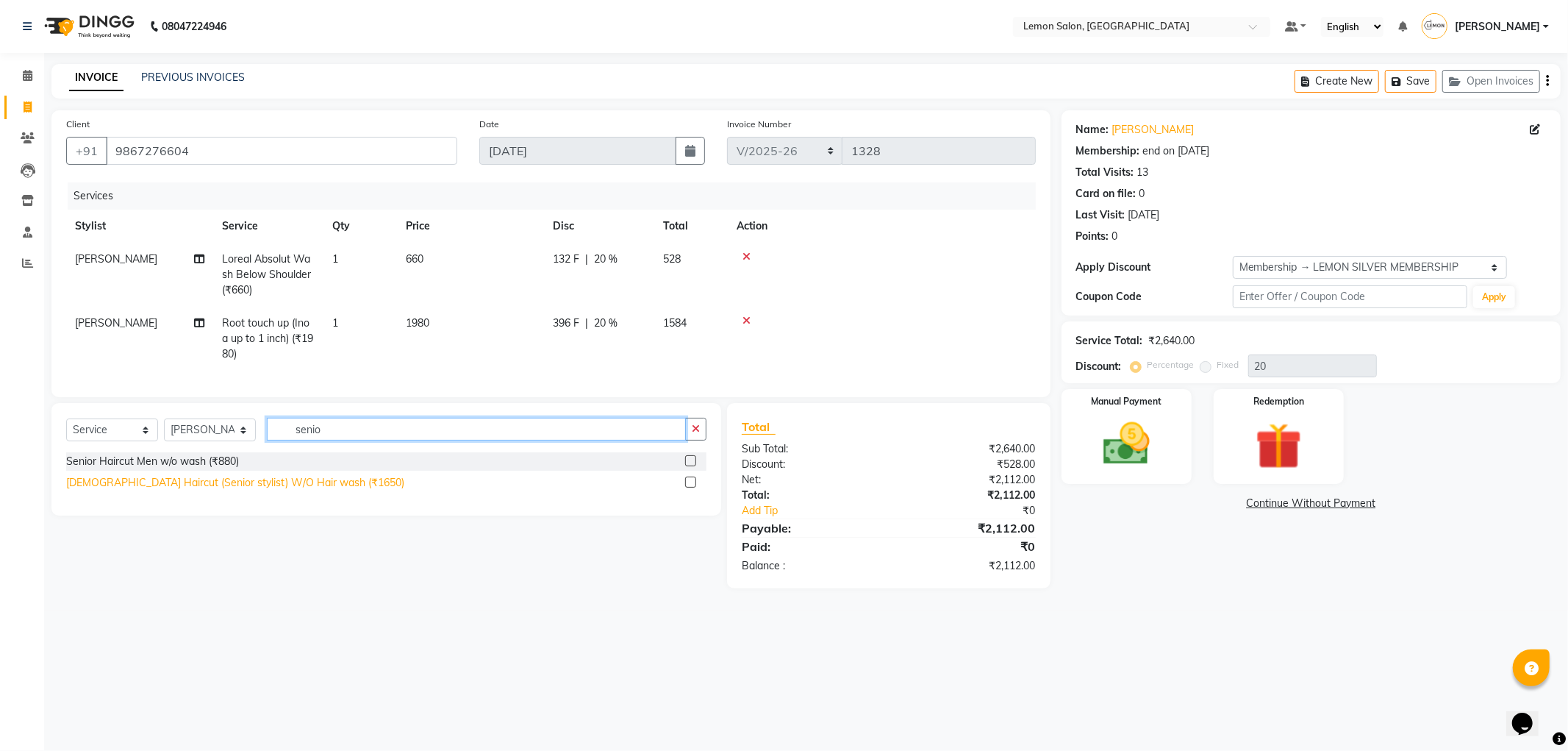
type input "senio"
click at [244, 490] on div "[DEMOGRAPHIC_DATA] Haircut (Senior stylist) W/O Hair wash (₹1650)" at bounding box center [235, 483] width 339 height 16
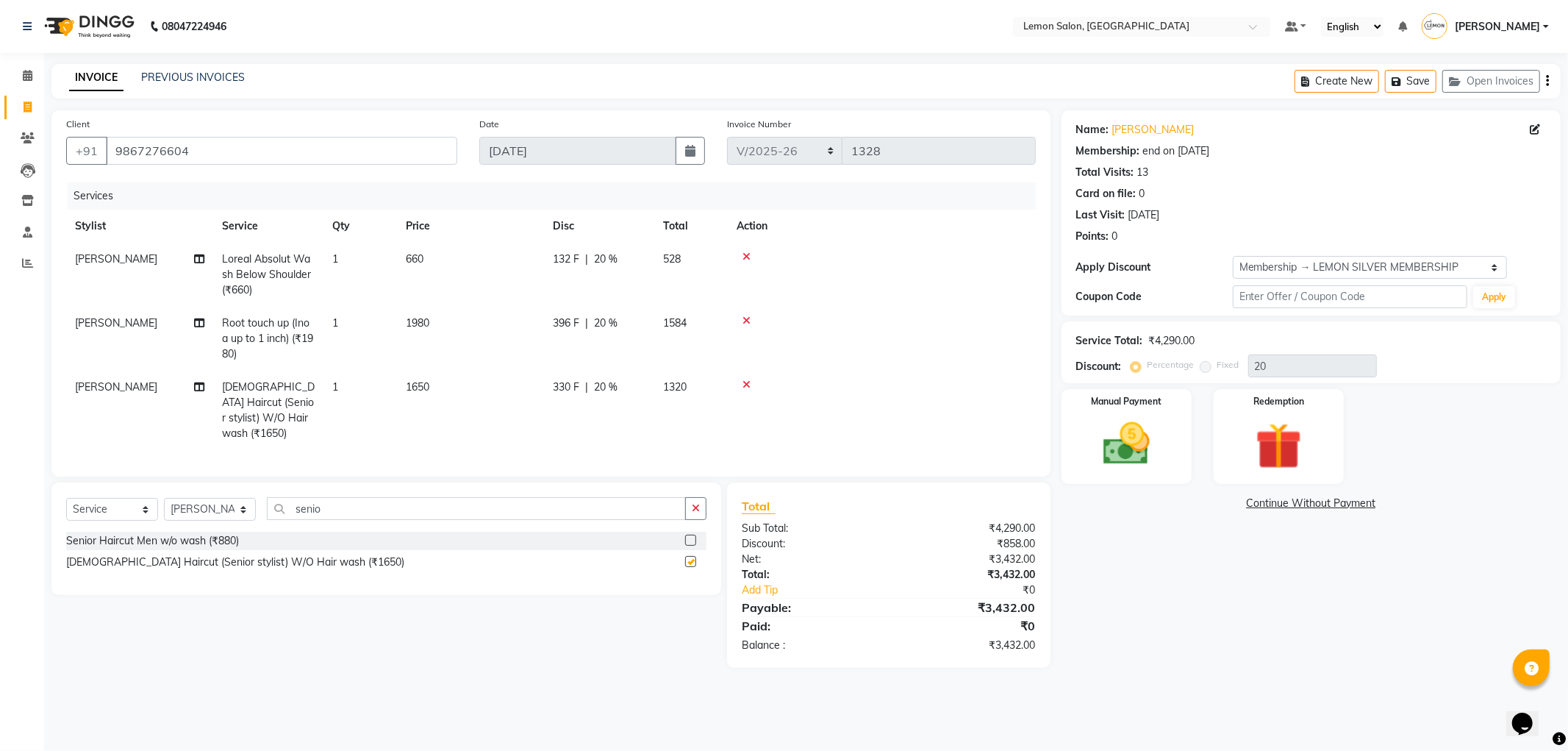
checkbox input "false"
click at [746, 256] on icon at bounding box center [746, 256] width 8 height 10
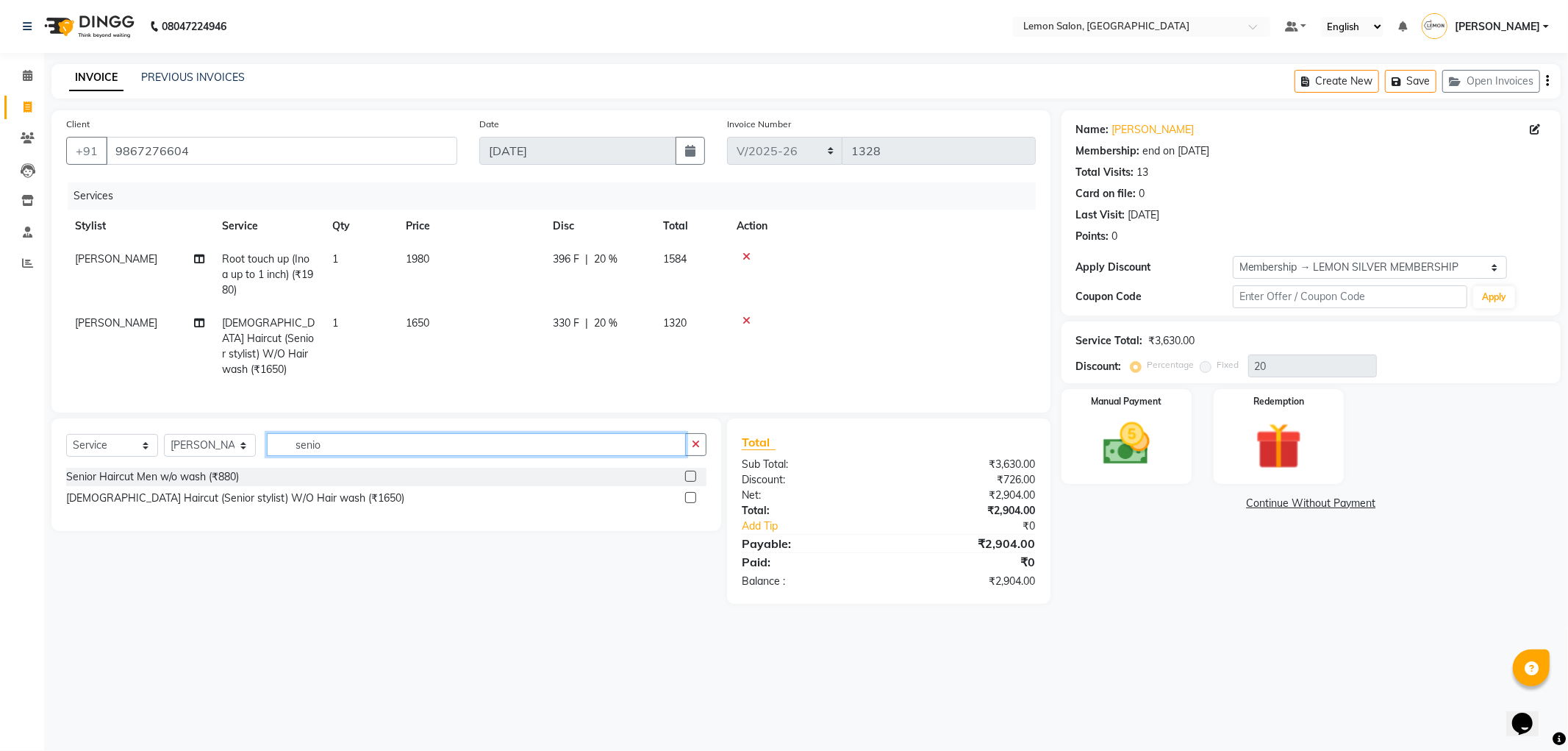
click at [300, 440] on input "senio" at bounding box center [476, 444] width 419 height 23
drag, startPoint x: 300, startPoint y: 440, endPoint x: 312, endPoint y: 442, distance: 12.2
click at [301, 440] on input "senio" at bounding box center [476, 444] width 419 height 23
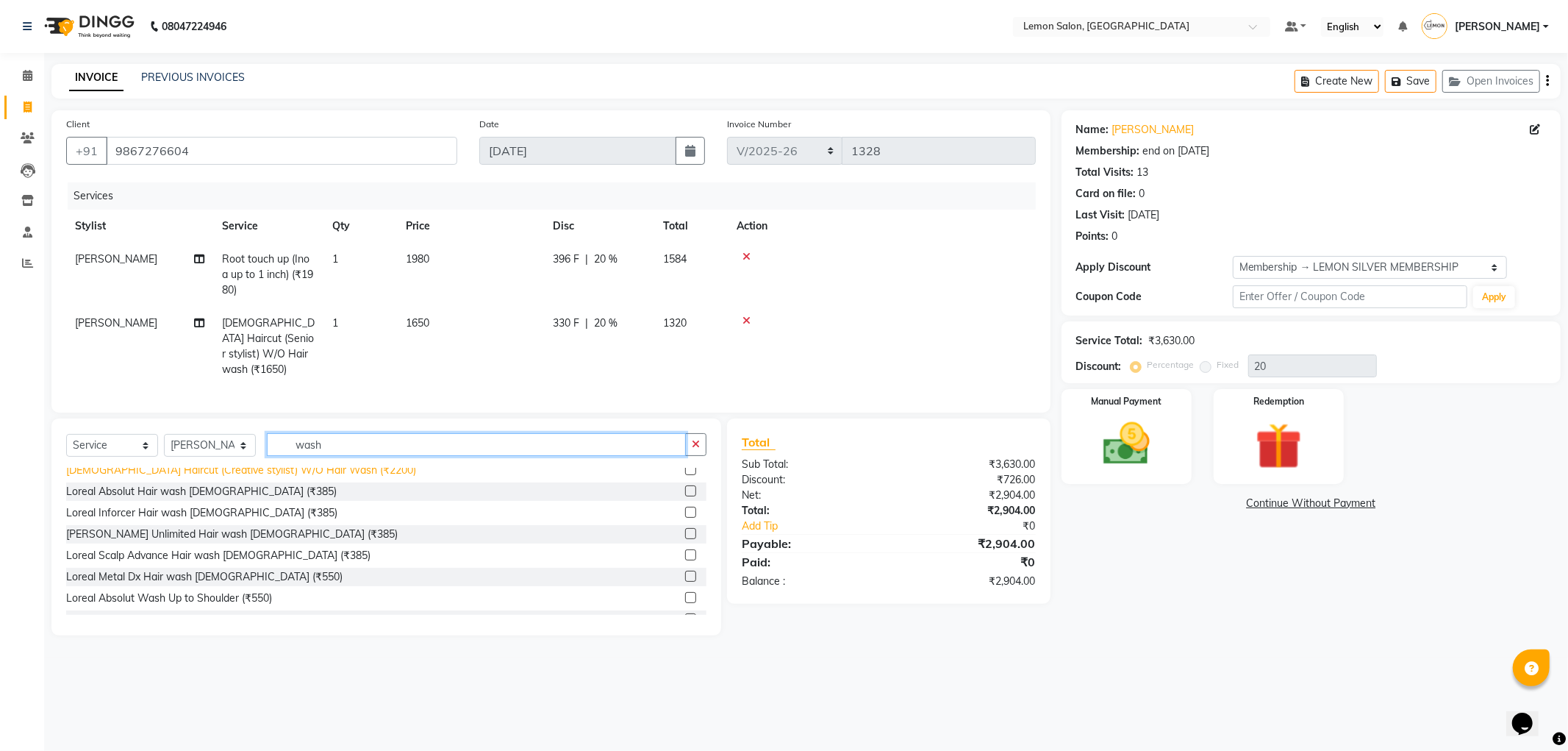
scroll to position [409, 0]
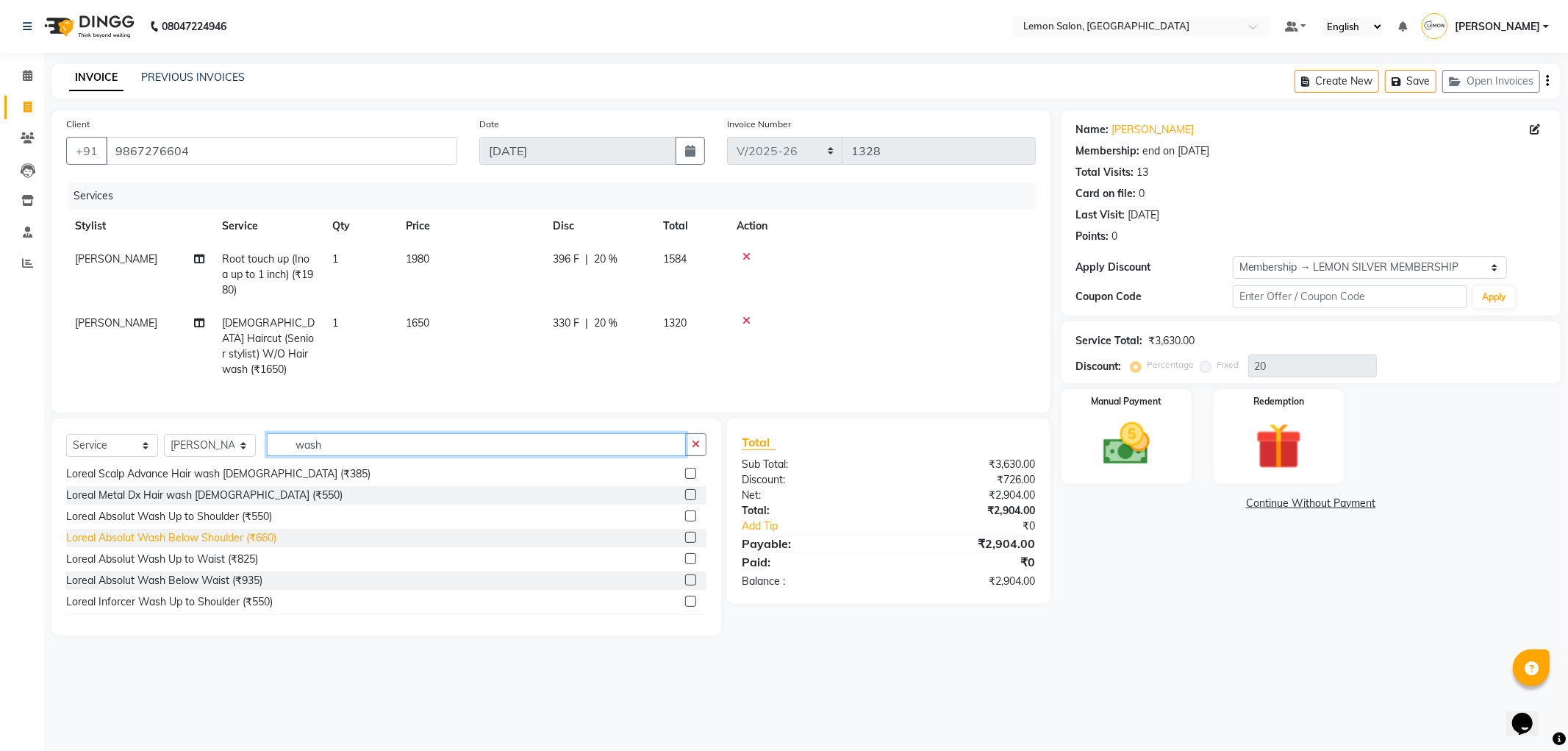
type input "wash"
click at [262, 541] on div "Loreal Absolut Wash Below Shoulder (₹660)" at bounding box center [171, 538] width 210 height 16
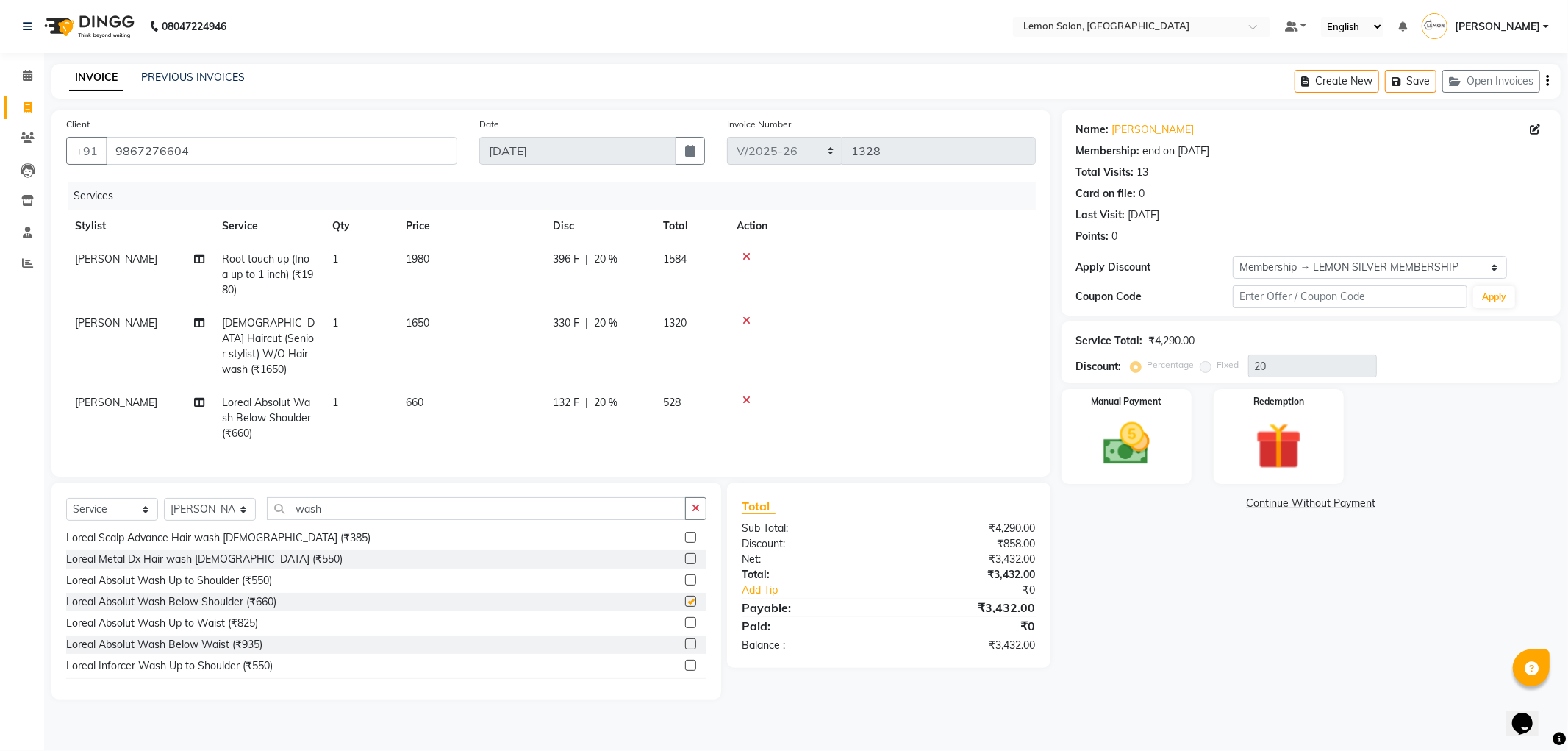
checkbox input "false"
click at [179, 516] on select "Select Stylist [PERSON_NAME] [PERSON_NAME] [PERSON_NAME] DC [PERSON_NAME] [PERS…" at bounding box center [210, 509] width 92 height 23
select select "46390"
click at [164, 498] on select "Select Stylist [PERSON_NAME] [PERSON_NAME] [PERSON_NAME] DC [PERSON_NAME] [PERS…" at bounding box center [210, 509] width 92 height 23
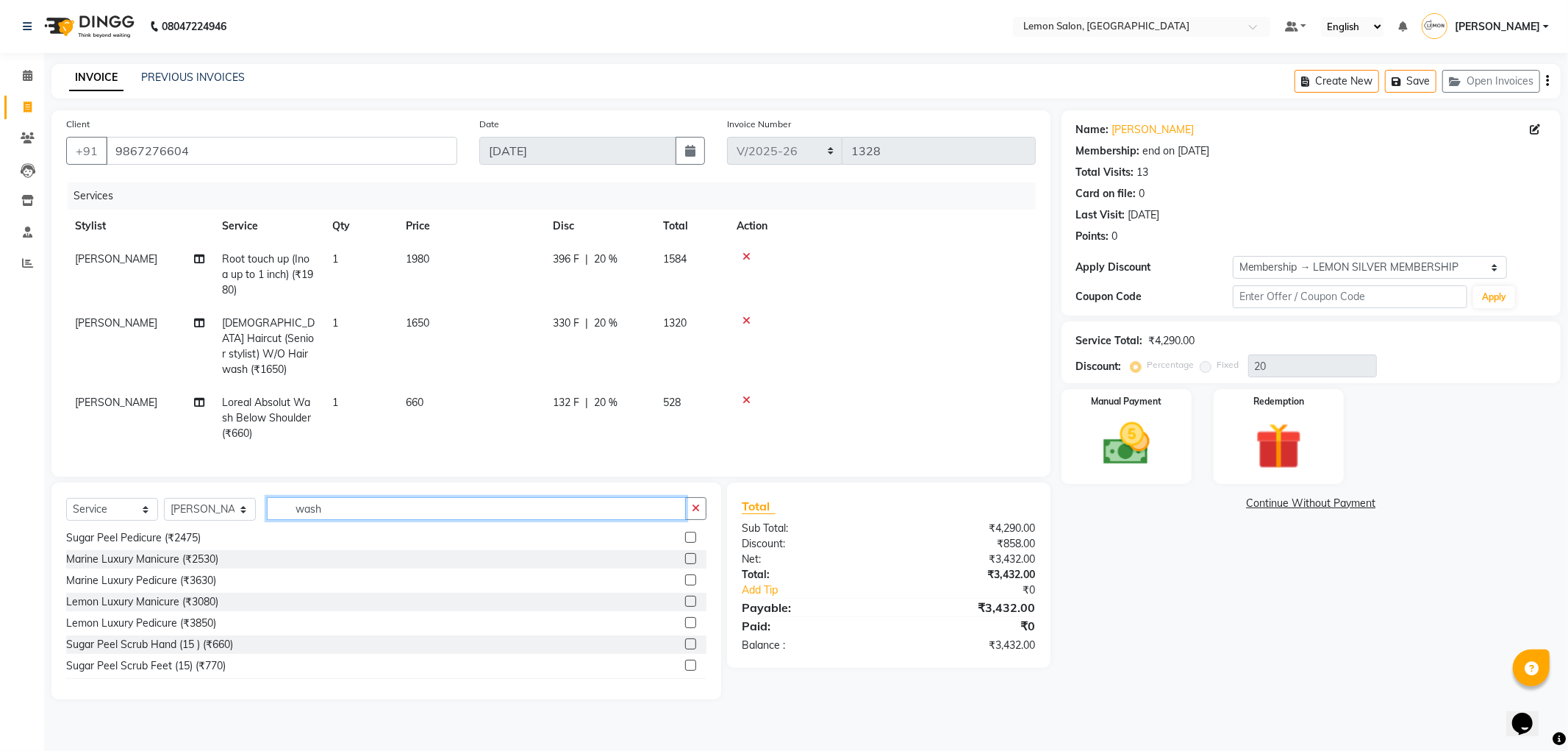
click at [325, 501] on input "wash" at bounding box center [476, 509] width 419 height 23
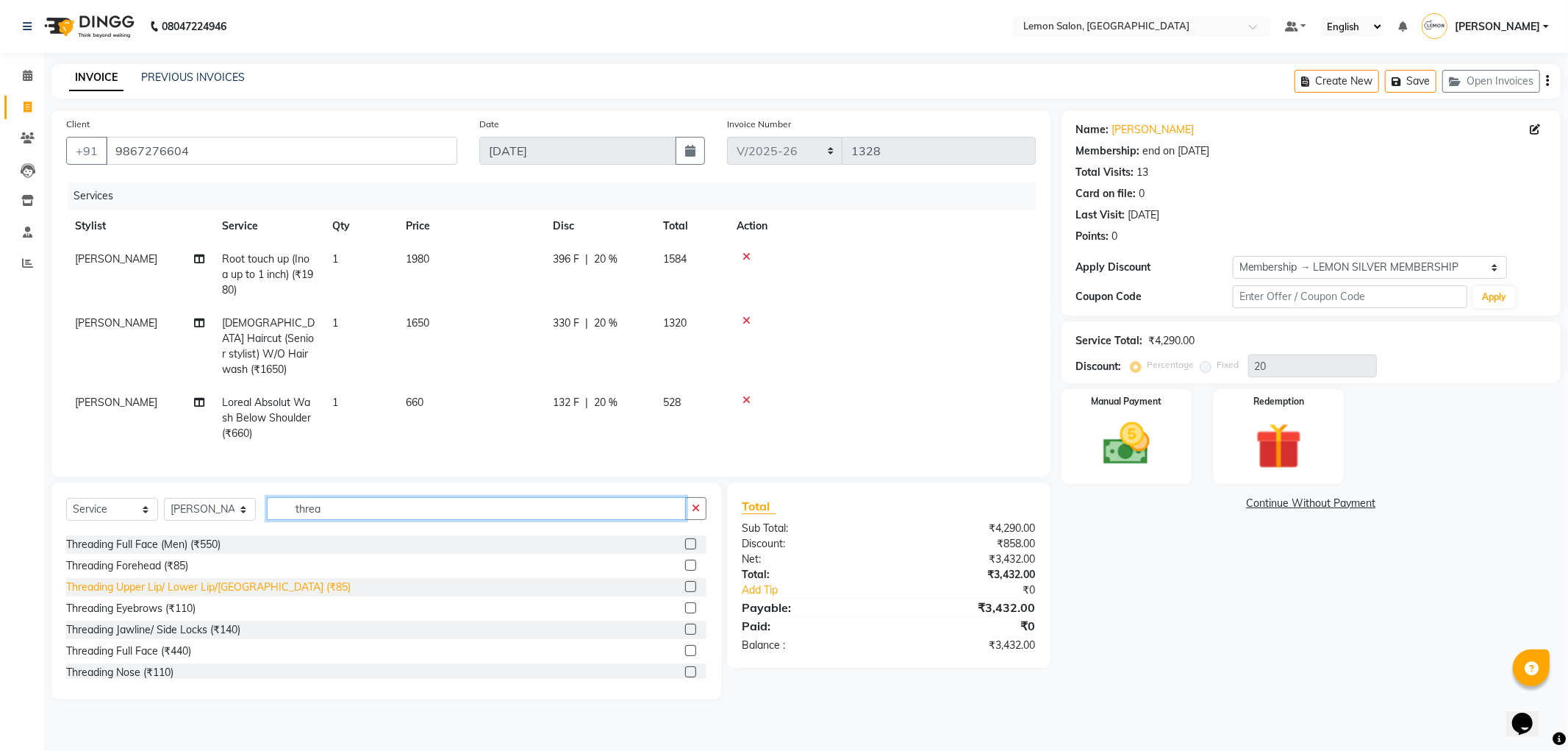
type input "threa"
click at [197, 585] on div "Threading Upper Lip/ Lower Lip/[GEOGRAPHIC_DATA] (₹85)" at bounding box center [208, 587] width 284 height 16
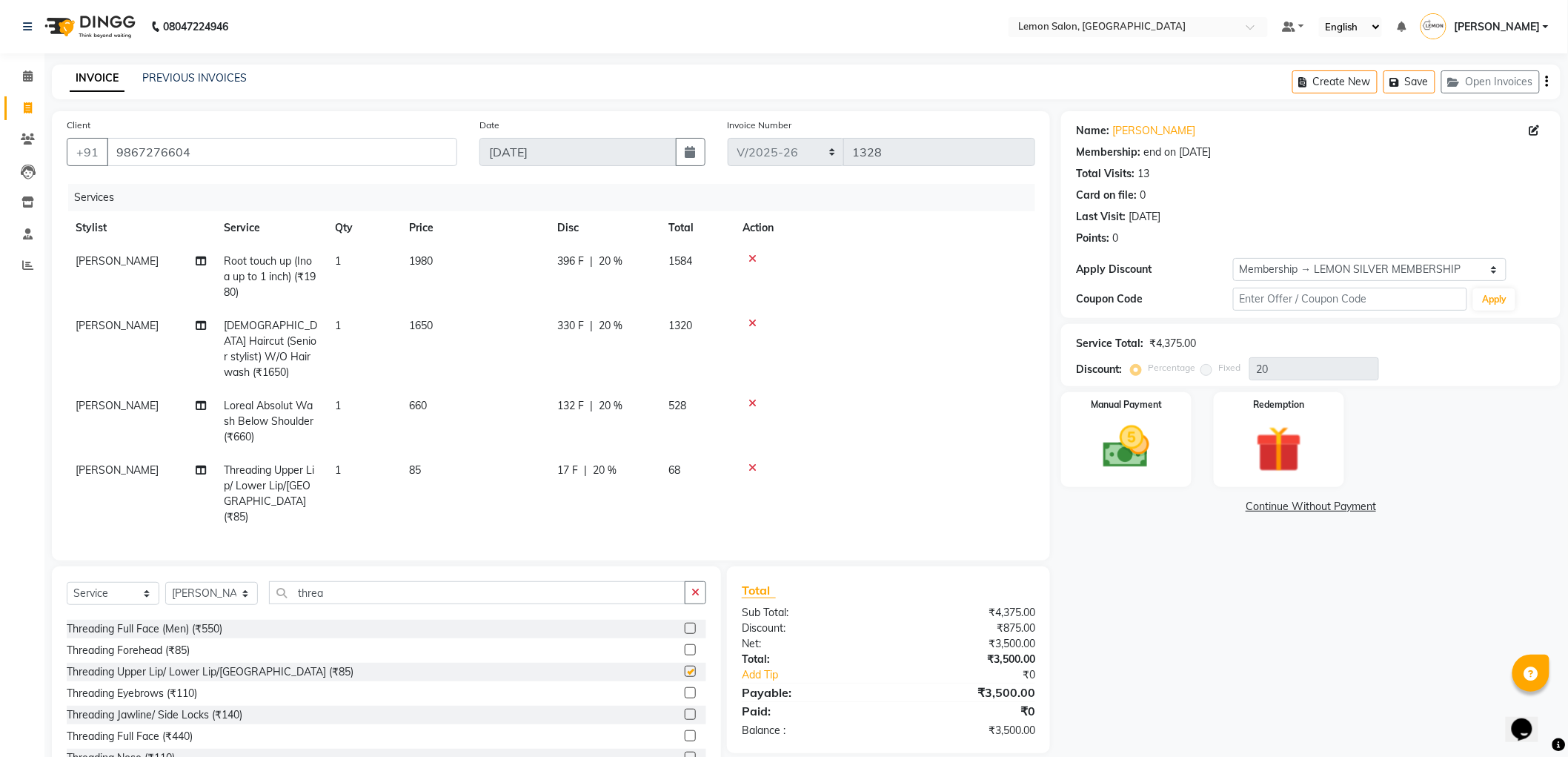
checkbox input "false"
click at [179, 686] on div "Threading Eyebrows (₹110)" at bounding box center [131, 693] width 130 height 16
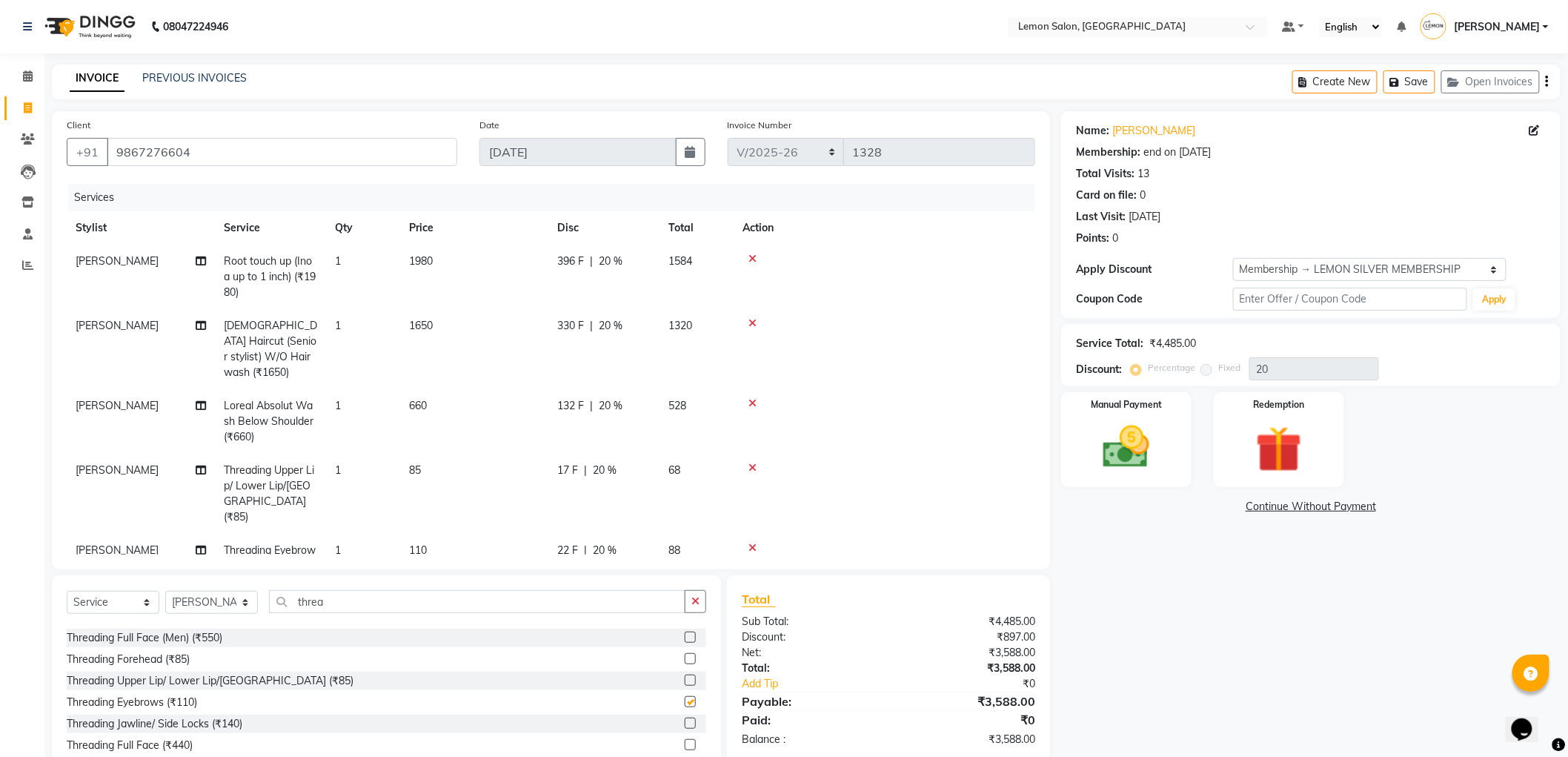
checkbox input "false"
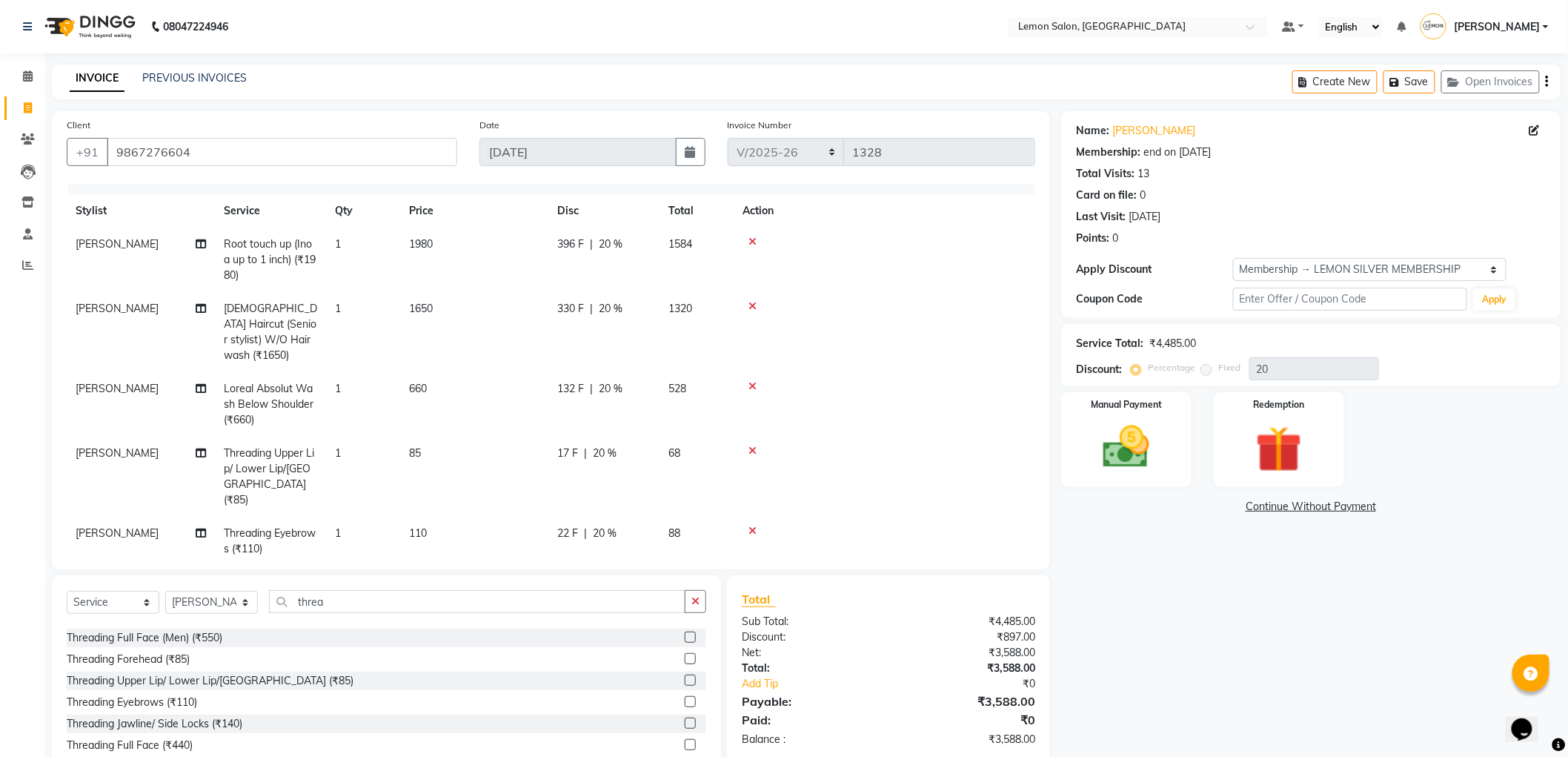
scroll to position [20, 0]
click at [220, 682] on div "Threading Upper Lip/ Lower Lip/[GEOGRAPHIC_DATA] (₹85)" at bounding box center [210, 680] width 287 height 16
checkbox input "false"
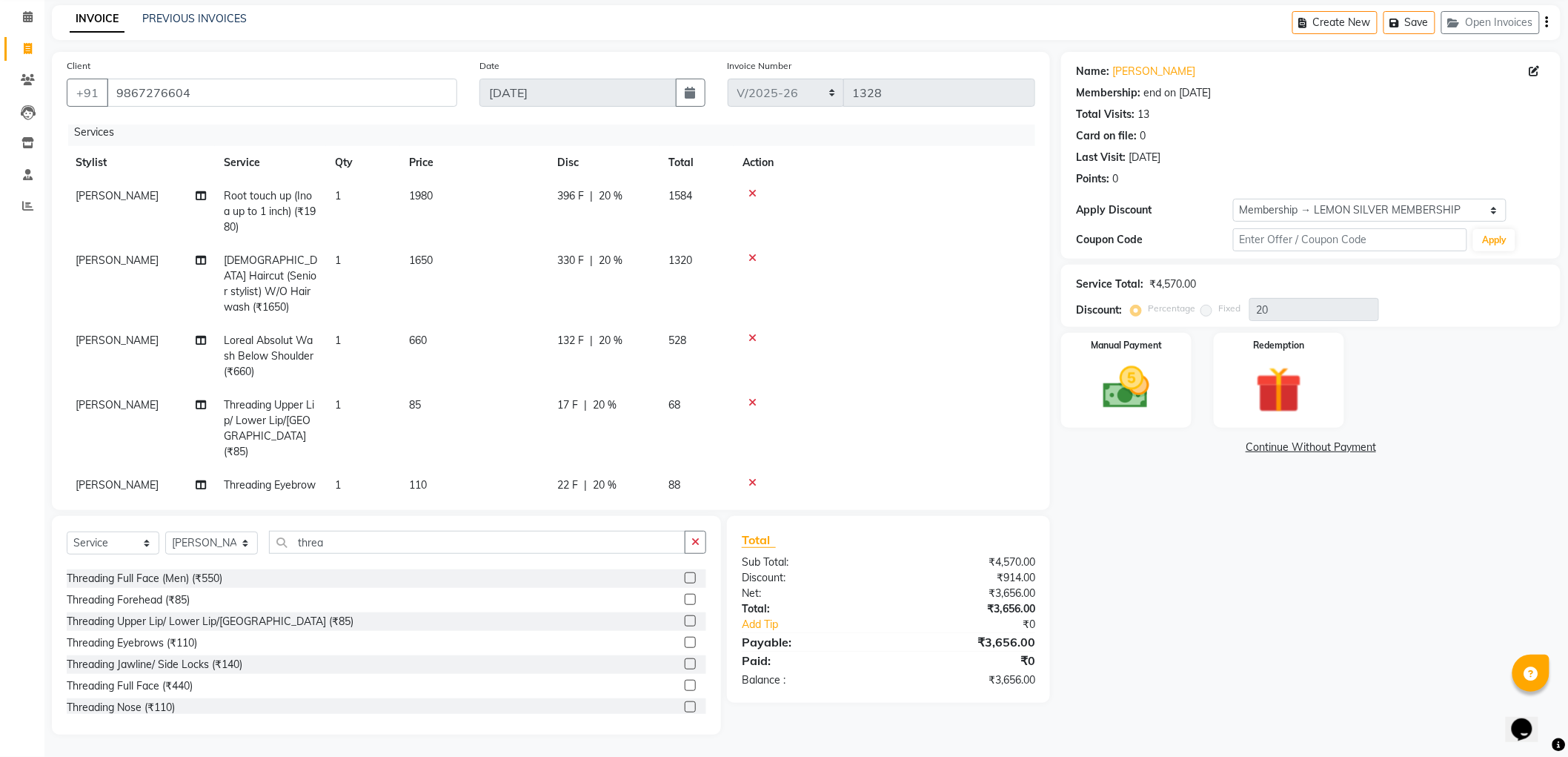
scroll to position [0, 0]
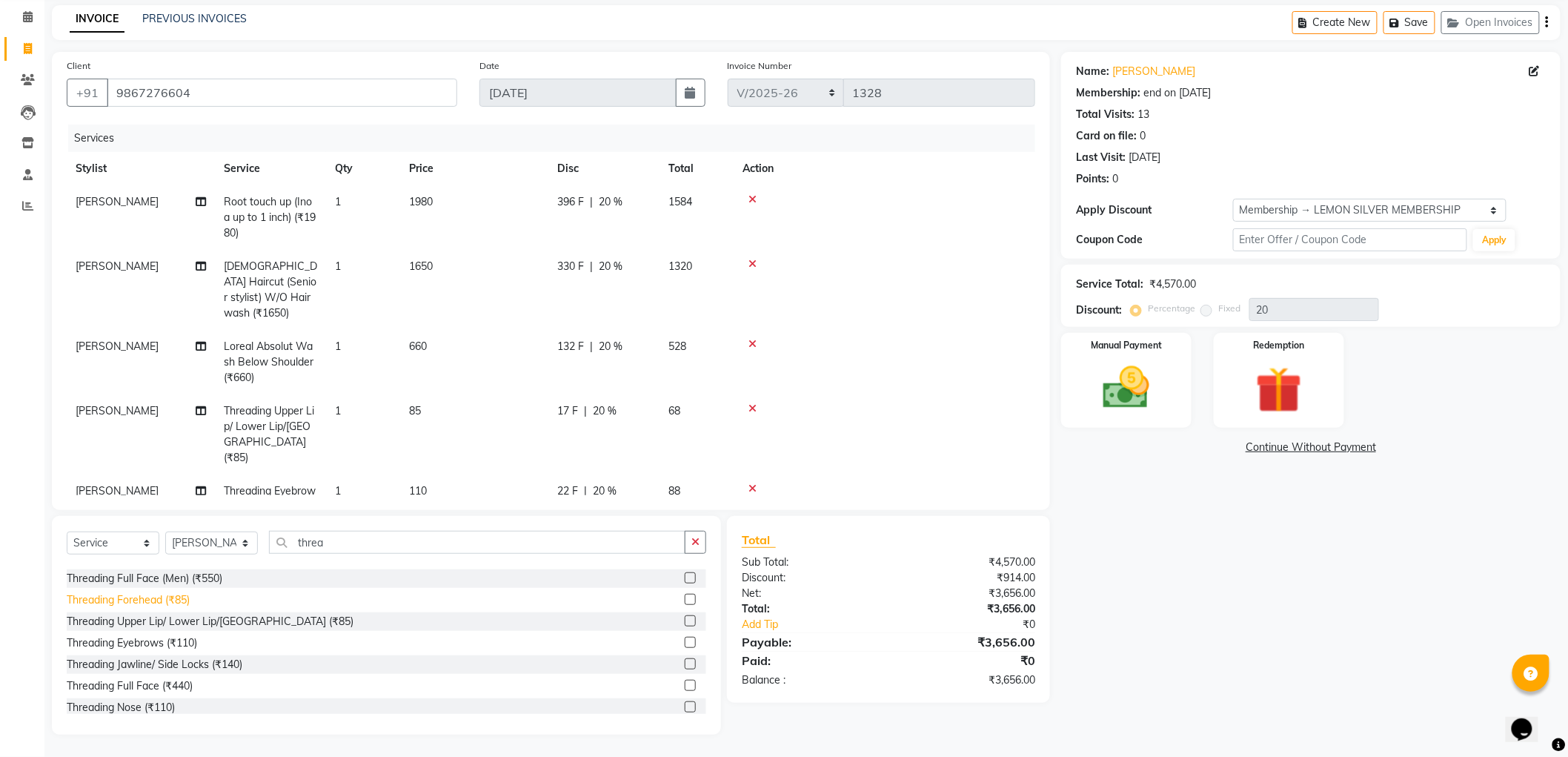
click at [172, 601] on div "Threading Forehead (₹85)" at bounding box center [128, 600] width 123 height 16
checkbox input "false"
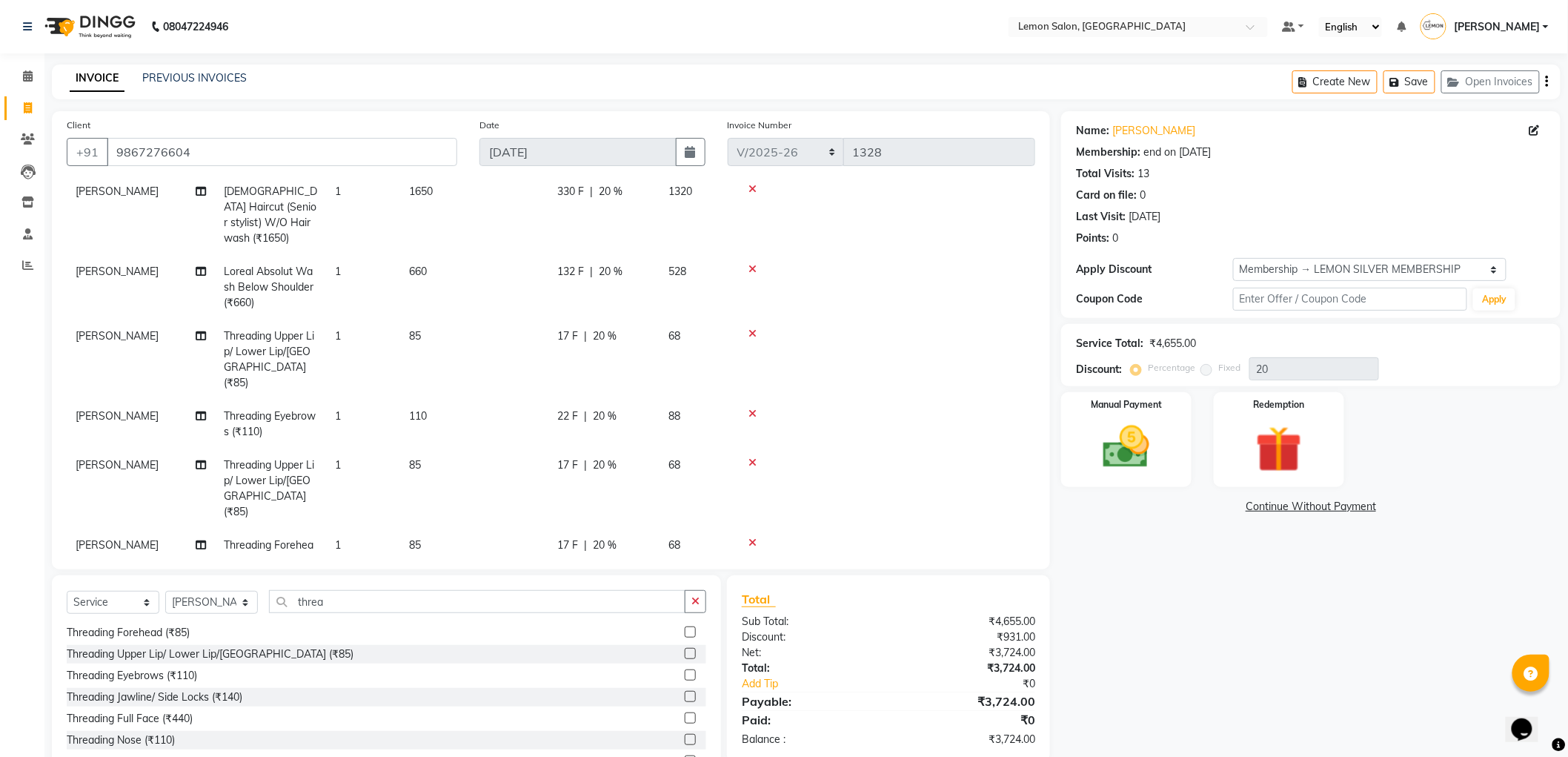
scroll to position [59, 0]
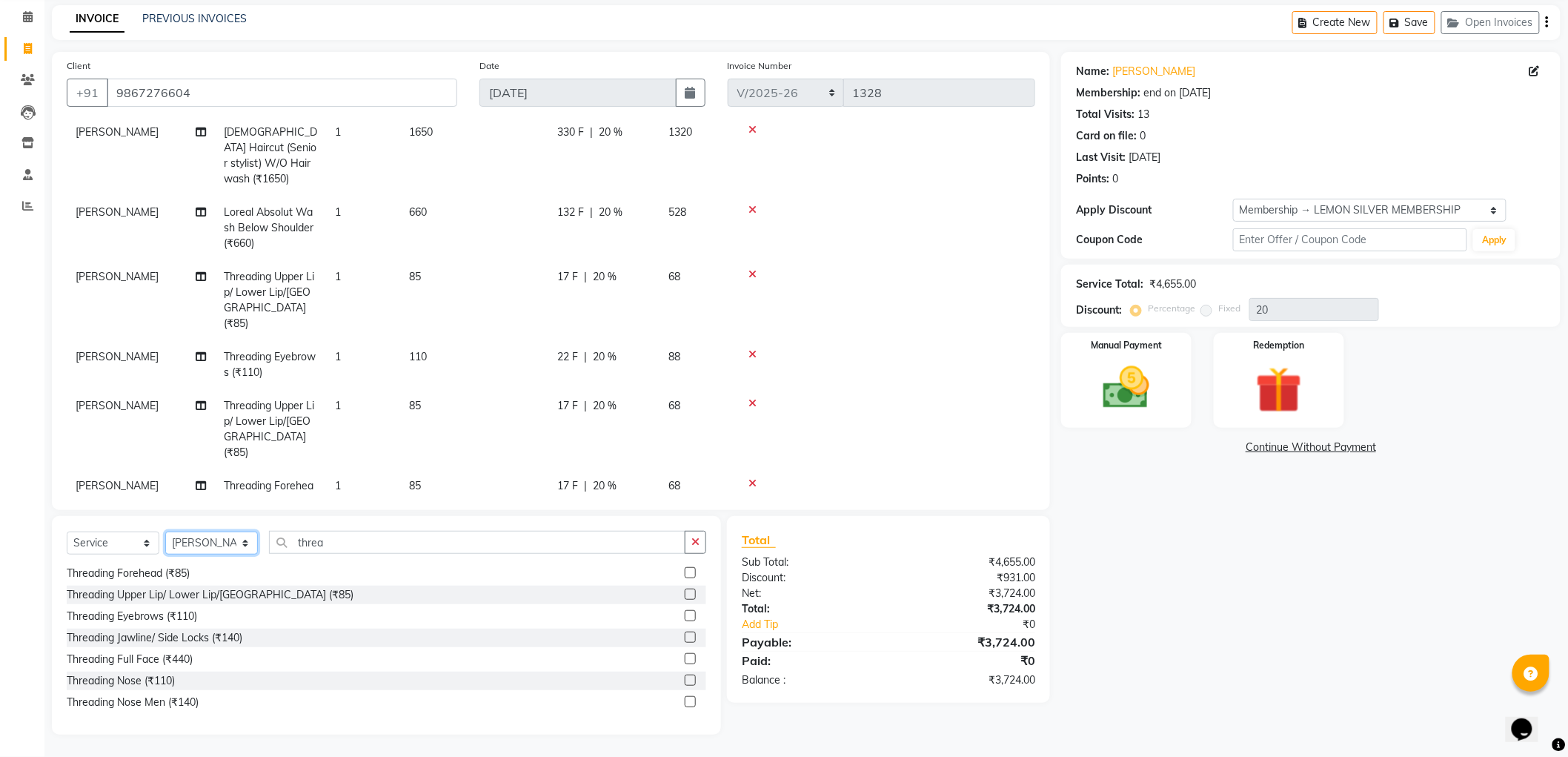
click at [236, 552] on select "Select Stylist [PERSON_NAME] [PERSON_NAME] [PERSON_NAME] DC [PERSON_NAME] [PERS…" at bounding box center [212, 542] width 93 height 23
select select "7890"
click at [166, 532] on select "Select Stylist [PERSON_NAME] [PERSON_NAME] [PERSON_NAME] DC [PERSON_NAME] [PERS…" at bounding box center [212, 542] width 93 height 23
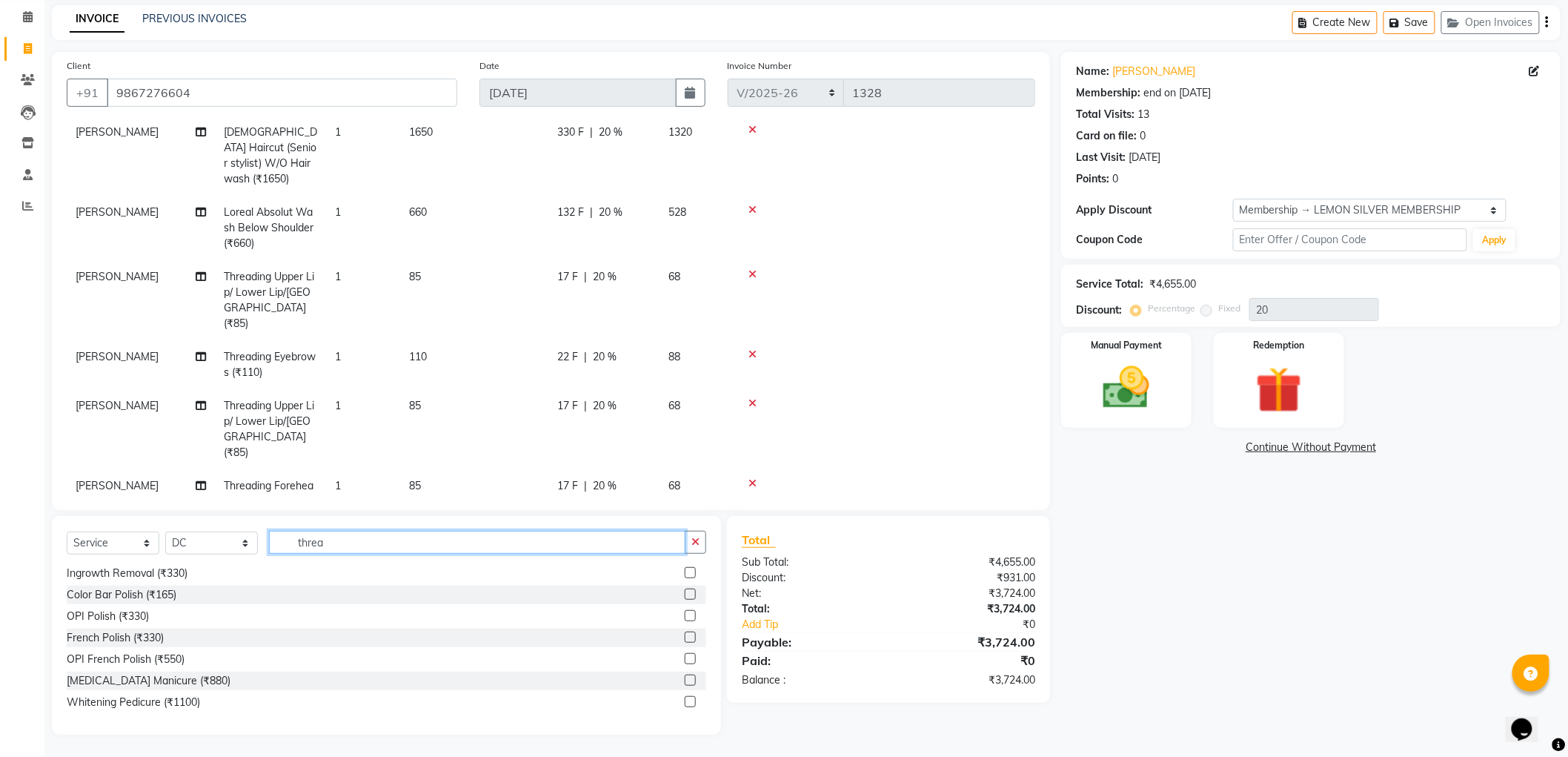
click at [338, 542] on input "threa" at bounding box center [477, 542] width 416 height 23
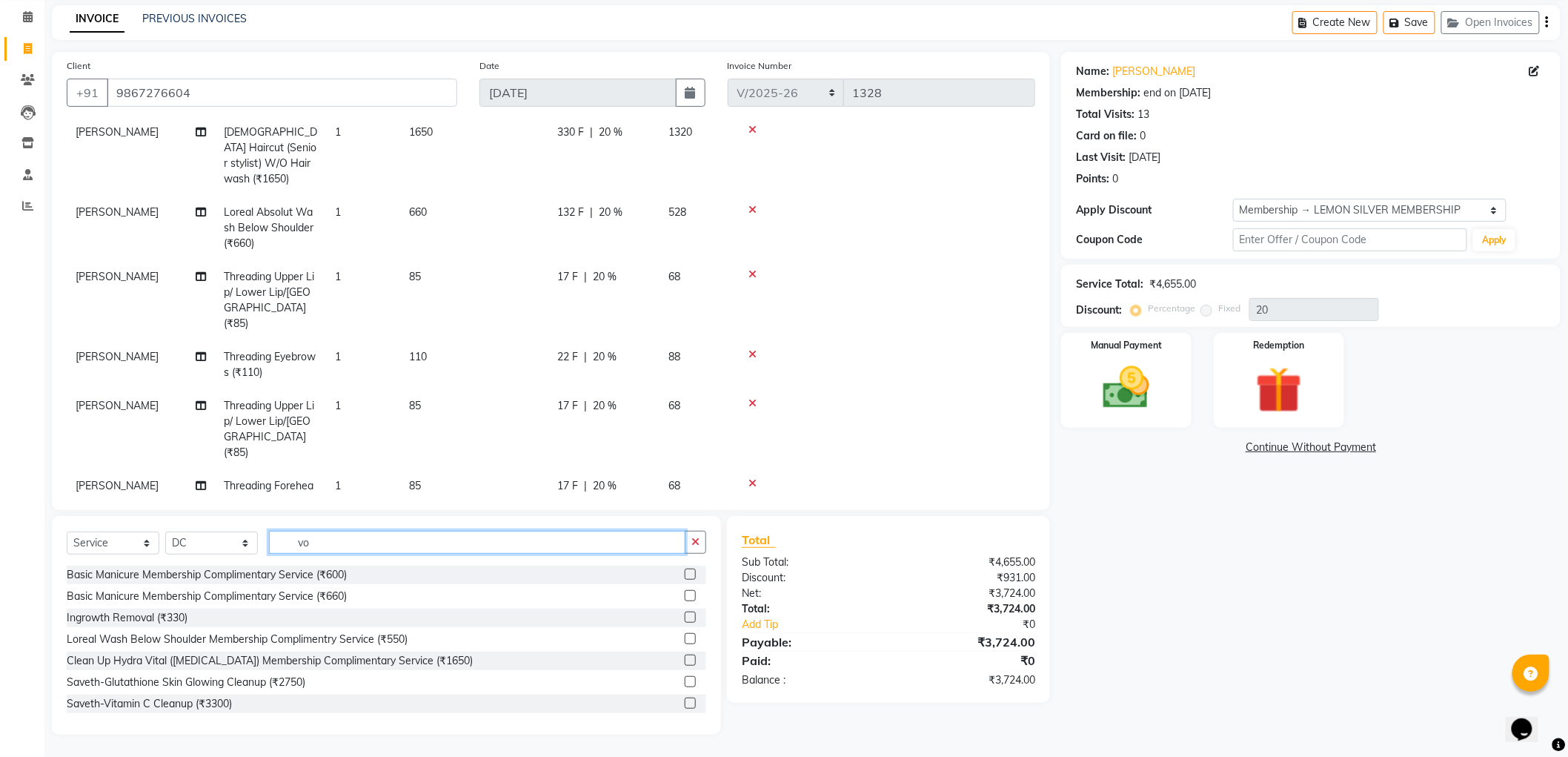
scroll to position [28, 0]
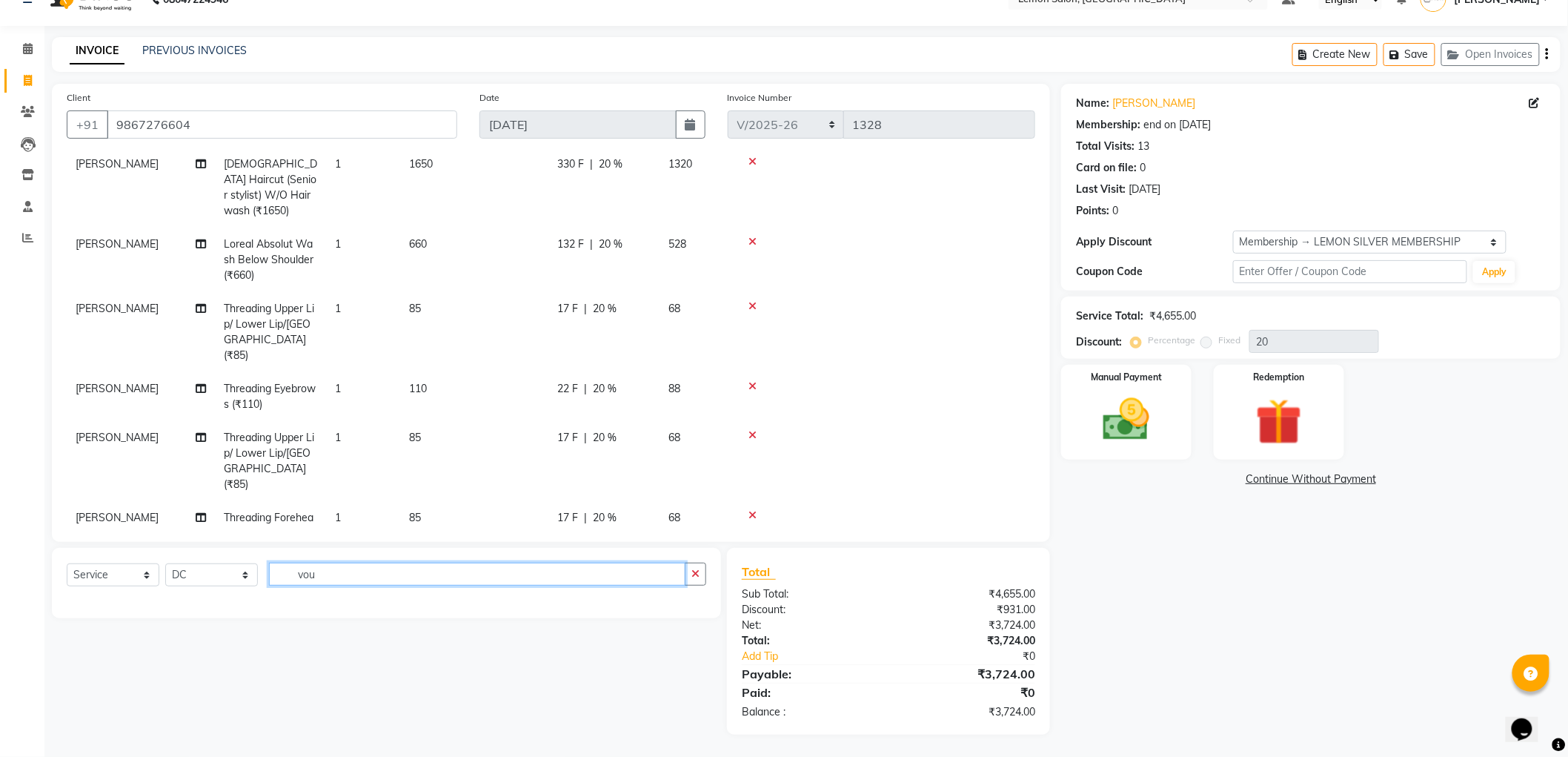
type input "vou"
click at [88, 569] on select "Select Service Product Membership Package Voucher Prepaid Gift Card" at bounding box center [113, 575] width 93 height 23
select select "V"
click at [67, 564] on select "Select Service Product Membership Package Voucher Prepaid Gift Card" at bounding box center [113, 575] width 93 height 23
click at [105, 602] on div "Gift Voucher" at bounding box center [96, 606] width 59 height 16
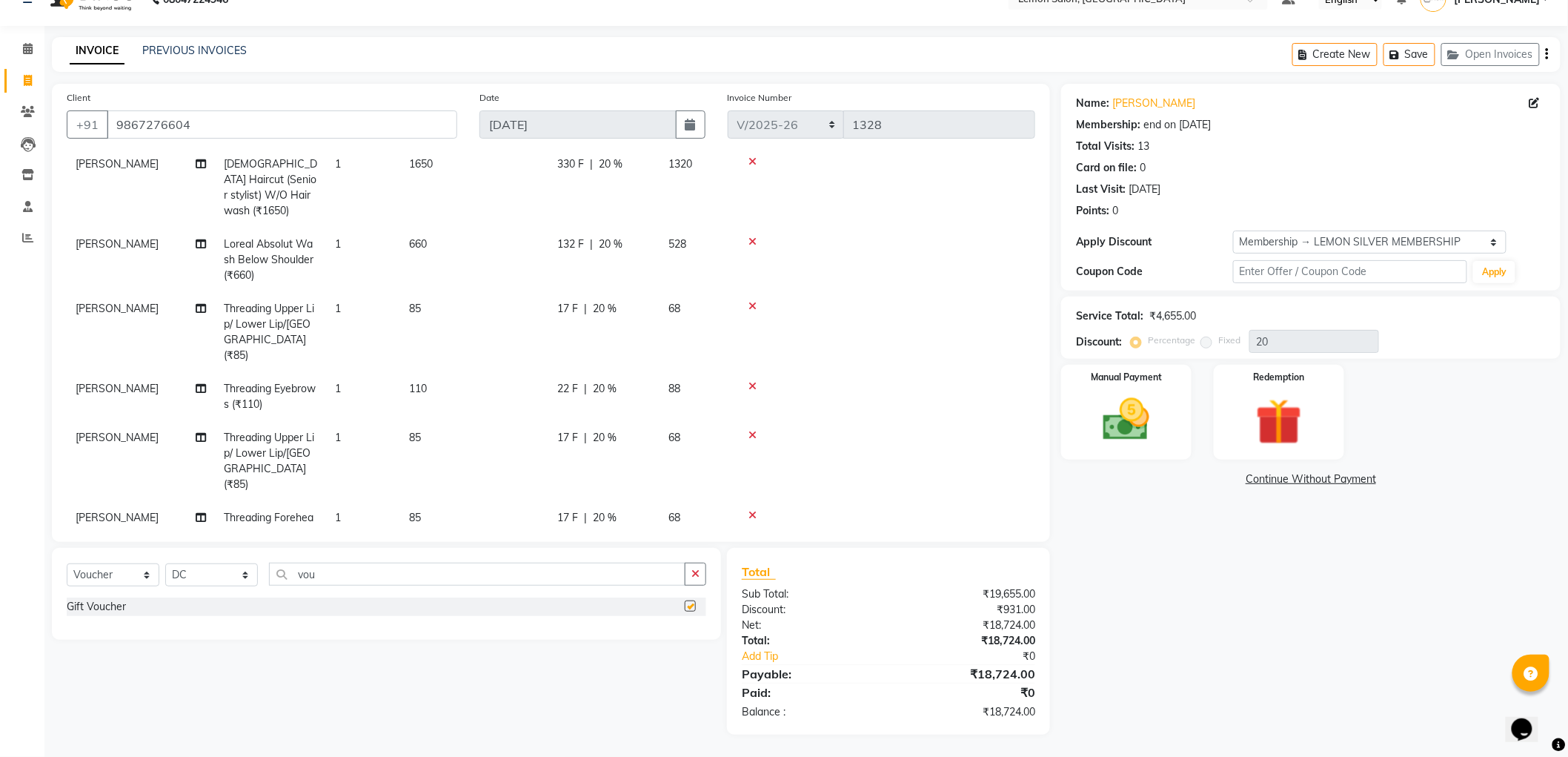
checkbox input "false"
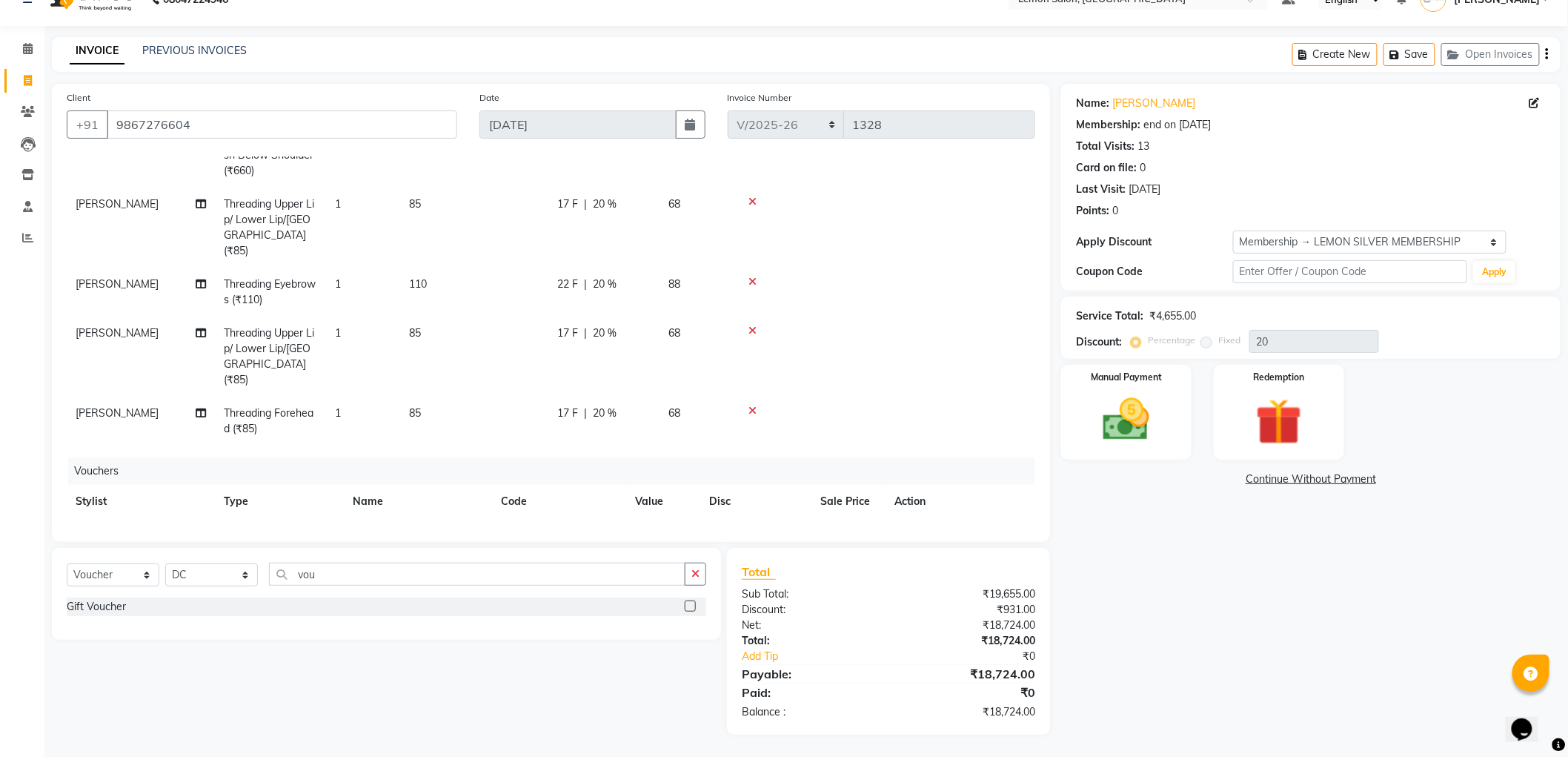
scroll to position [241, 0]
click at [890, 516] on td at bounding box center [960, 533] width 150 height 33
drag, startPoint x: 892, startPoint y: 480, endPoint x: 874, endPoint y: 475, distance: 18.7
click at [900, 526] on icon at bounding box center [904, 530] width 8 height 10
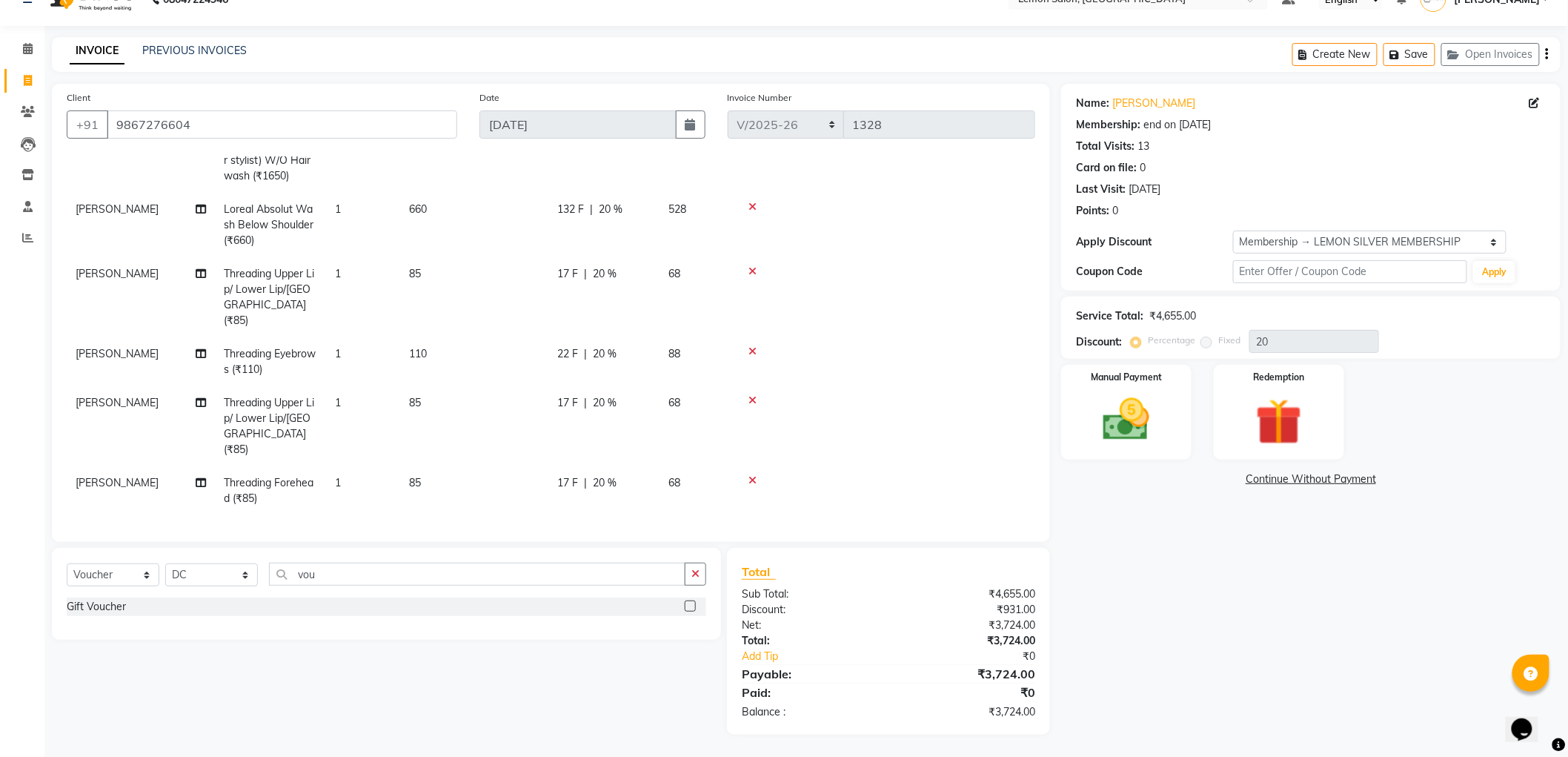
scroll to position [134, 0]
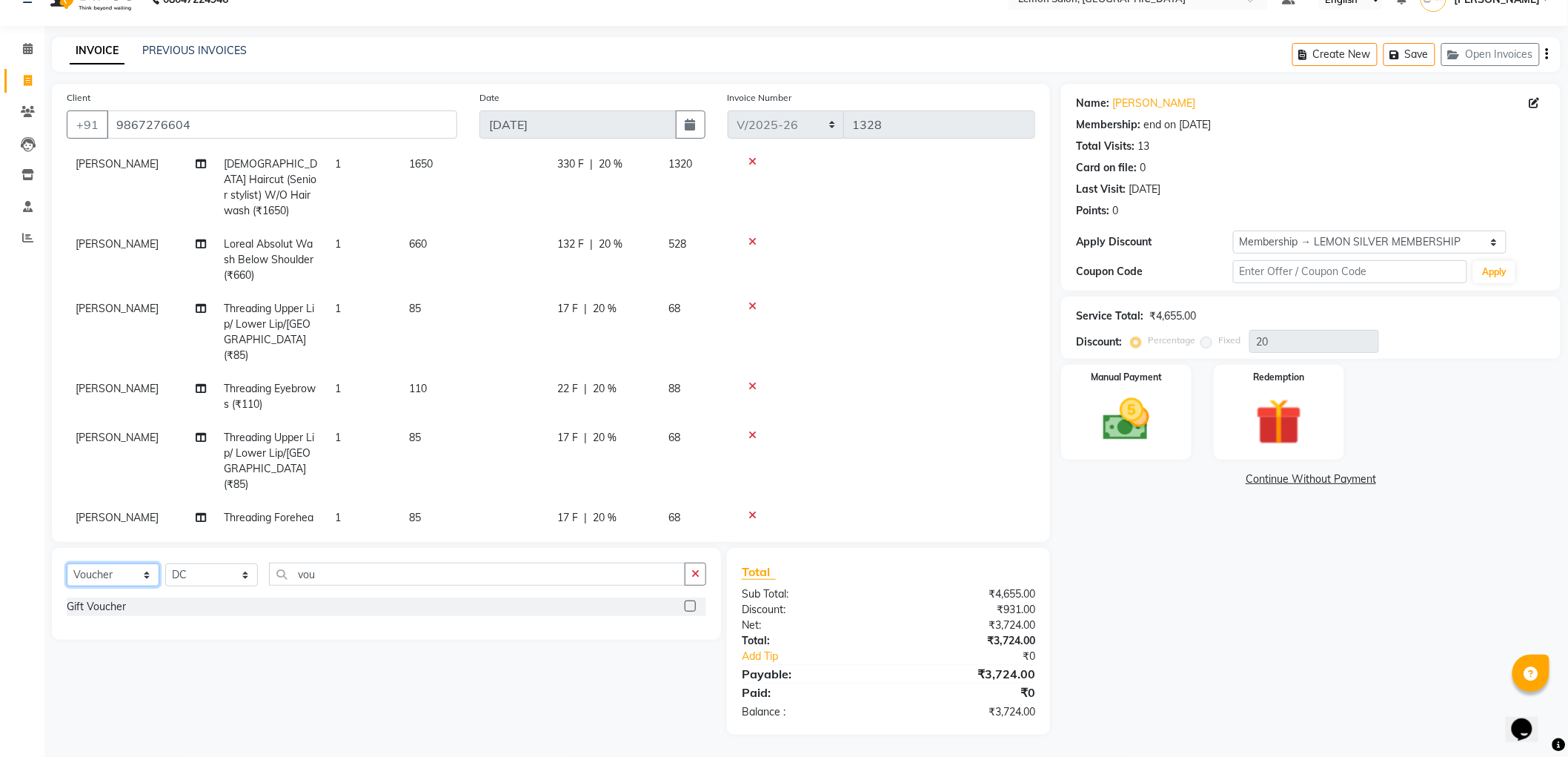
click at [131, 567] on select "Select Service Product Membership Package Voucher Prepaid Gift Card" at bounding box center [113, 575] width 93 height 23
select select "G"
click at [67, 564] on select "Select Service Product Membership Package Voucher Prepaid Gift Card" at bounding box center [113, 575] width 93 height 23
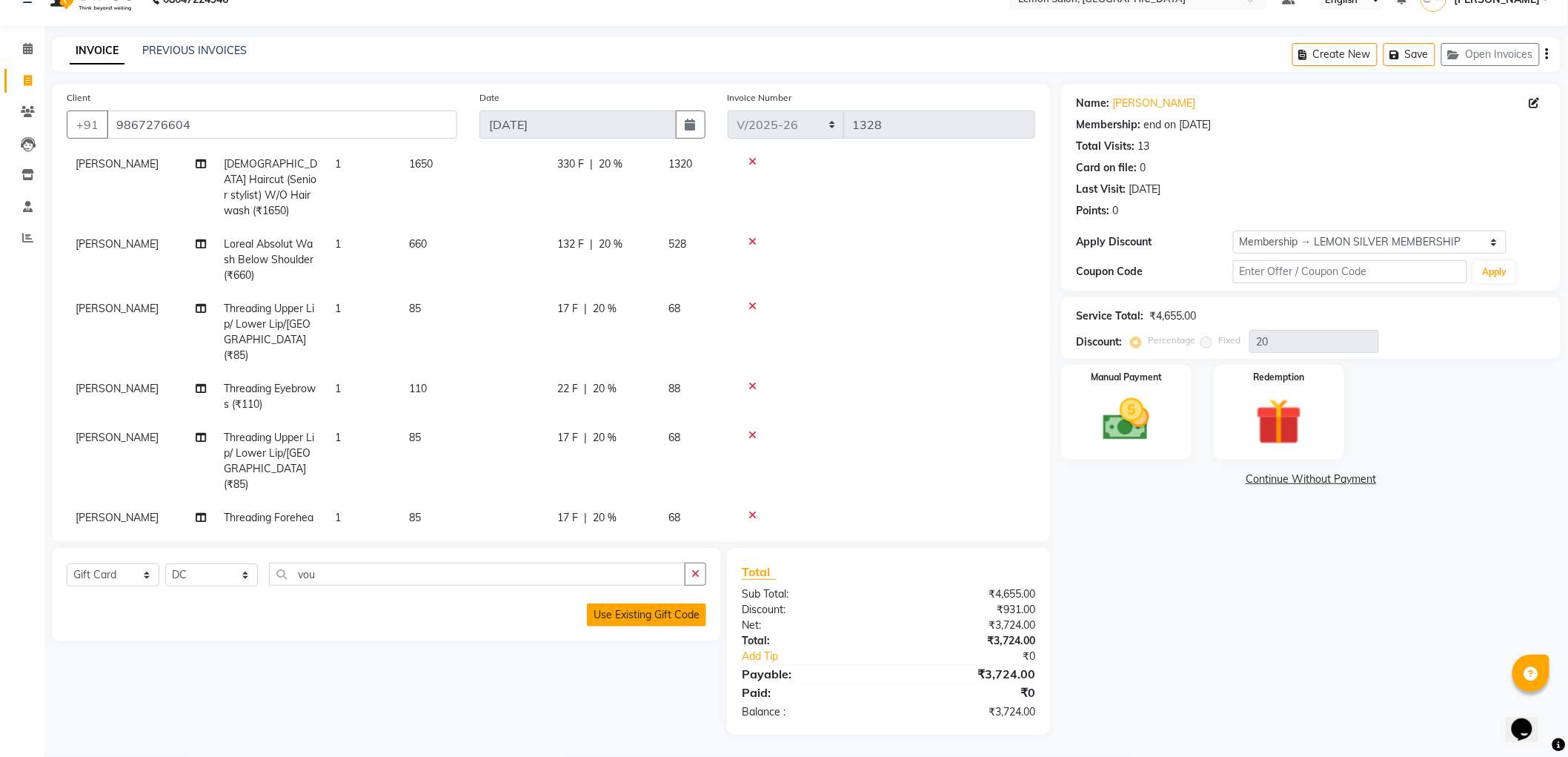
click at [650, 613] on button "Use Existing Gift Code" at bounding box center [646, 614] width 119 height 23
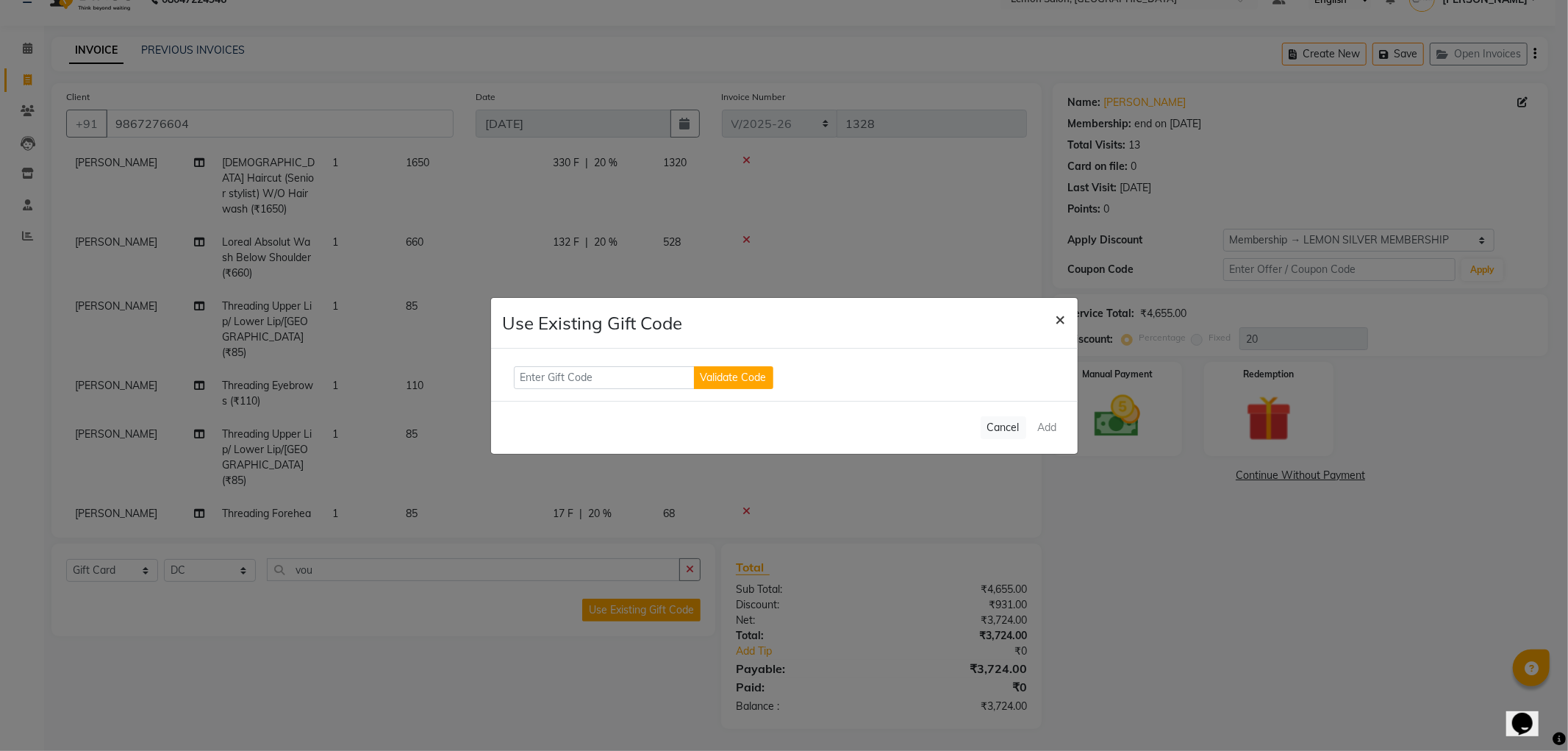
click at [1055, 323] on span "×" at bounding box center [1060, 319] width 10 height 22
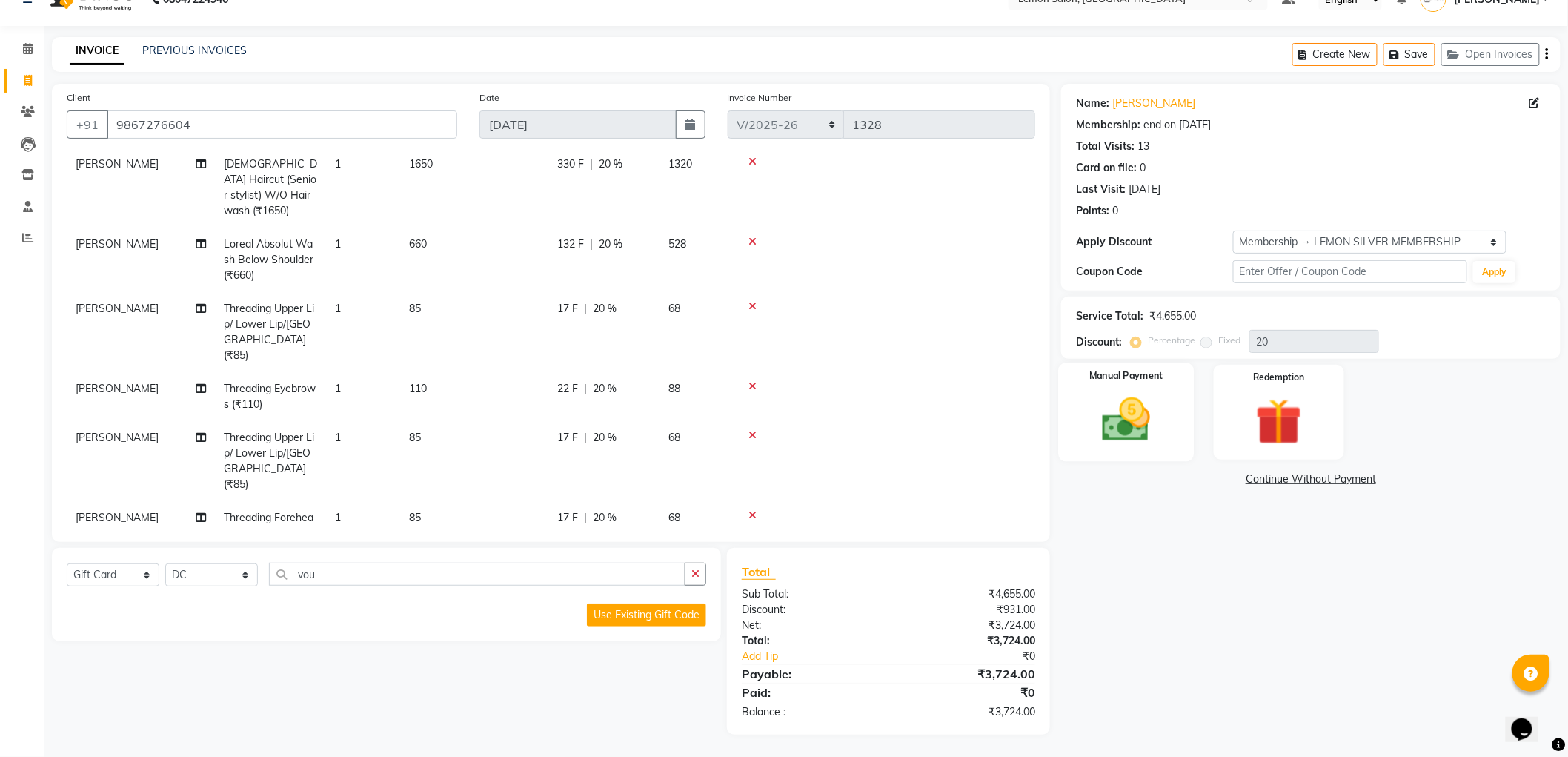
click at [1117, 416] on img at bounding box center [1126, 420] width 79 height 56
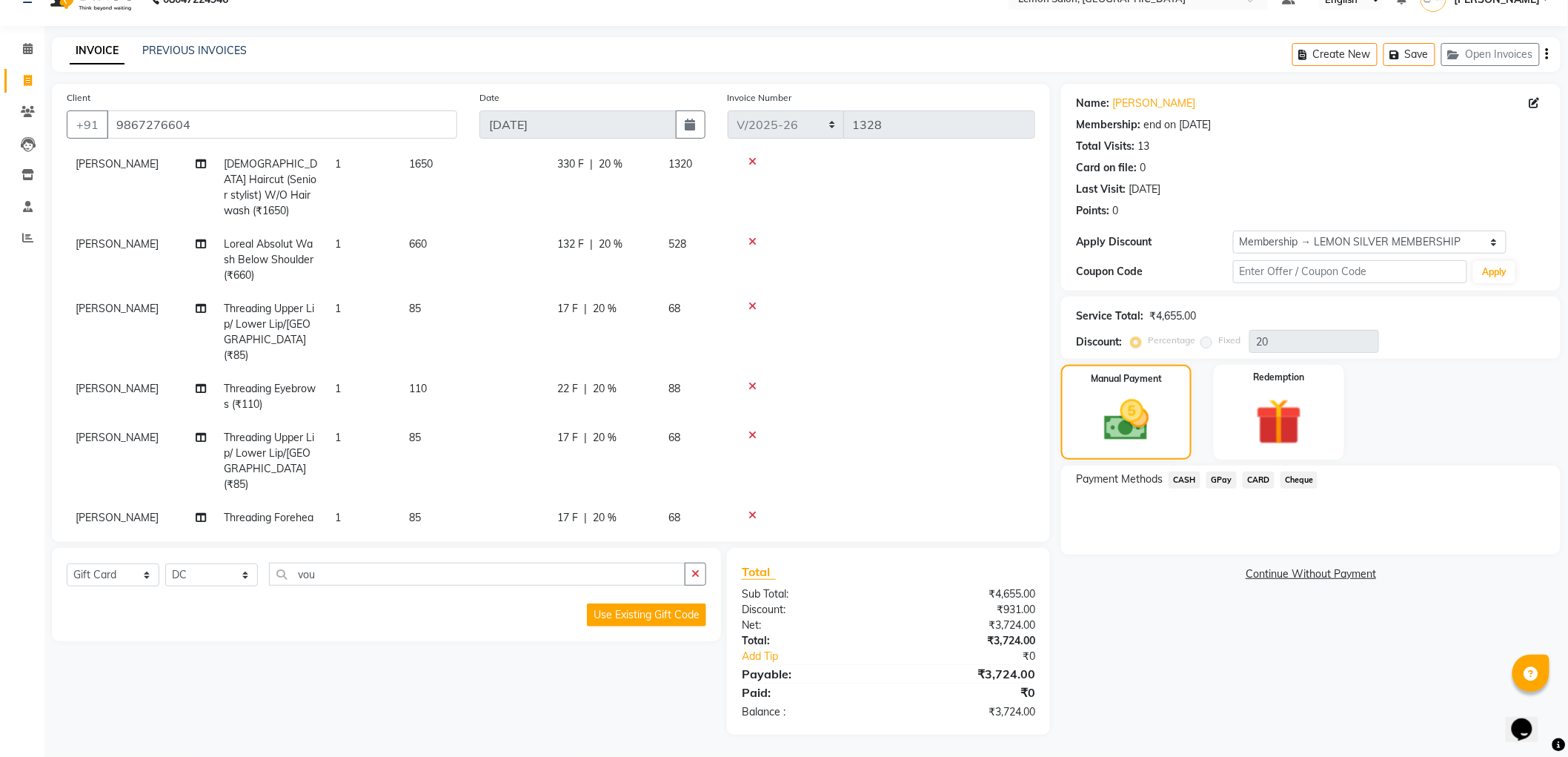
click at [1228, 478] on span "GPay" at bounding box center [1221, 479] width 31 height 17
click at [1367, 560] on button "Add Payment" at bounding box center [1393, 558] width 305 height 23
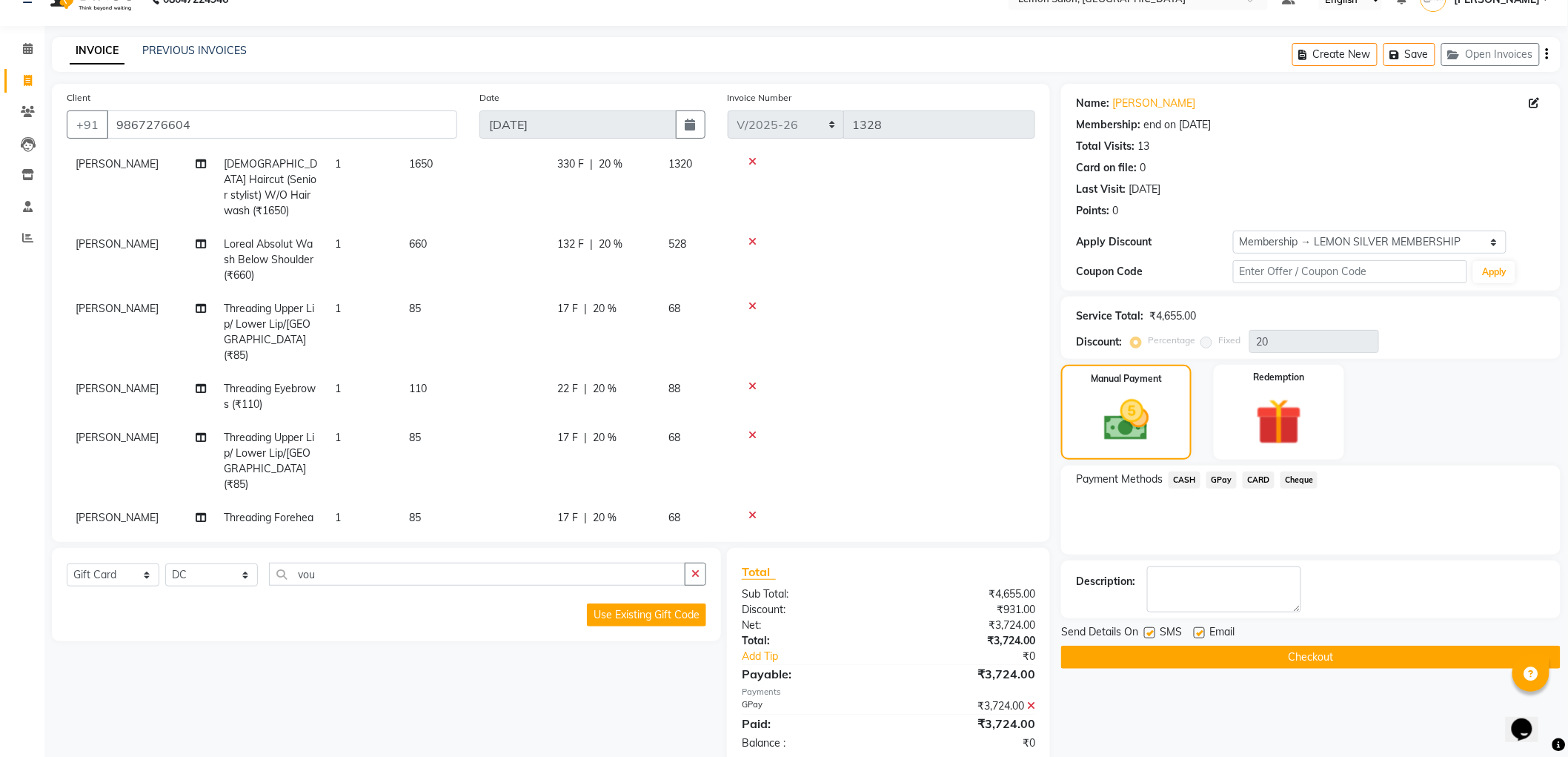
click at [1202, 634] on label at bounding box center [1200, 633] width 11 height 11
click at [1202, 634] on input "checkbox" at bounding box center [1199, 633] width 9 height 9
checkbox input "false"
click at [1156, 632] on div "SMS" at bounding box center [1169, 634] width 50 height 19
click at [1154, 634] on label at bounding box center [1150, 633] width 11 height 11
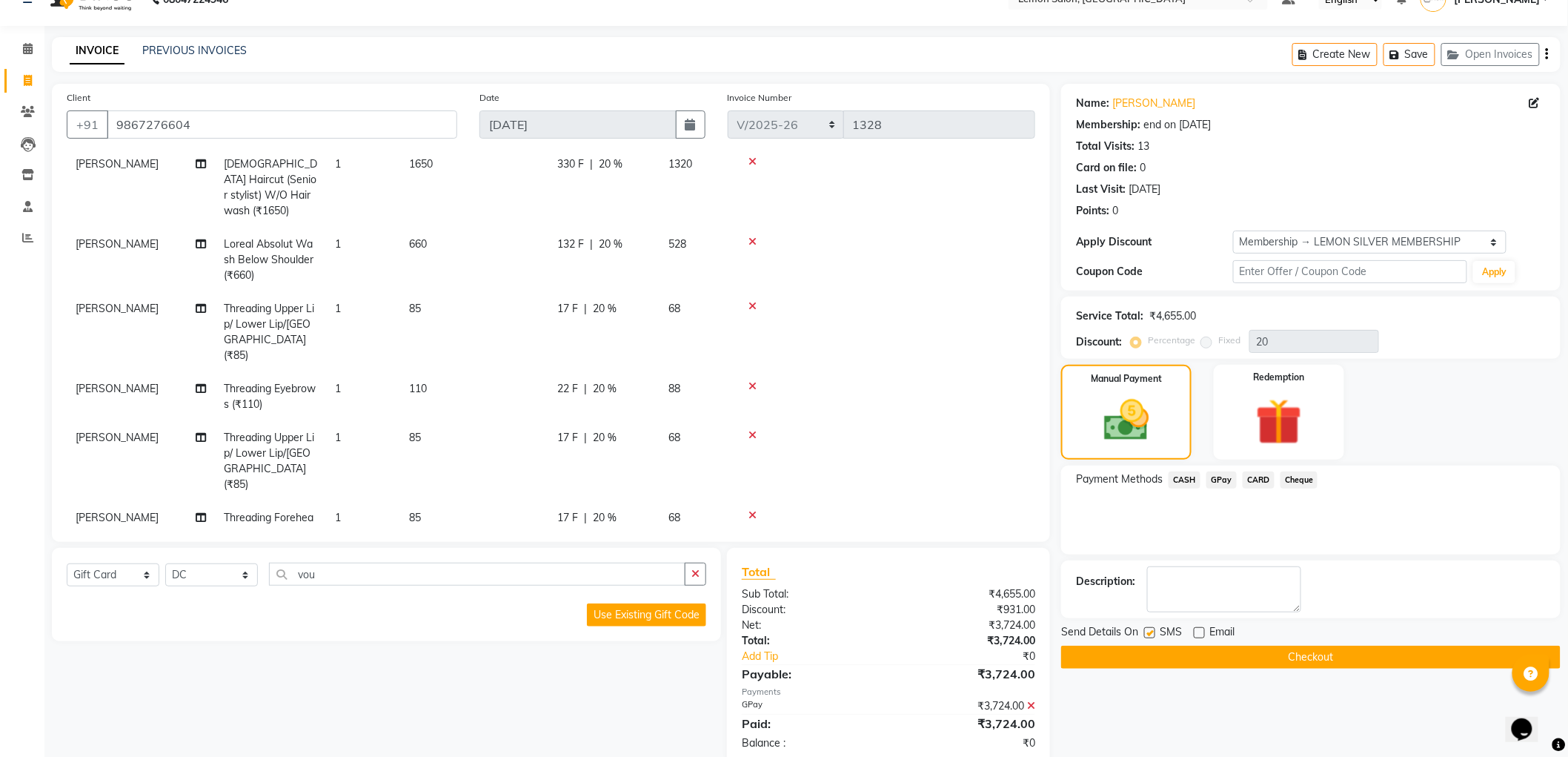
click at [1154, 634] on input "checkbox" at bounding box center [1149, 633] width 9 height 9
checkbox input "false"
click at [1203, 658] on button "Checkout" at bounding box center [1311, 657] width 500 height 23
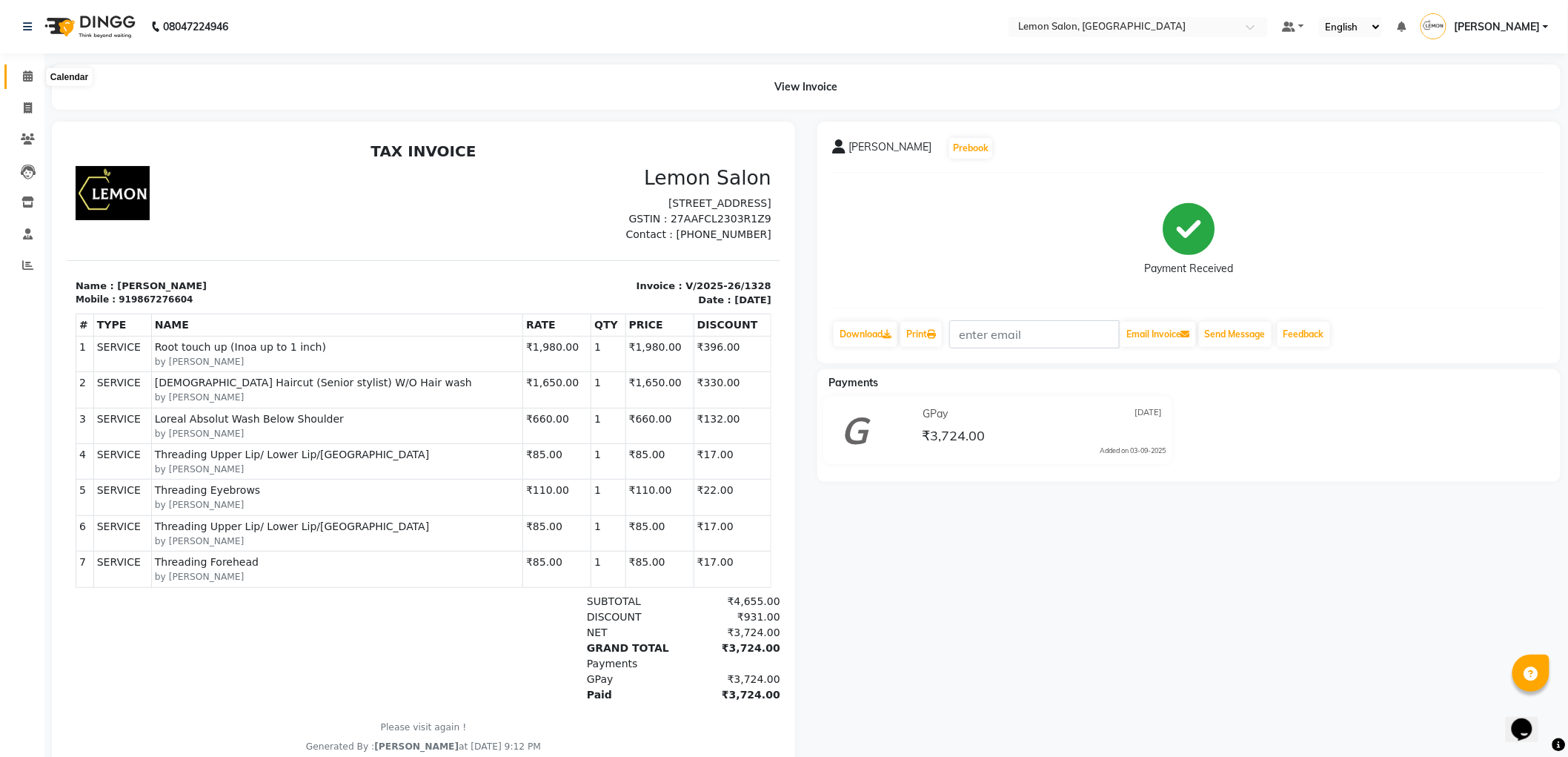
click at [27, 70] on icon at bounding box center [28, 76] width 9 height 11
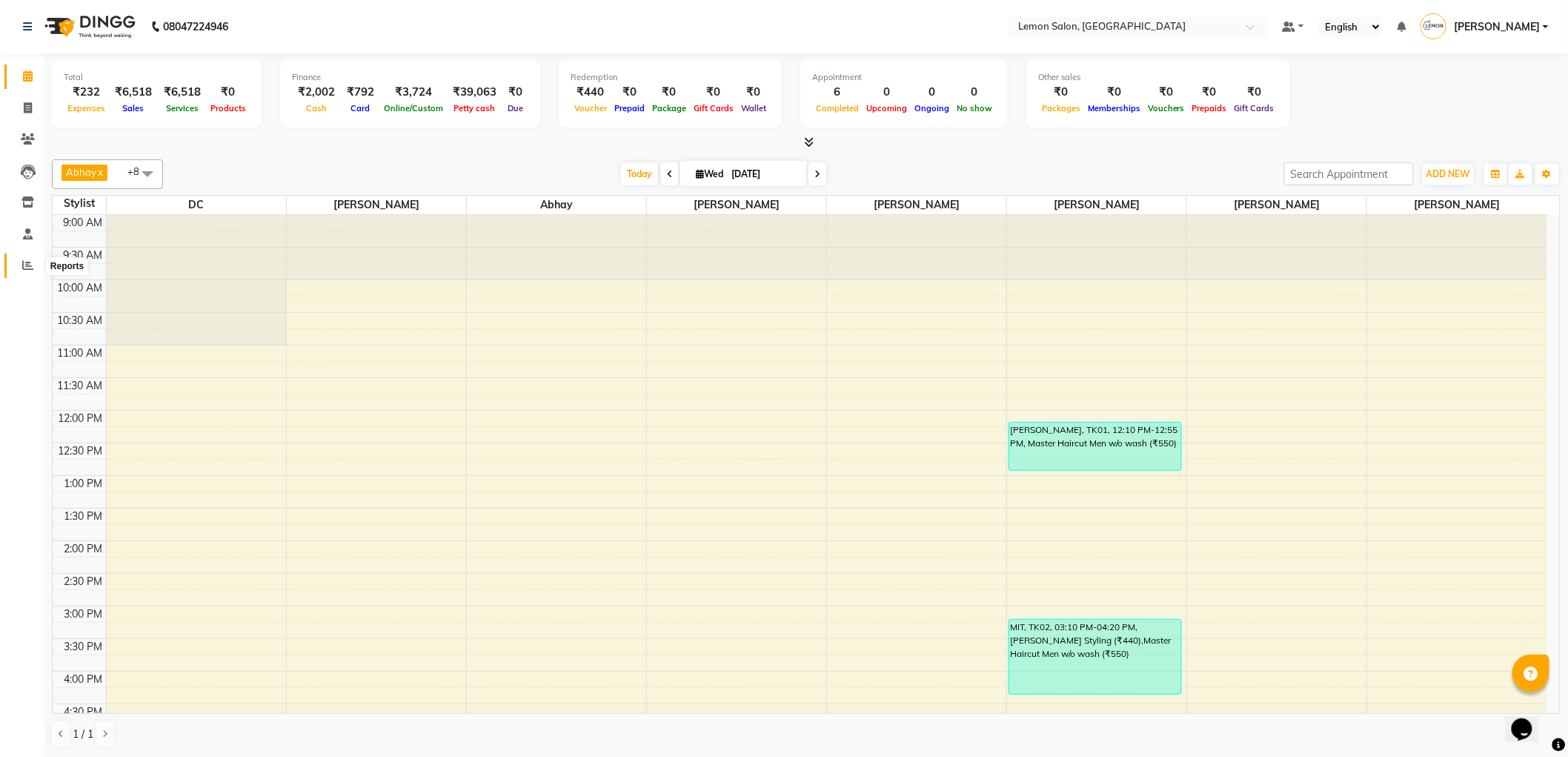
click at [24, 259] on span at bounding box center [28, 266] width 26 height 17
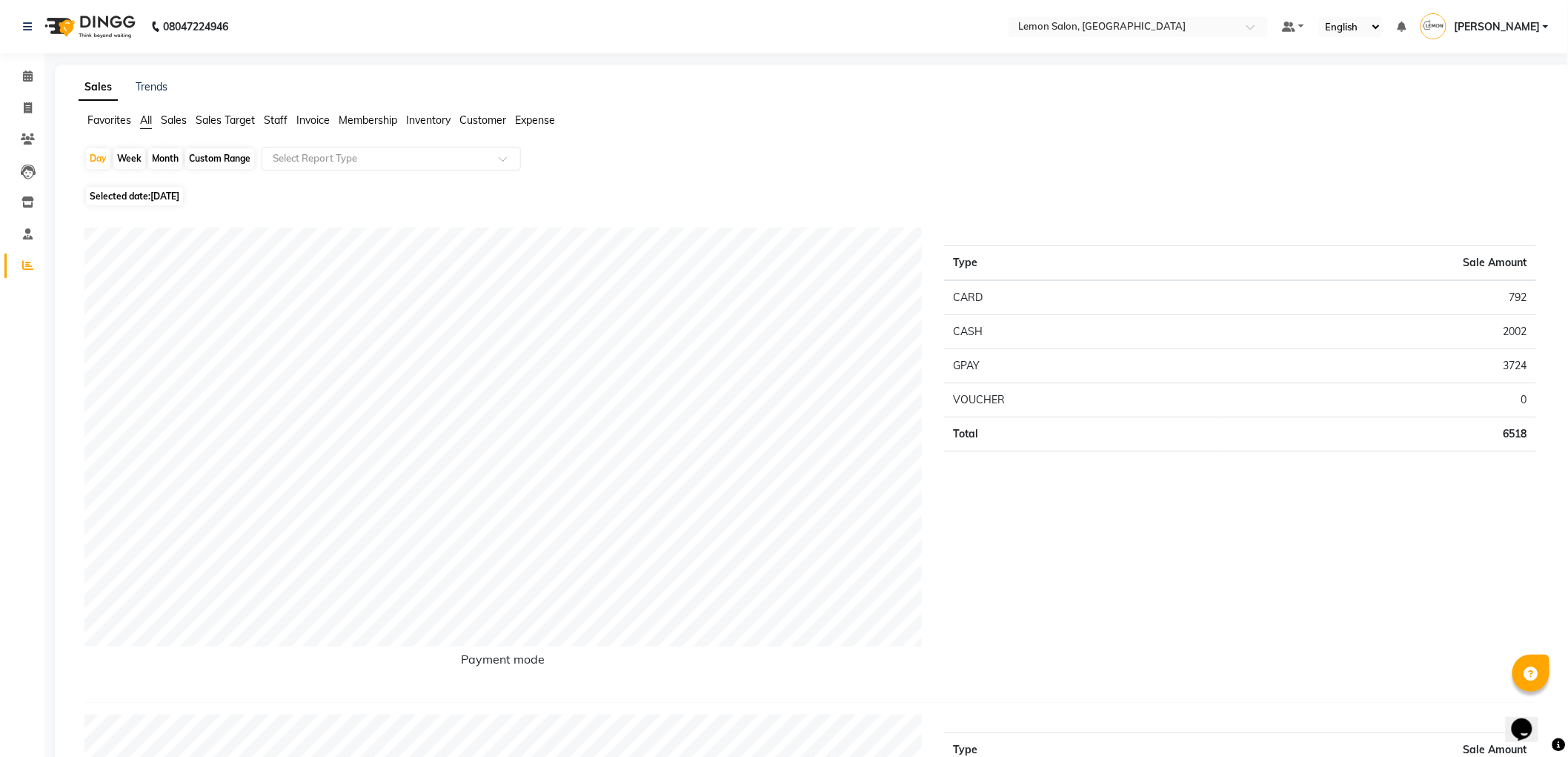
click at [553, 124] on span "Expense" at bounding box center [535, 120] width 40 height 13
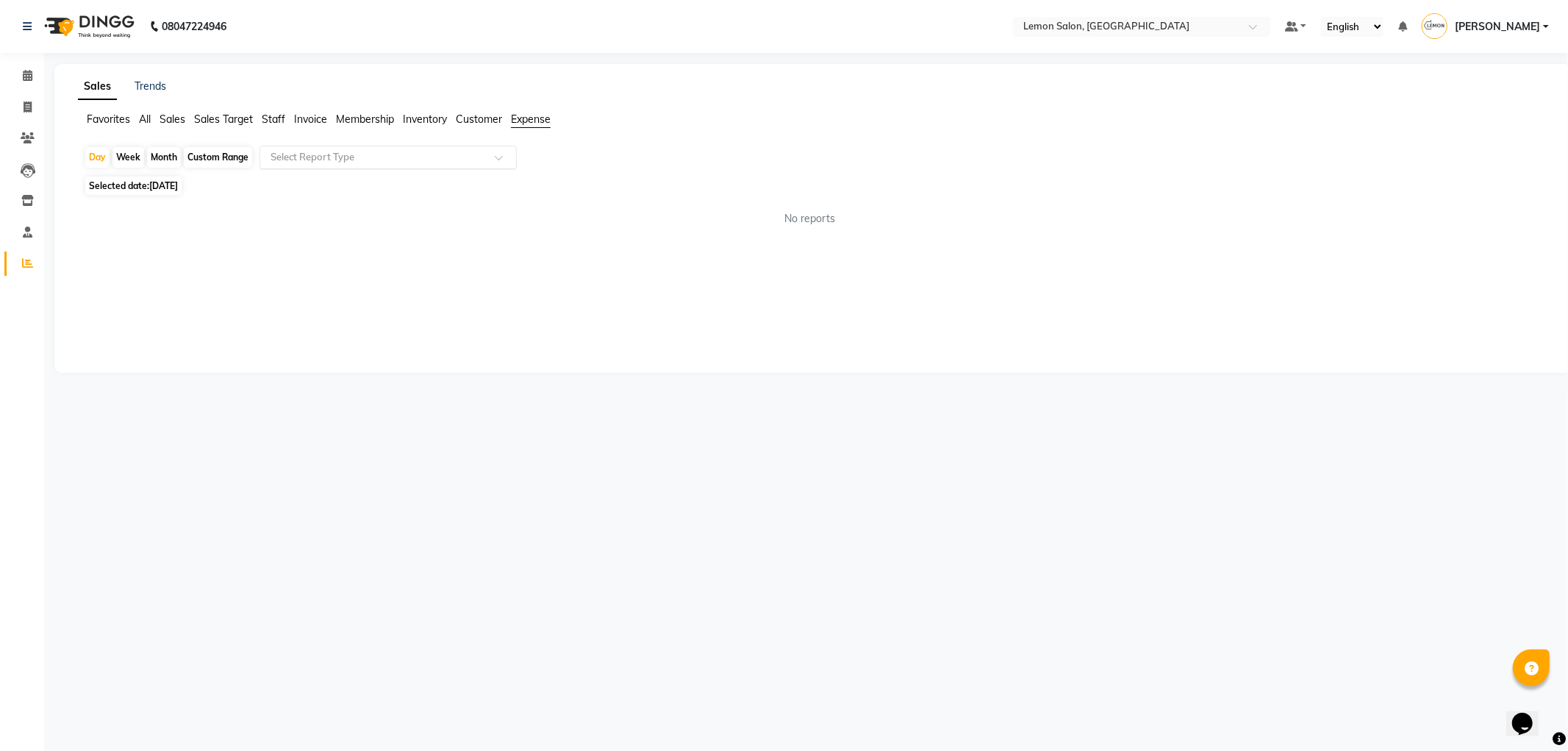
click at [476, 147] on div "Select Report Type" at bounding box center [388, 158] width 257 height 24
click at [451, 213] on div "Expense" at bounding box center [388, 213] width 256 height 29
select select "csv"
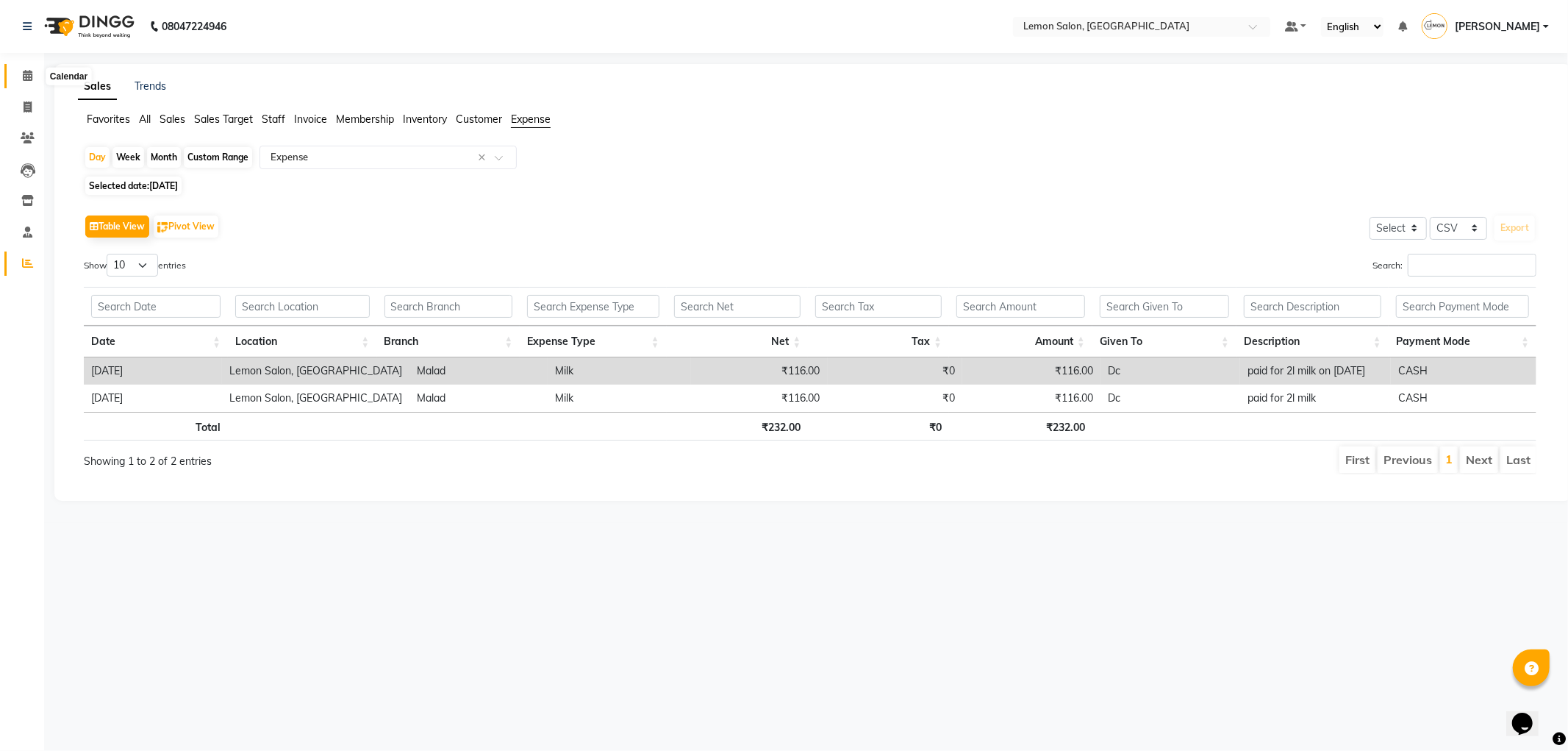
click at [25, 81] on icon at bounding box center [28, 75] width 9 height 11
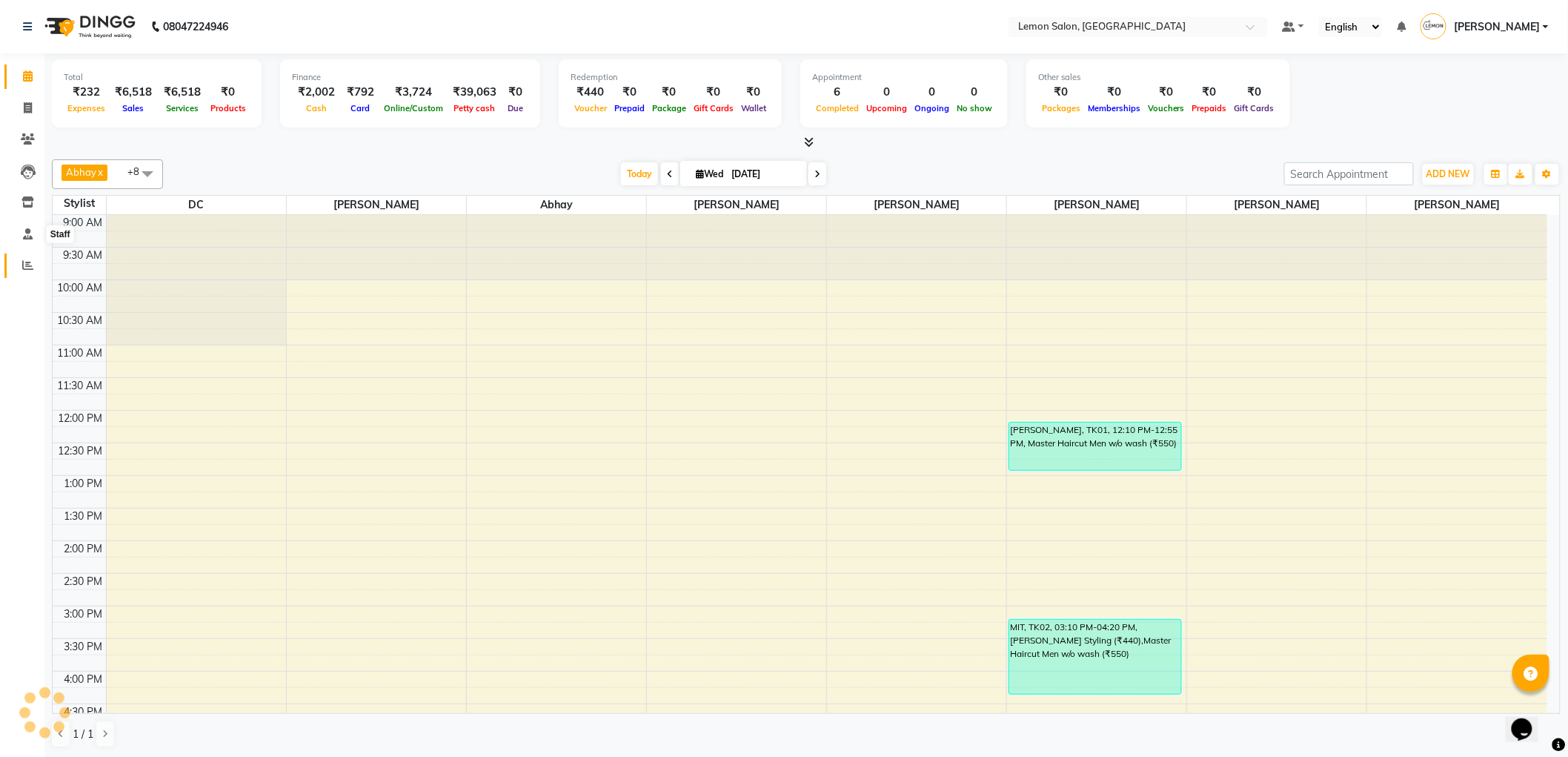
scroll to position [418, 0]
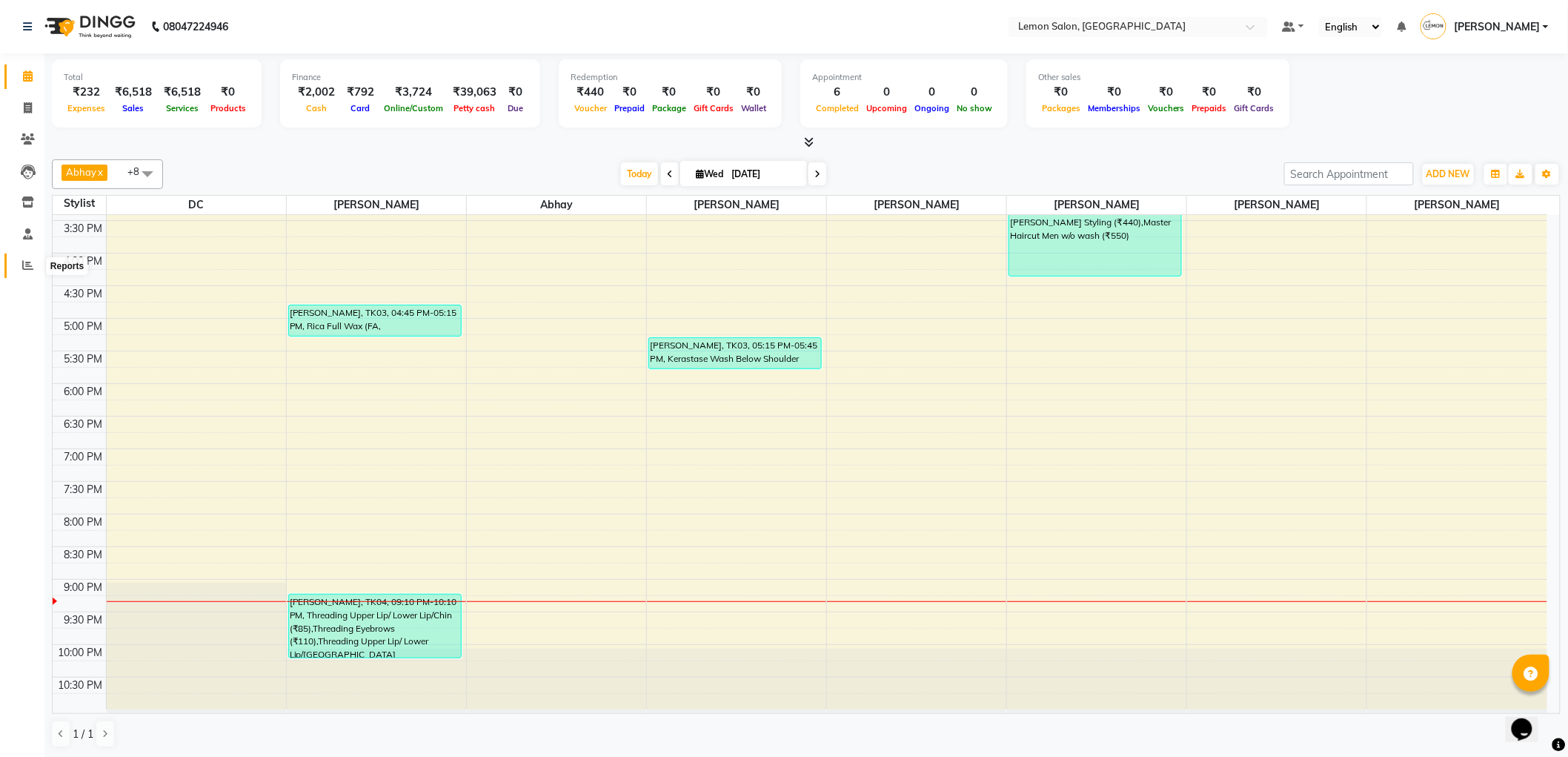
click at [20, 261] on span at bounding box center [28, 266] width 26 height 17
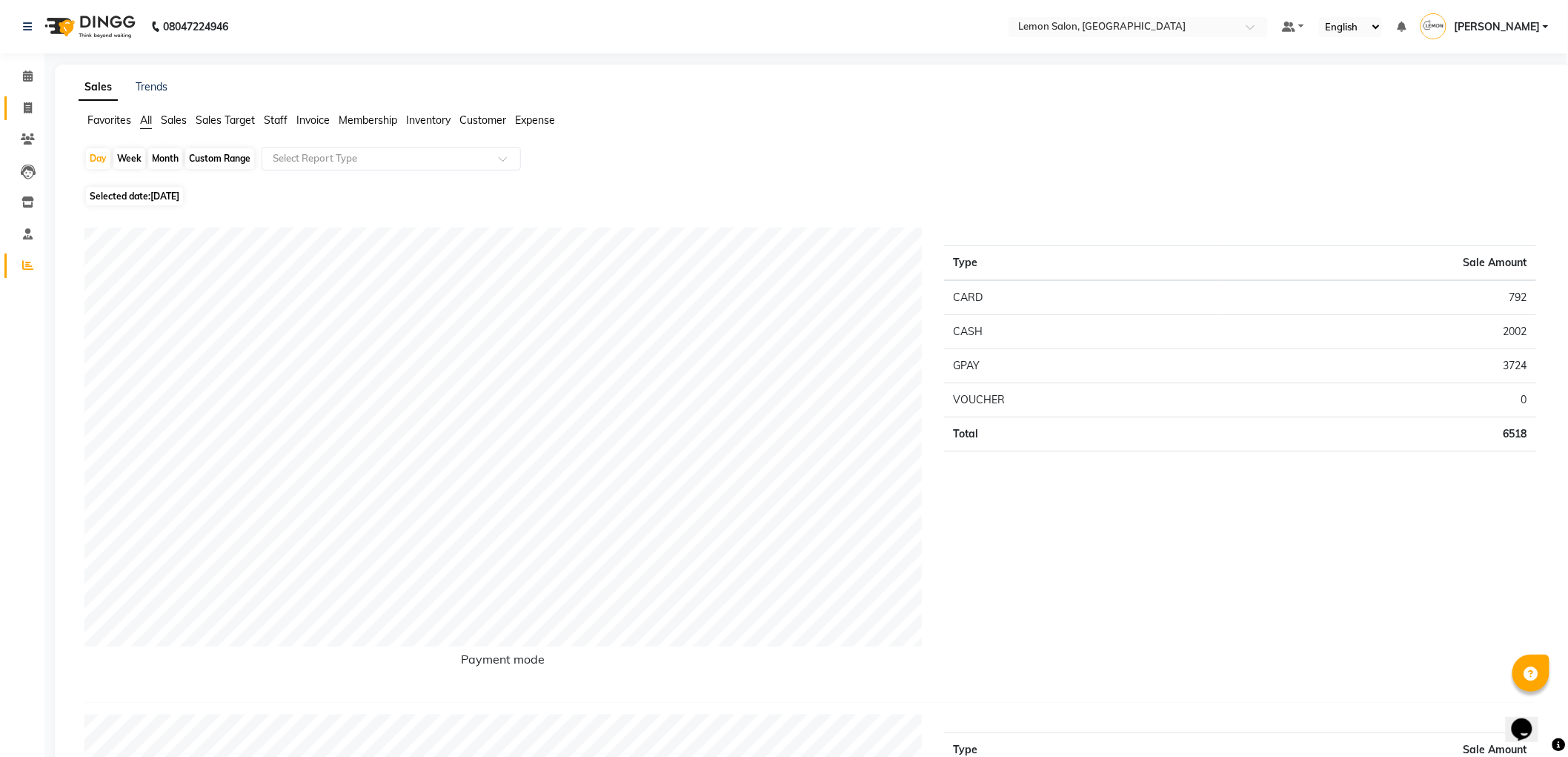
click at [5, 107] on link "Invoice" at bounding box center [22, 108] width 35 height 24
select select "service"
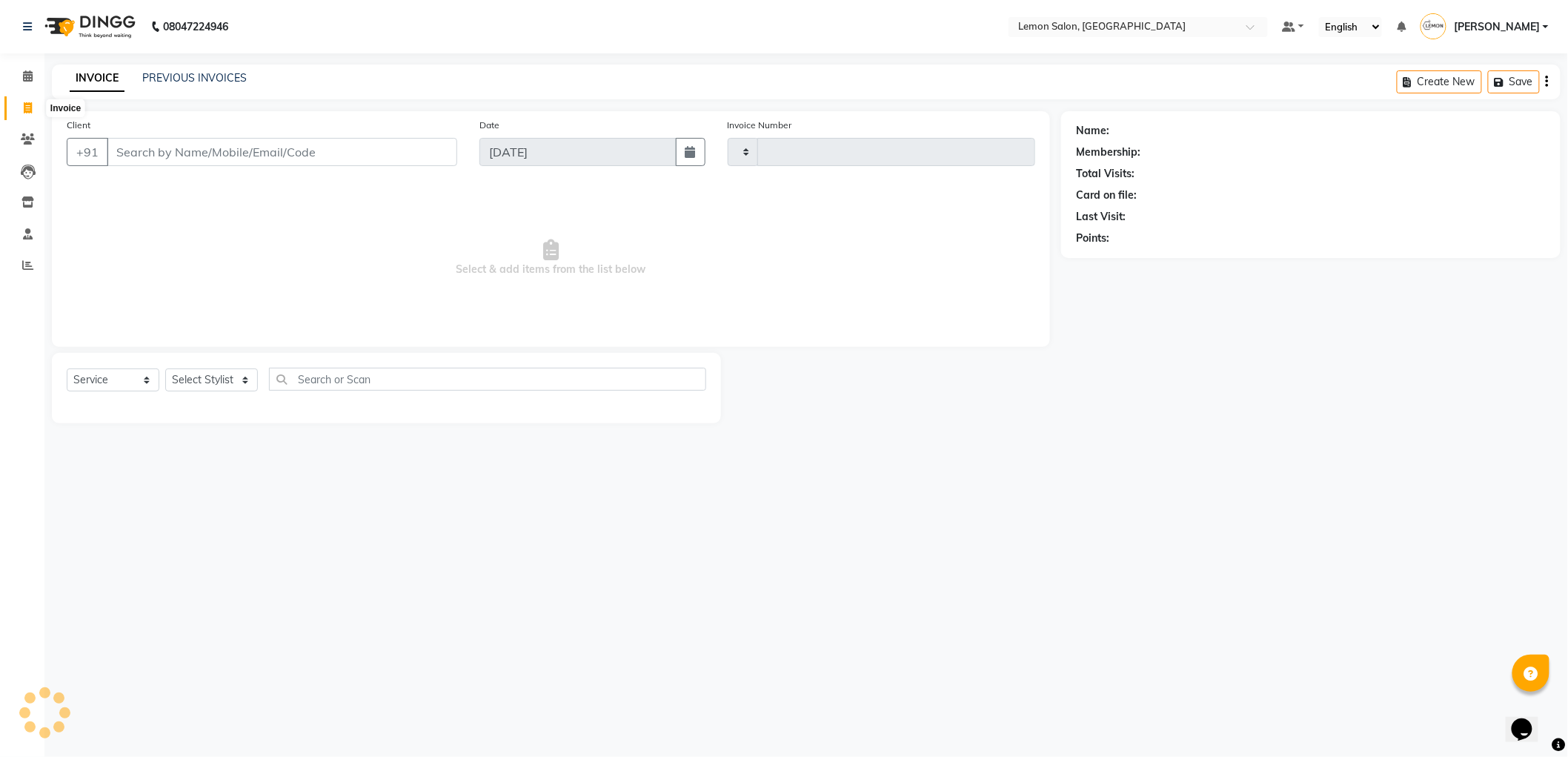
type input "1329"
select select "561"
click at [181, 78] on link "PREVIOUS INVOICES" at bounding box center [194, 78] width 105 height 13
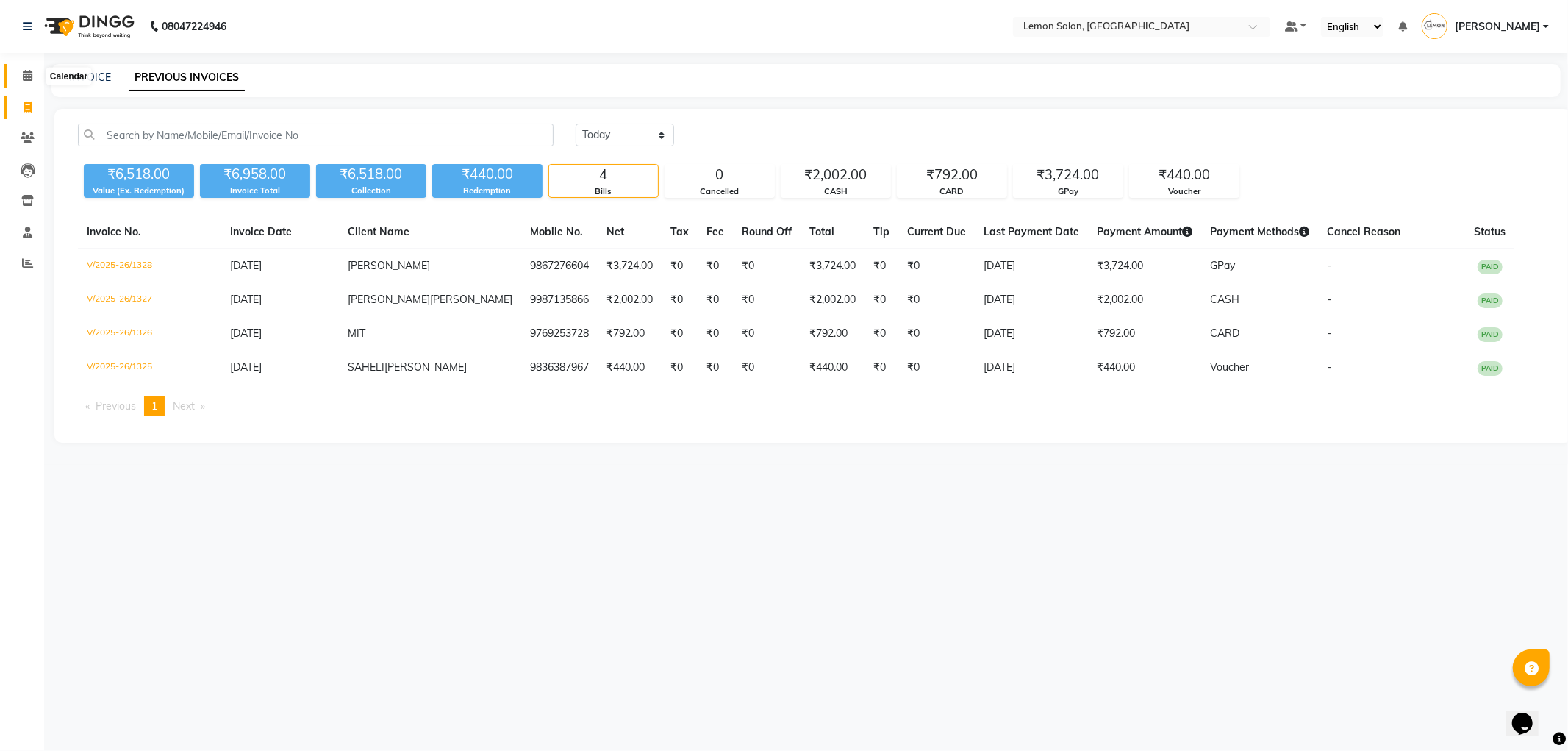
click at [26, 77] on icon at bounding box center [28, 75] width 9 height 11
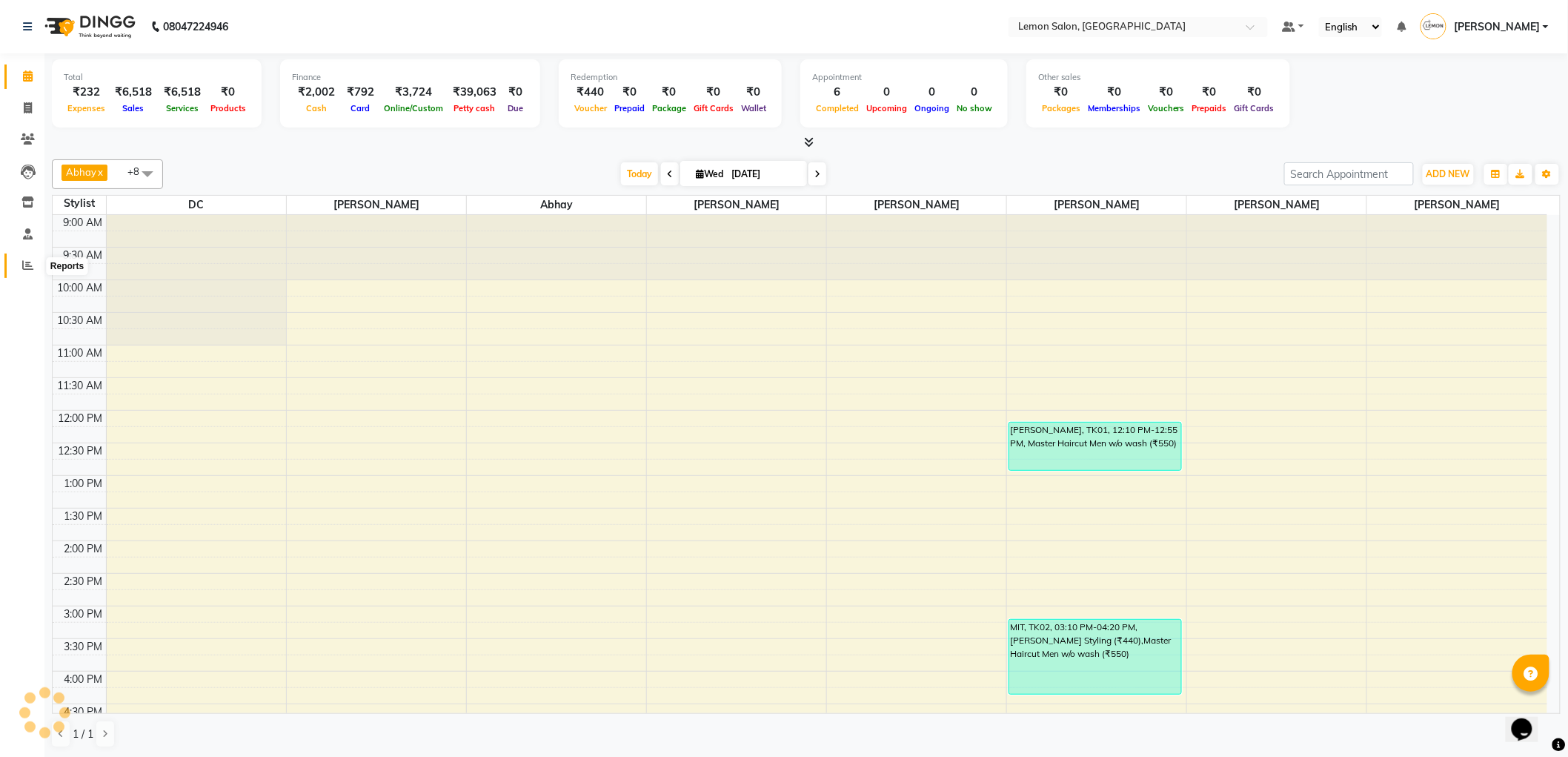
click at [19, 273] on span at bounding box center [28, 266] width 26 height 17
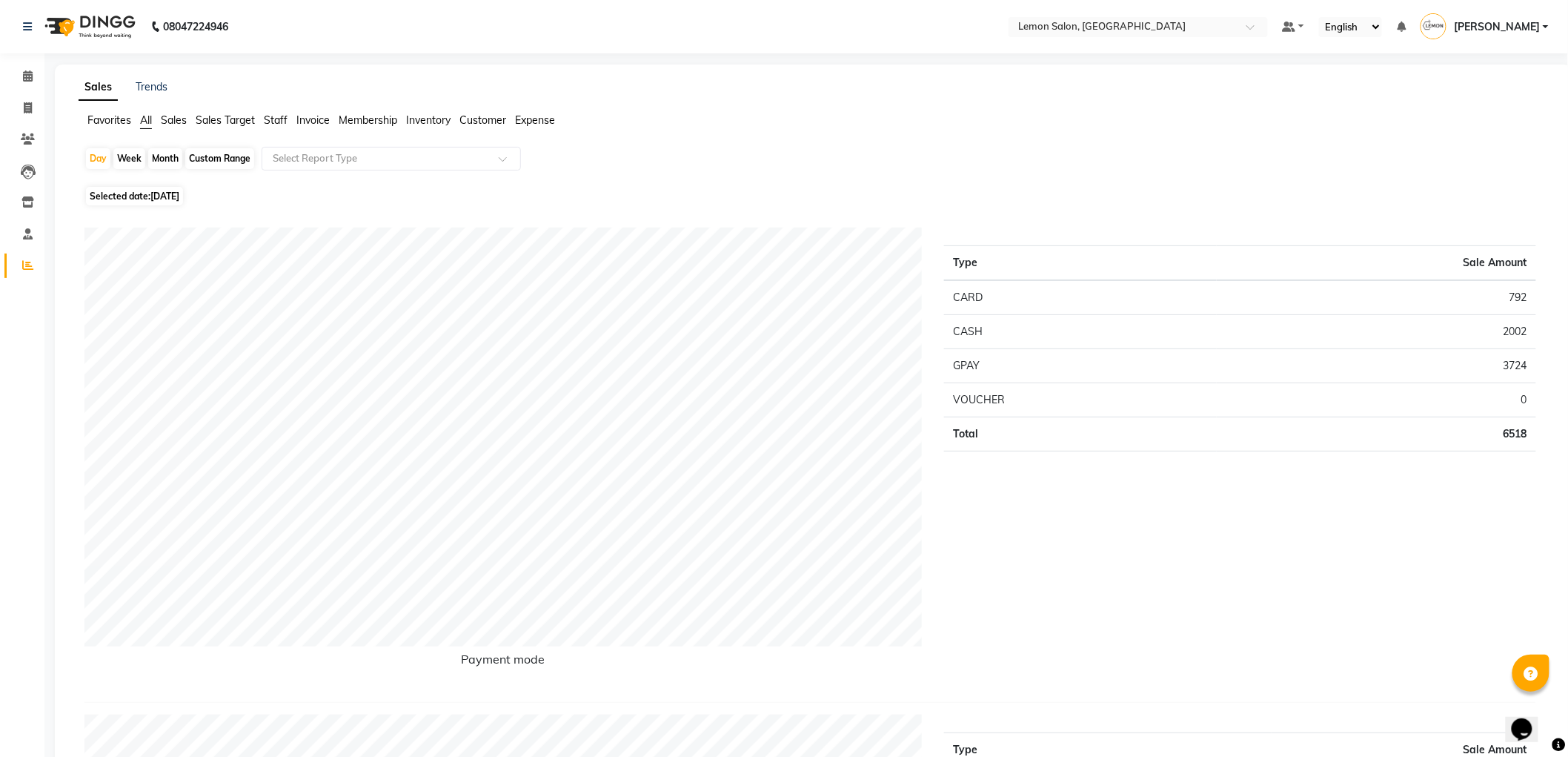
click at [166, 155] on div "Month" at bounding box center [165, 158] width 34 height 20
select select "9"
select select "2025"
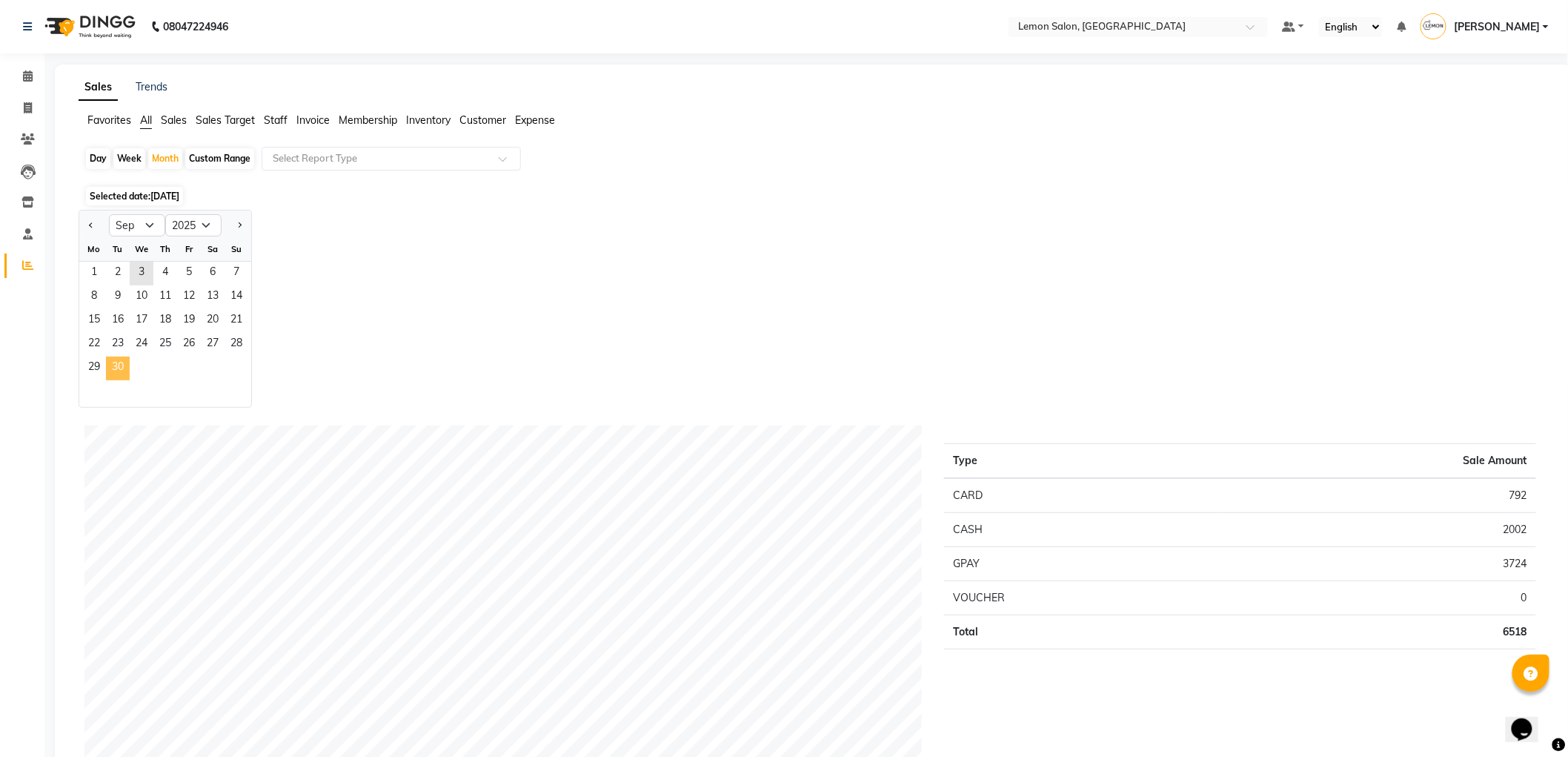
click at [117, 360] on span "30" at bounding box center [118, 368] width 24 height 24
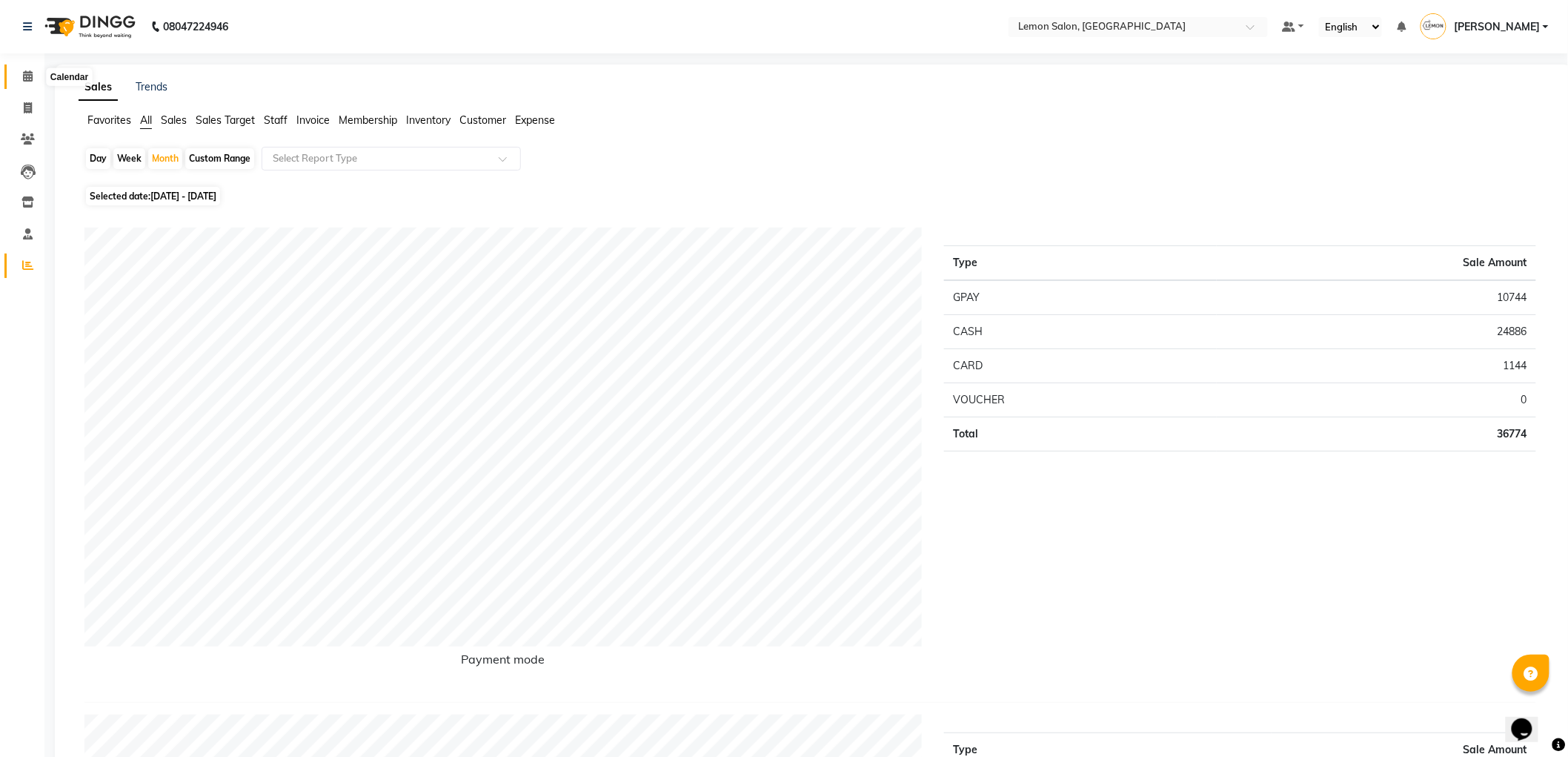
click at [30, 78] on icon at bounding box center [28, 76] width 9 height 11
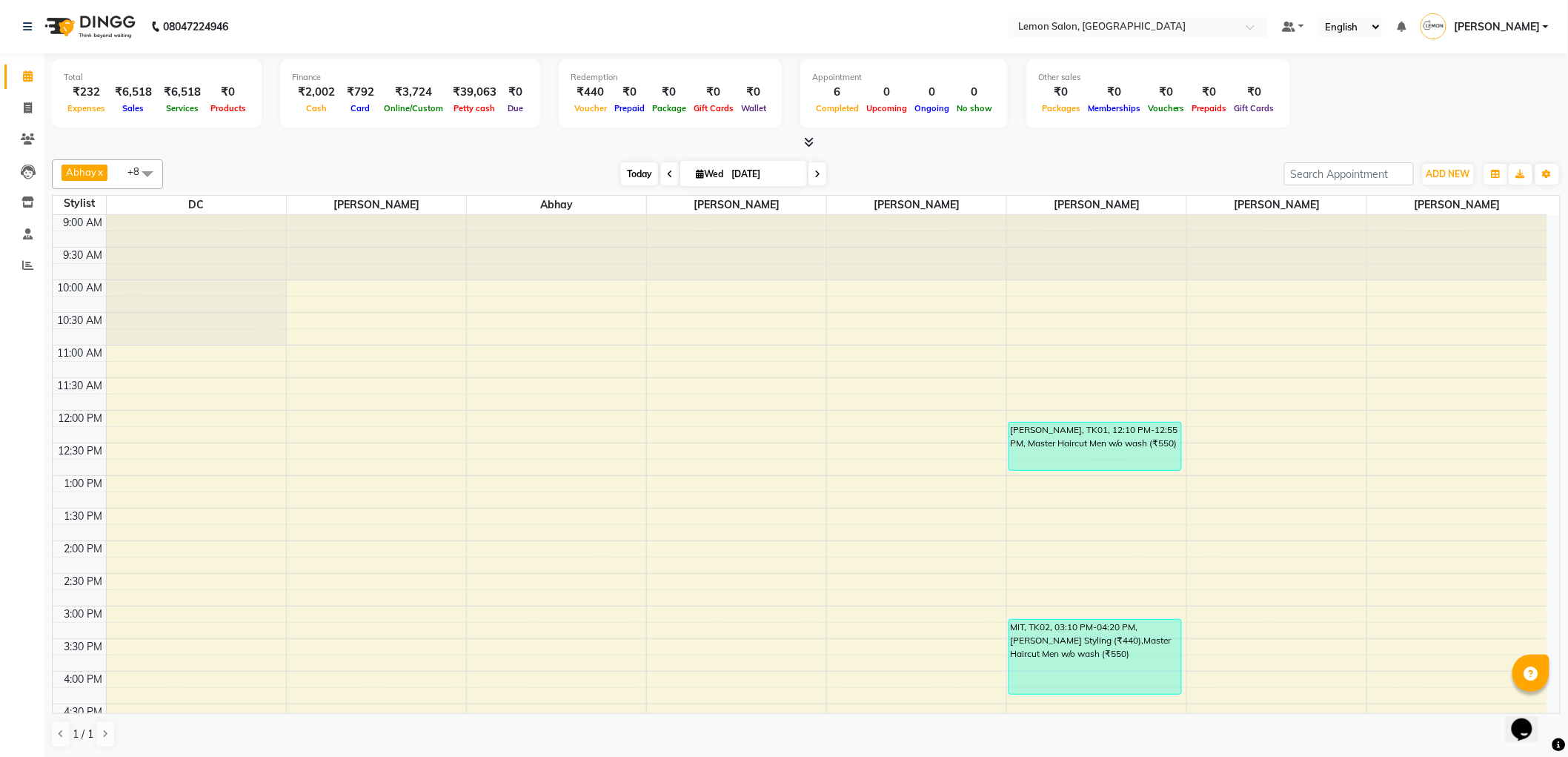
click at [632, 164] on span "Today" at bounding box center [639, 173] width 37 height 23
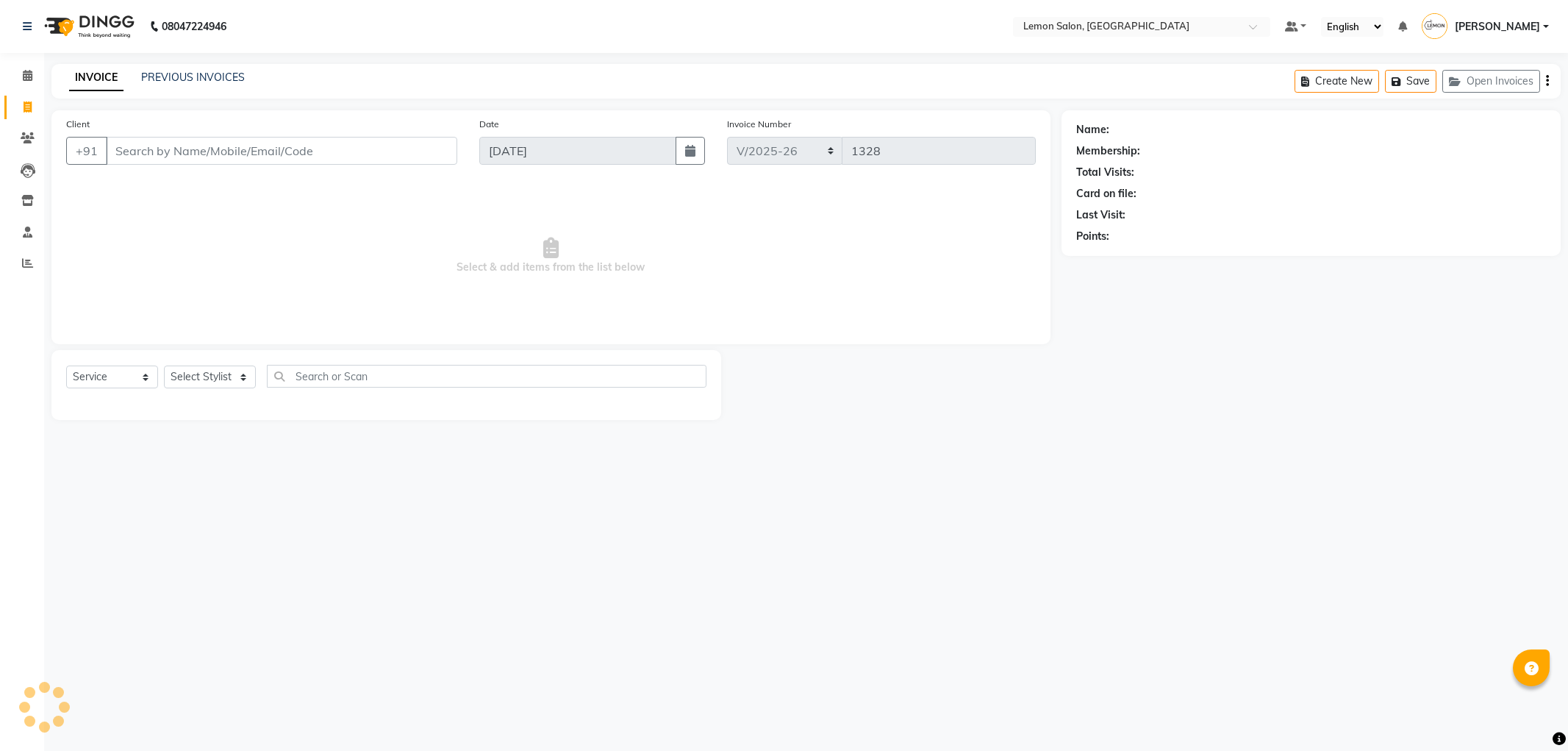
select select "561"
select select "service"
type input "9867276604"
select select "1: Object"
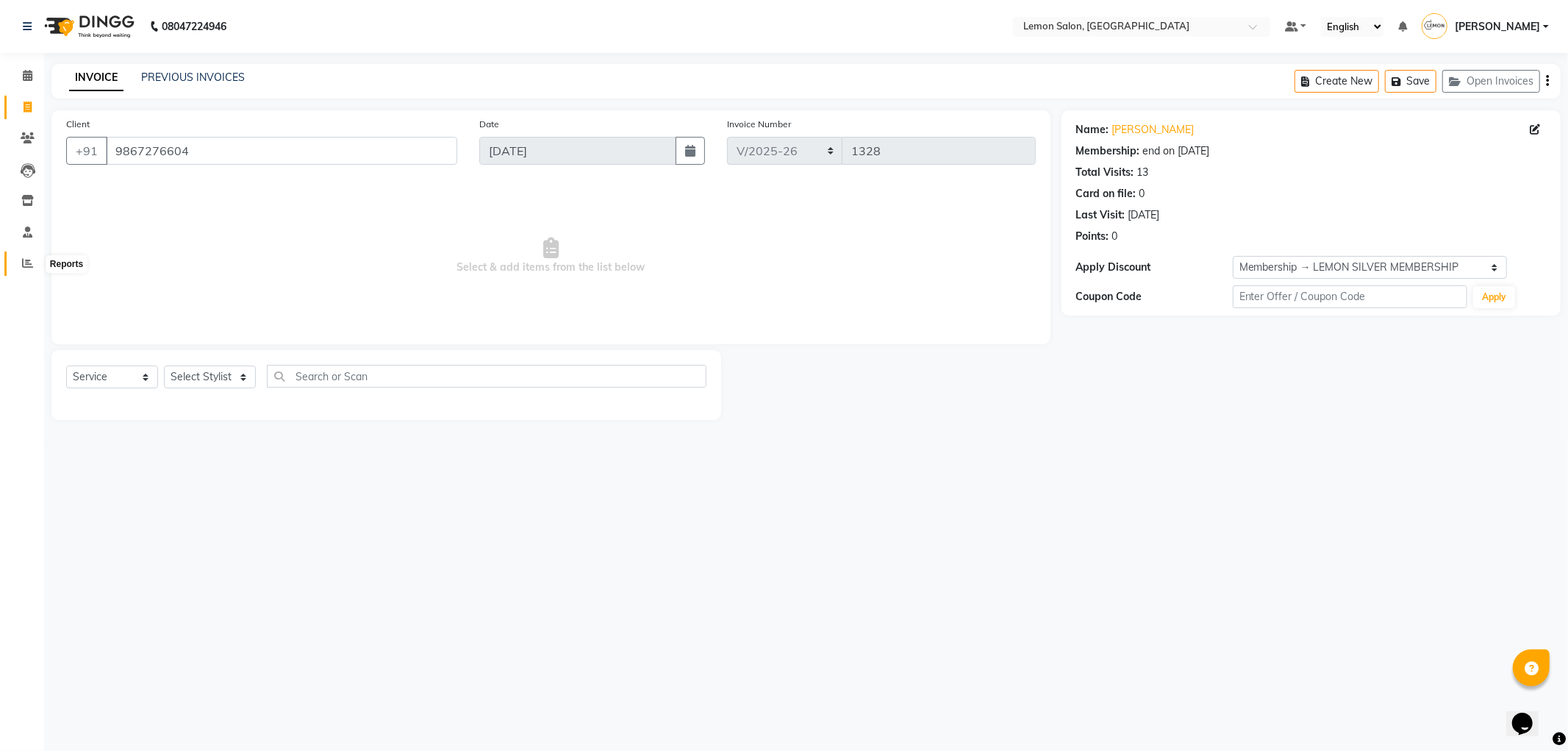
click at [38, 259] on span at bounding box center [28, 263] width 26 height 17
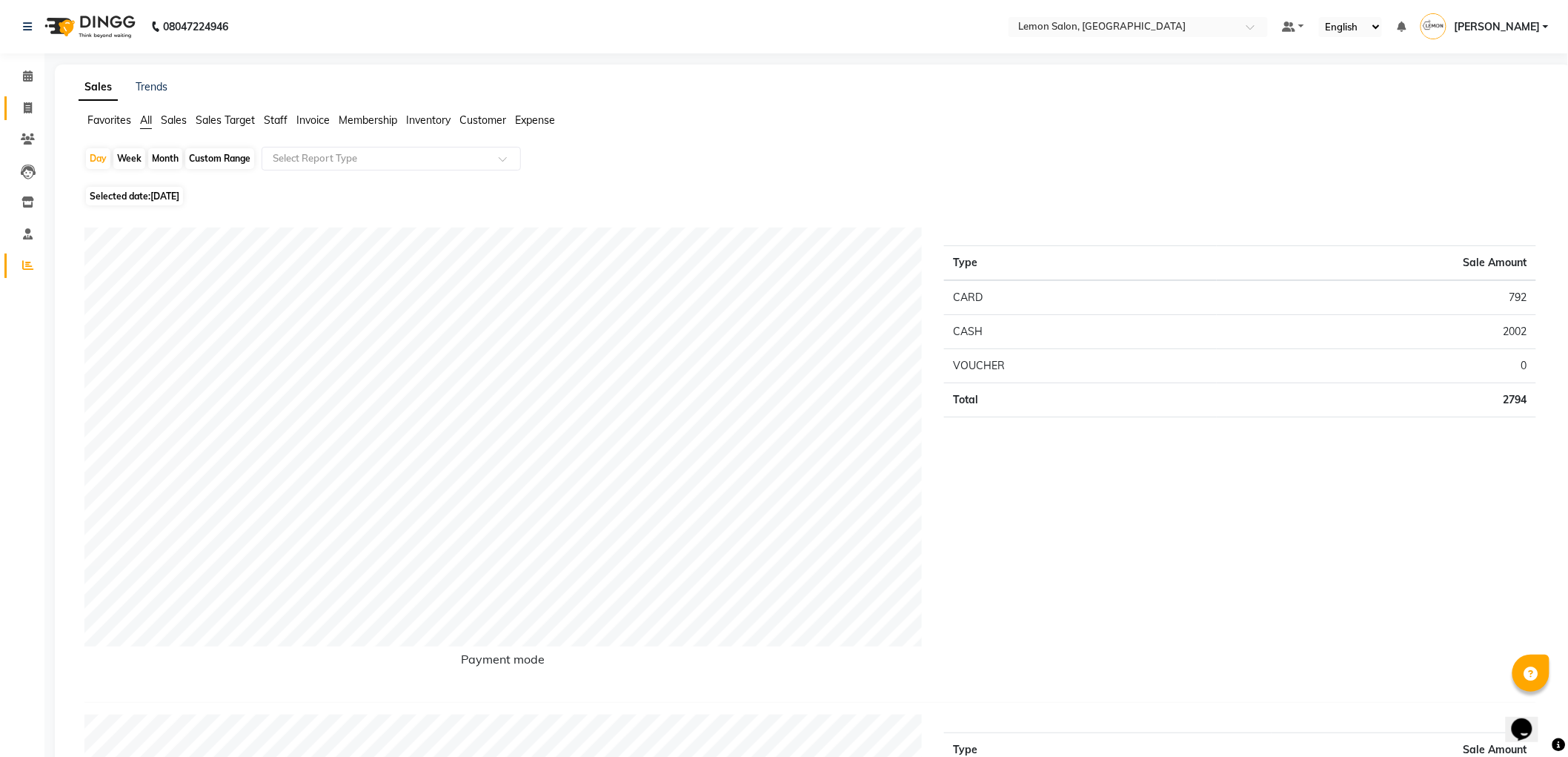
drag, startPoint x: 32, startPoint y: 63, endPoint x: 31, endPoint y: 103, distance: 40.0
click at [31, 64] on li "Calendar" at bounding box center [22, 77] width 44 height 31
click at [27, 90] on li "Calendar" at bounding box center [22, 77] width 44 height 31
click at [28, 83] on span at bounding box center [28, 77] width 26 height 17
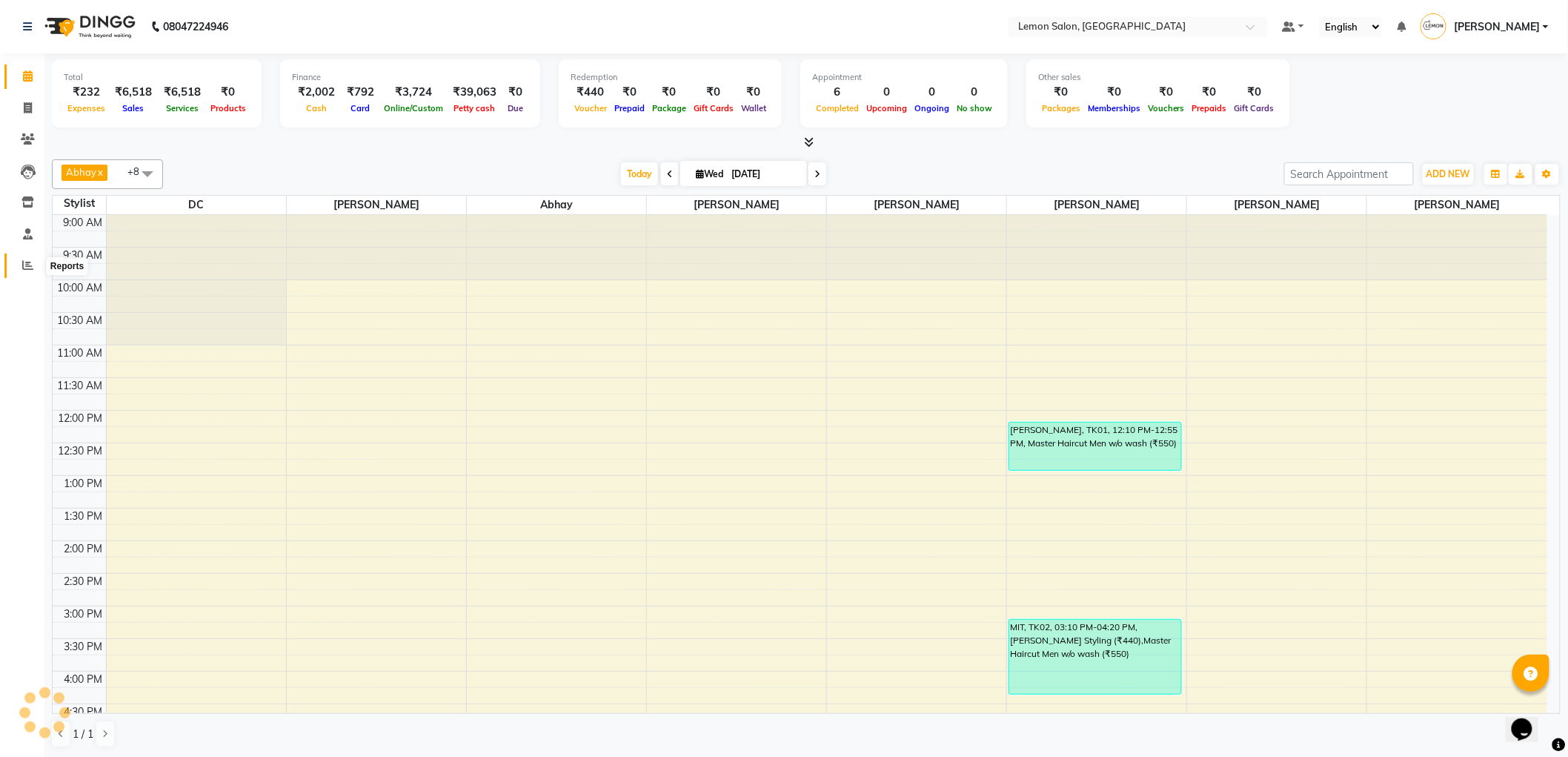
click at [38, 270] on span at bounding box center [28, 266] width 26 height 17
